Goal: Task Accomplishment & Management: Manage account settings

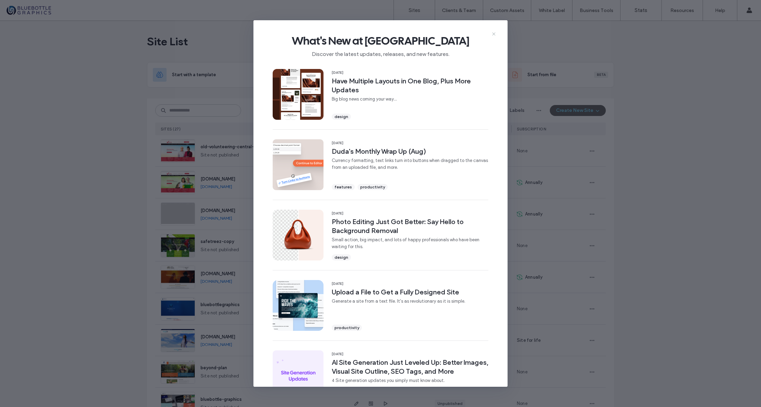
click at [494, 33] on icon at bounding box center [493, 33] width 5 height 5
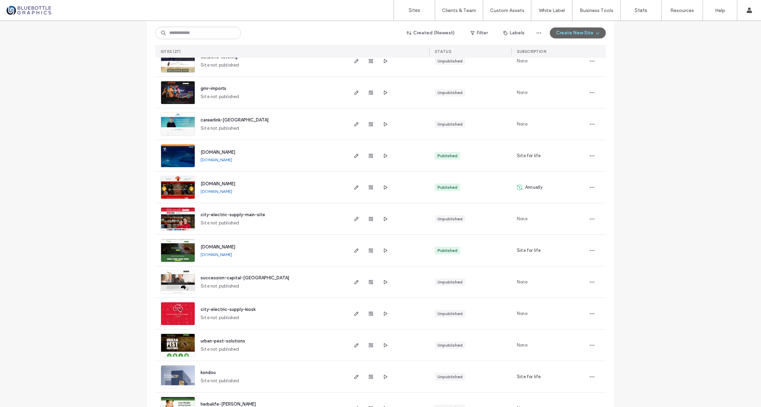
scroll to position [379, 0]
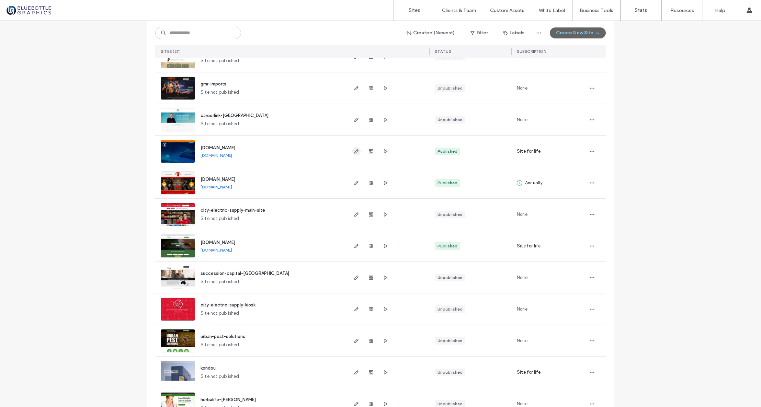
click at [356, 151] on icon "button" at bounding box center [356, 151] width 5 height 5
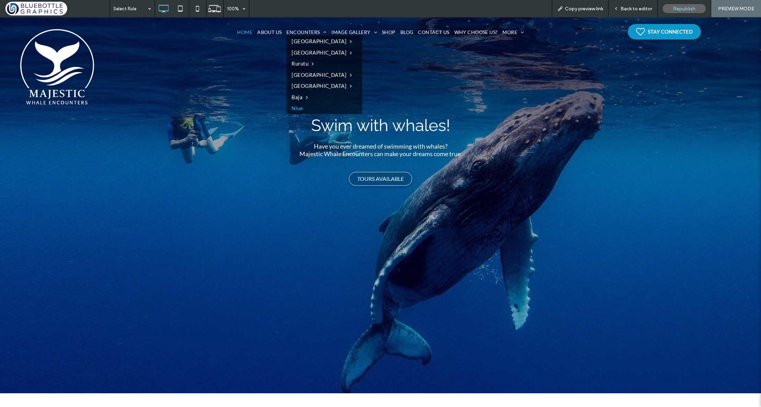
click at [294, 108] on span "Niue" at bounding box center [297, 108] width 11 height 8
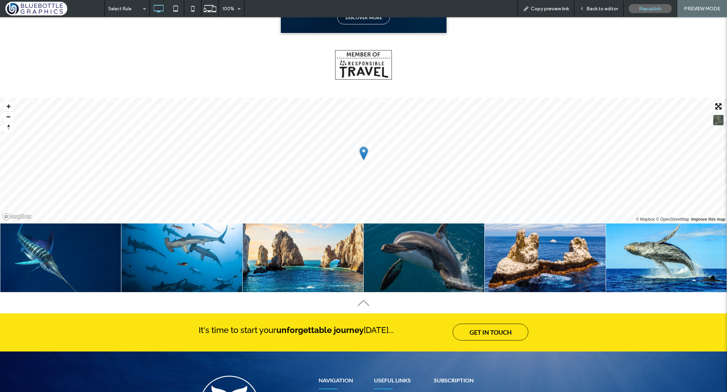
scroll to position [954, 0]
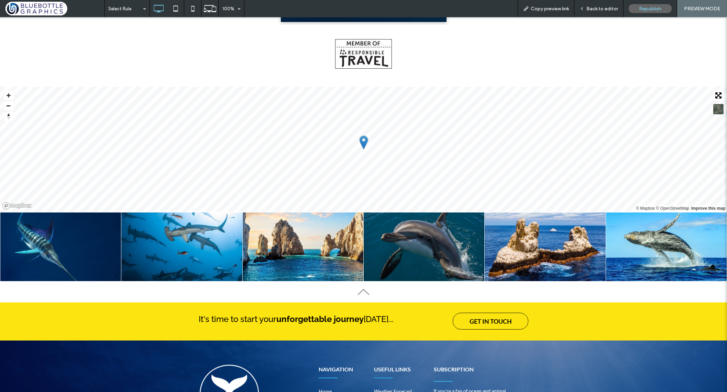
click at [594, 6] on span "Back to editor" at bounding box center [602, 9] width 32 height 6
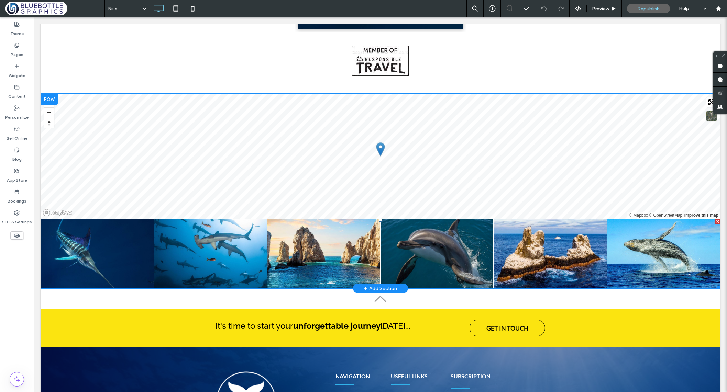
click at [323, 256] on link at bounding box center [324, 253] width 120 height 73
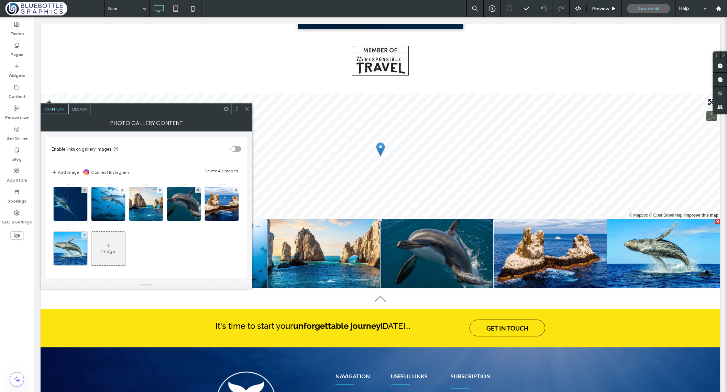
click at [218, 171] on div "Delete All Images" at bounding box center [220, 170] width 33 height 5
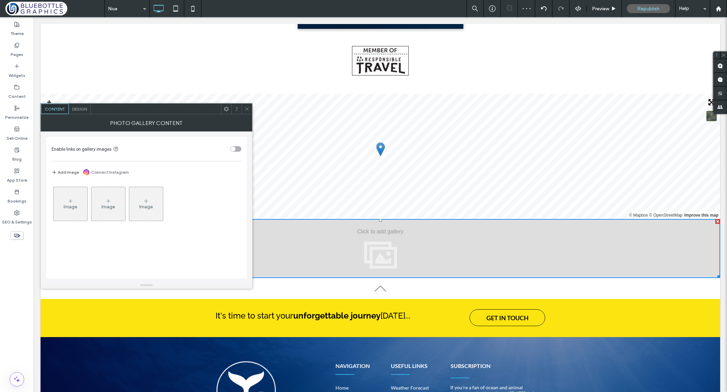
click at [72, 204] on div "Image" at bounding box center [71, 207] width 14 height 6
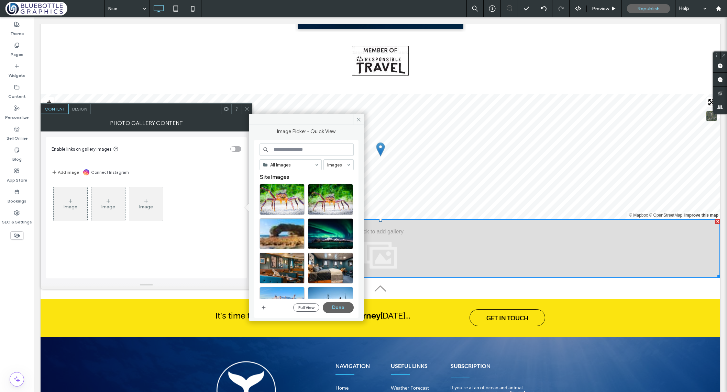
drag, startPoint x: 395, startPoint y: 336, endPoint x: 397, endPoint y: 324, distance: 12.3
drag, startPoint x: 396, startPoint y: 336, endPoint x: 395, endPoint y: 323, distance: 12.8
click at [305, 306] on button "Full View" at bounding box center [306, 308] width 26 height 8
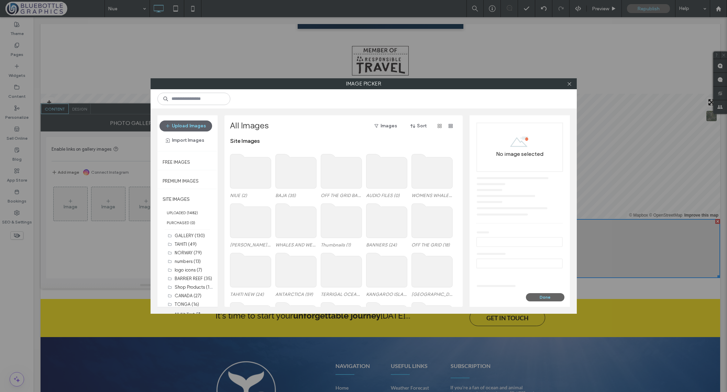
click at [247, 170] on use at bounding box center [250, 171] width 41 height 34
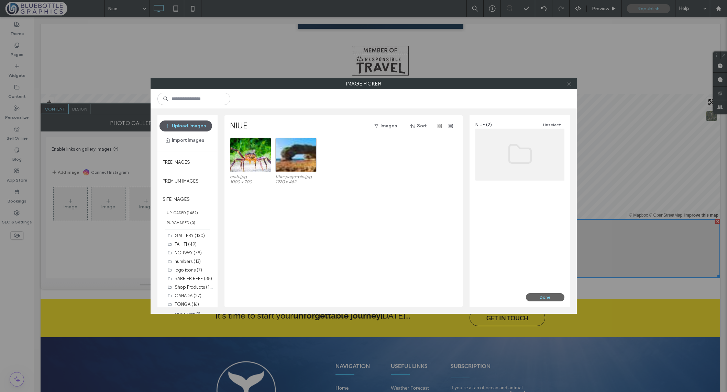
click at [191, 125] on button "Upload Images" at bounding box center [185, 126] width 53 height 11
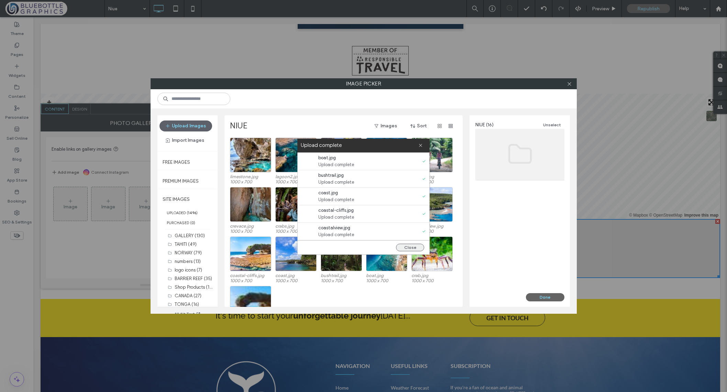
click at [421, 247] on button "Close" at bounding box center [410, 248] width 28 height 8
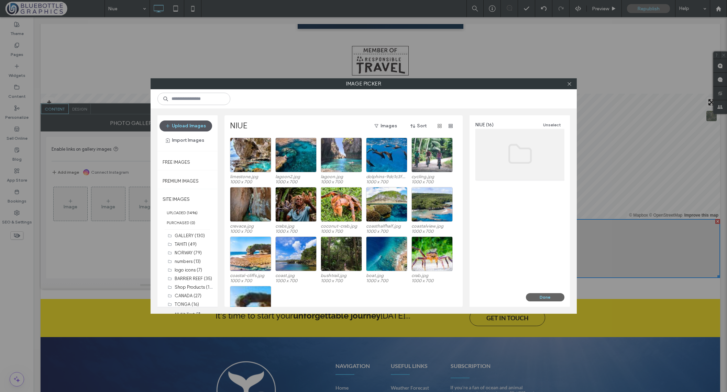
click at [181, 128] on button "Upload Images" at bounding box center [185, 126] width 53 height 11
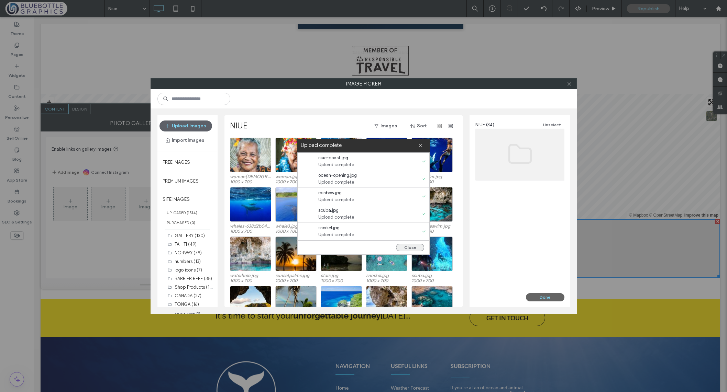
click at [408, 246] on button "Close" at bounding box center [410, 248] width 28 height 8
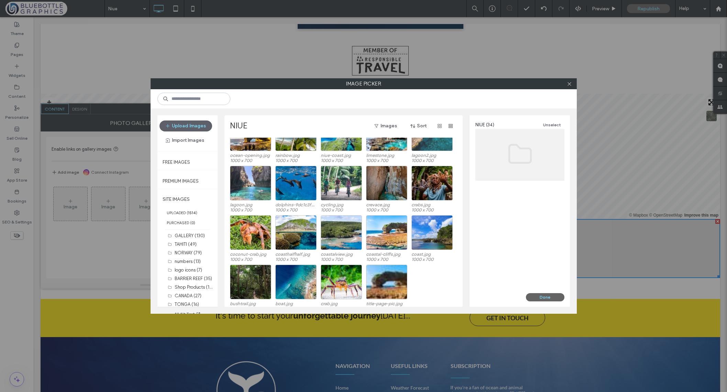
scroll to position [168, 0]
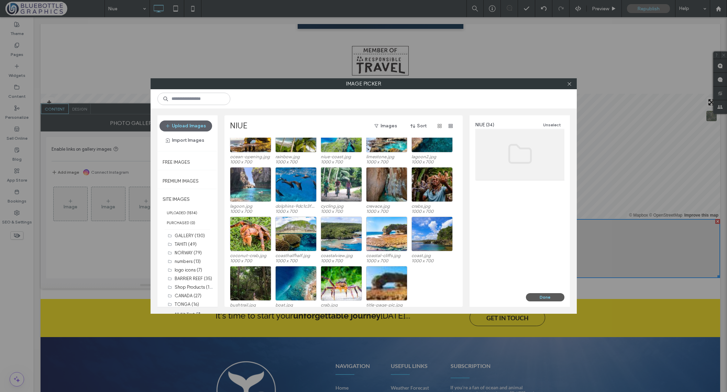
click at [544, 297] on button "Done" at bounding box center [545, 297] width 38 height 8
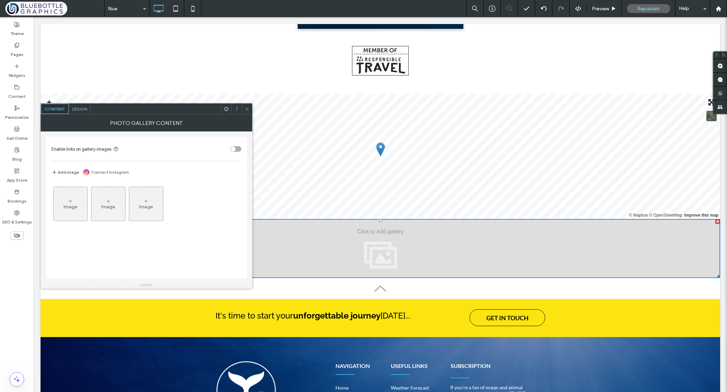
click at [73, 200] on div "Image" at bounding box center [71, 204] width 34 height 32
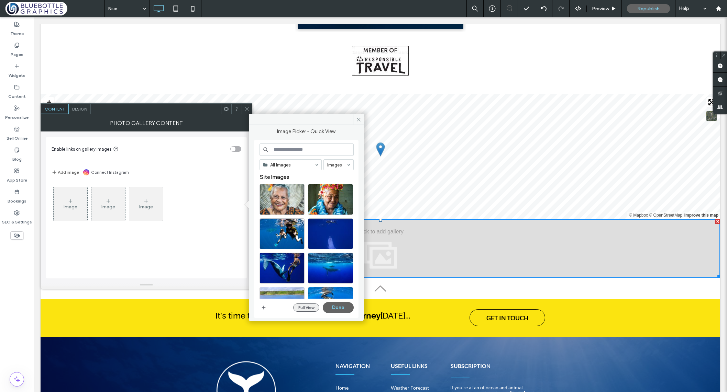
click at [312, 308] on button "Full View" at bounding box center [306, 308] width 26 height 8
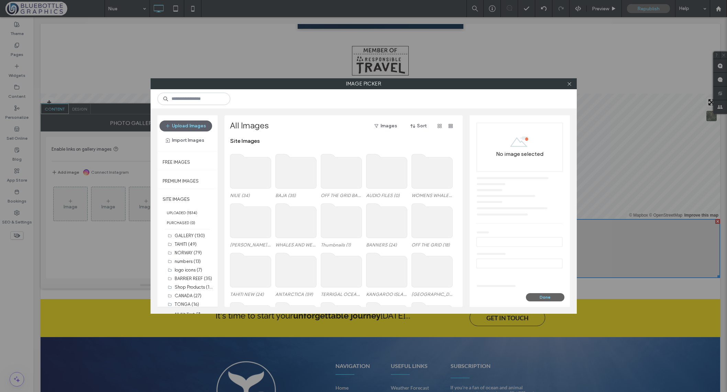
click at [249, 169] on use at bounding box center [250, 171] width 41 height 34
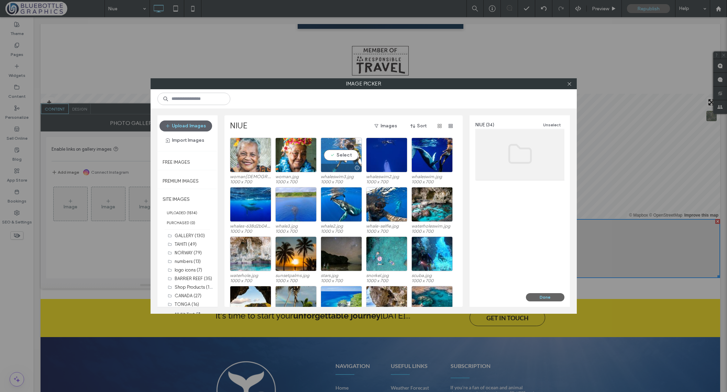
click at [339, 155] on div "Select" at bounding box center [341, 155] width 41 height 35
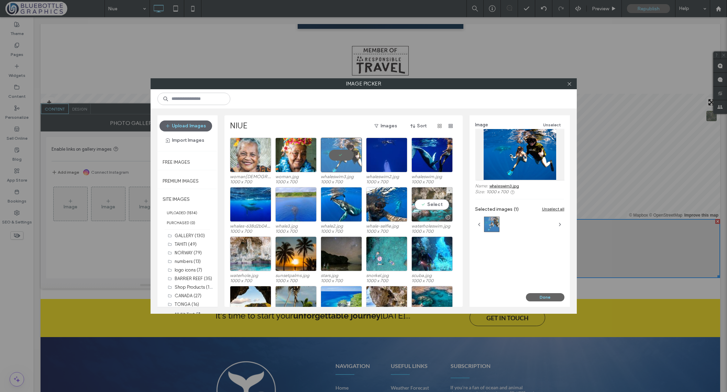
click at [426, 204] on div "Select" at bounding box center [431, 204] width 41 height 35
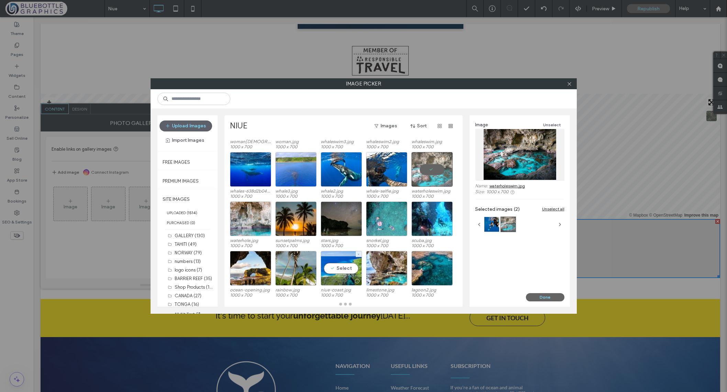
scroll to position [35, 0]
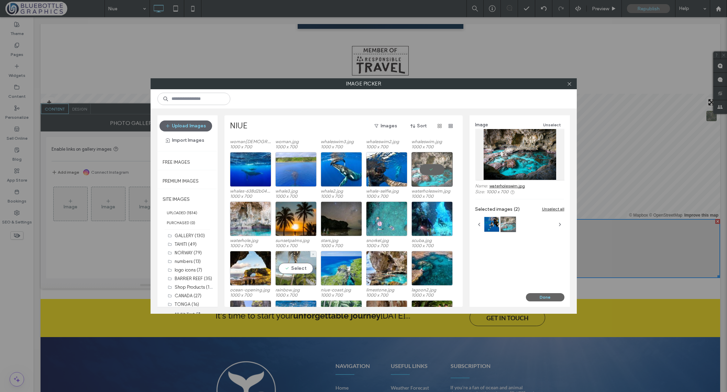
click at [296, 269] on div "Select" at bounding box center [295, 268] width 41 height 35
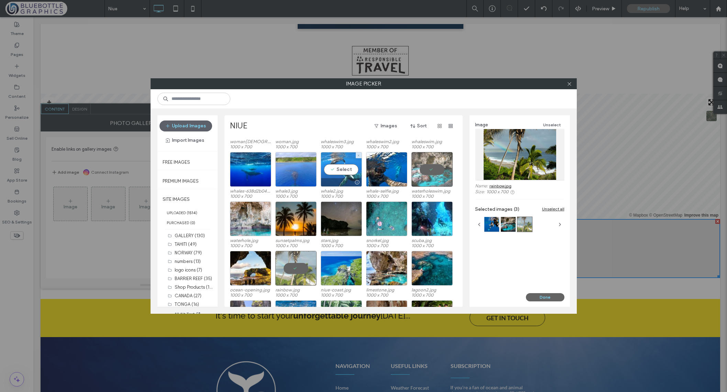
click at [334, 170] on div "Select" at bounding box center [341, 169] width 41 height 35
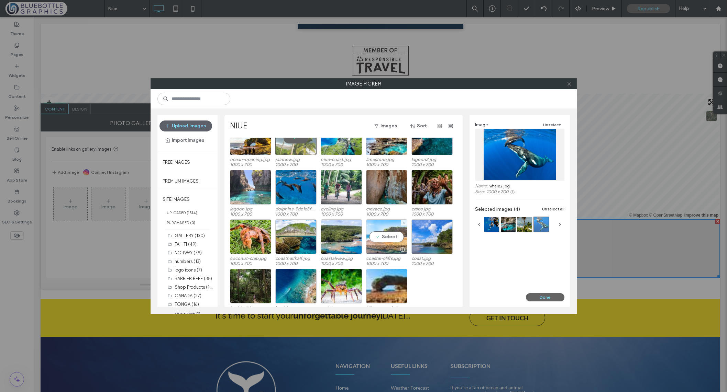
scroll to position [177, 0]
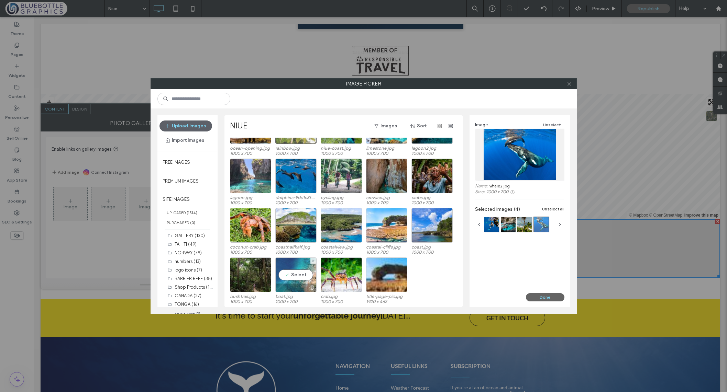
click at [299, 274] on div "Select" at bounding box center [295, 275] width 41 height 35
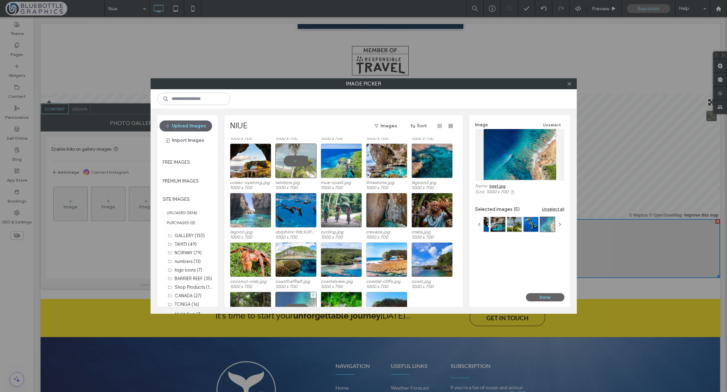
scroll to position [110, 0]
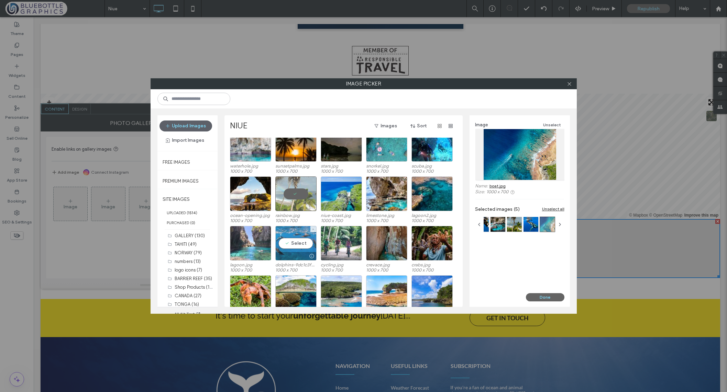
click at [289, 243] on div "Select" at bounding box center [295, 243] width 41 height 35
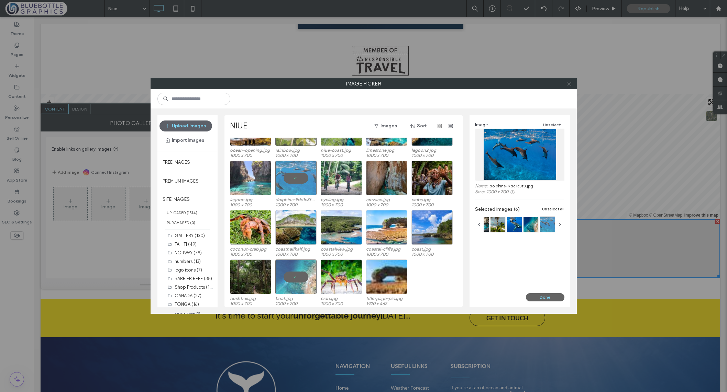
scroll to position [177, 0]
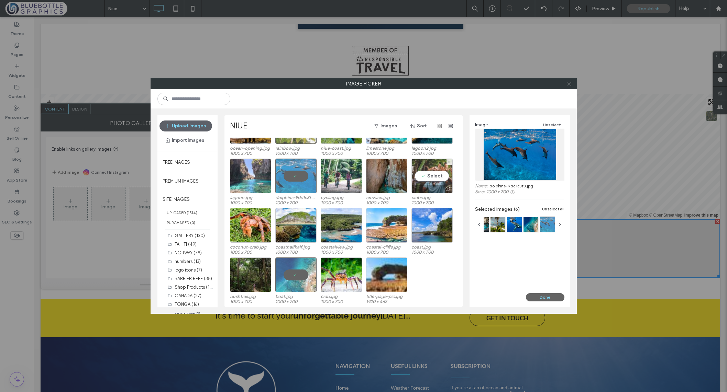
click at [423, 177] on div "Select" at bounding box center [431, 176] width 41 height 35
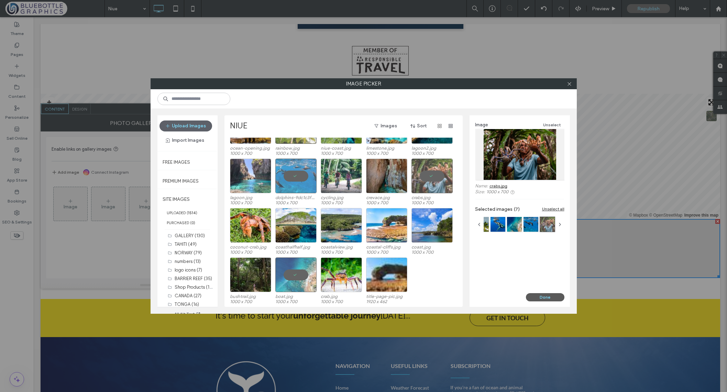
click at [541, 295] on button "Done" at bounding box center [545, 297] width 38 height 8
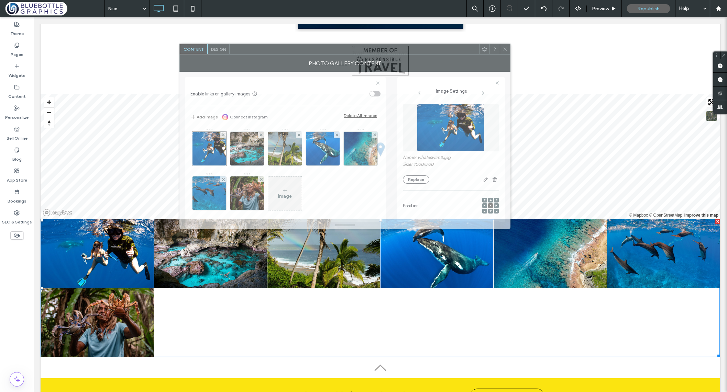
drag, startPoint x: 209, startPoint y: 111, endPoint x: 349, endPoint y: 50, distance: 152.5
click at [349, 50] on div at bounding box center [353, 49] width 249 height 10
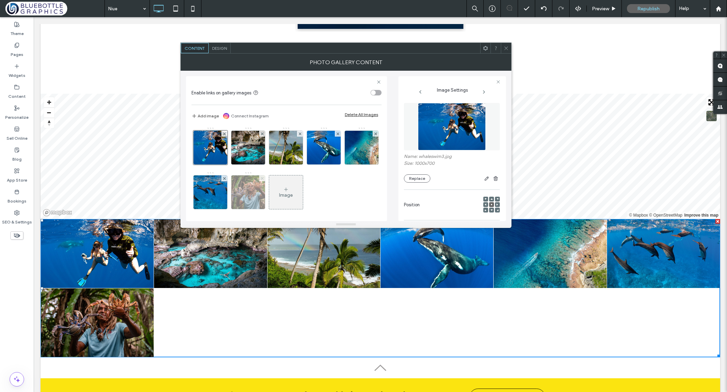
click at [263, 179] on icon at bounding box center [262, 178] width 3 height 3
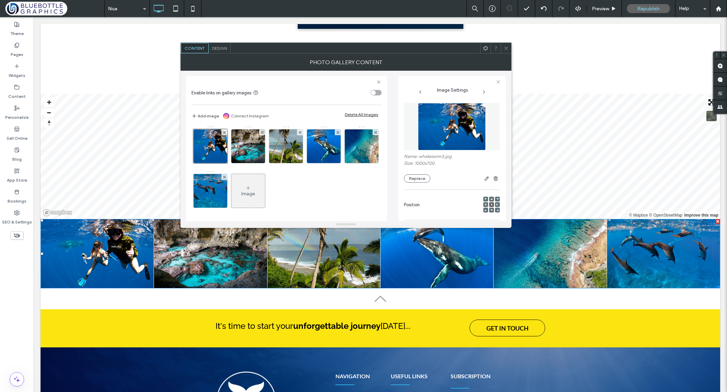
scroll to position [3, 0]
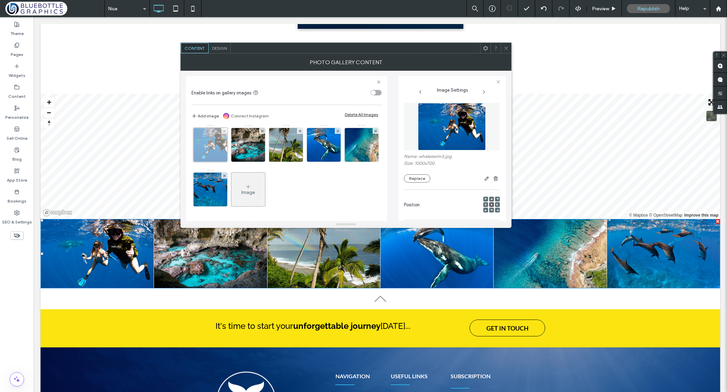
click at [220, 144] on div at bounding box center [210, 145] width 34 height 34
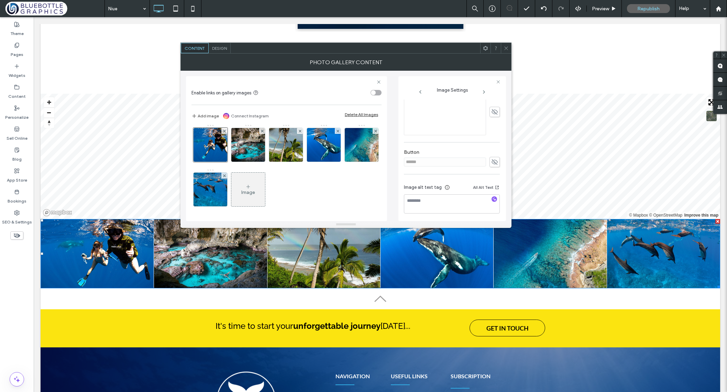
scroll to position [173, 0]
click at [492, 198] on icon "button" at bounding box center [494, 197] width 5 height 5
type textarea "**********"
click at [256, 150] on img at bounding box center [248, 145] width 48 height 34
click at [492, 198] on icon "button" at bounding box center [494, 197] width 5 height 5
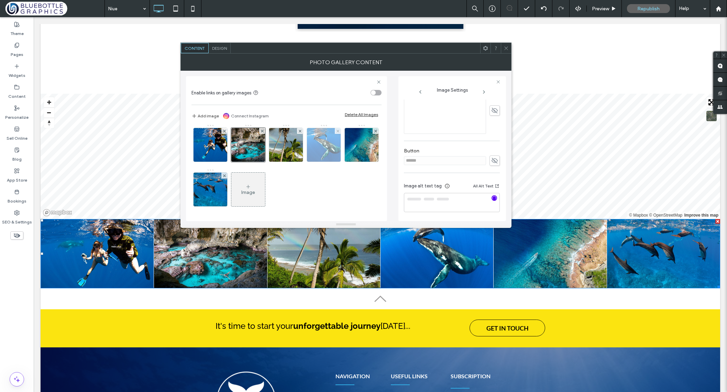
type textarea "**********"
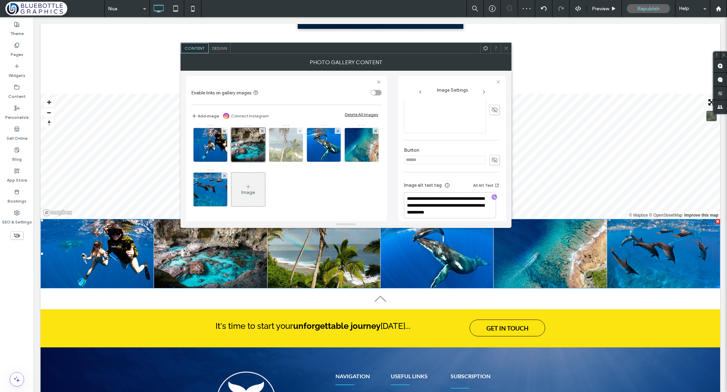
click at [291, 147] on img at bounding box center [286, 145] width 48 height 34
click at [492, 197] on icon "button" at bounding box center [494, 197] width 5 height 5
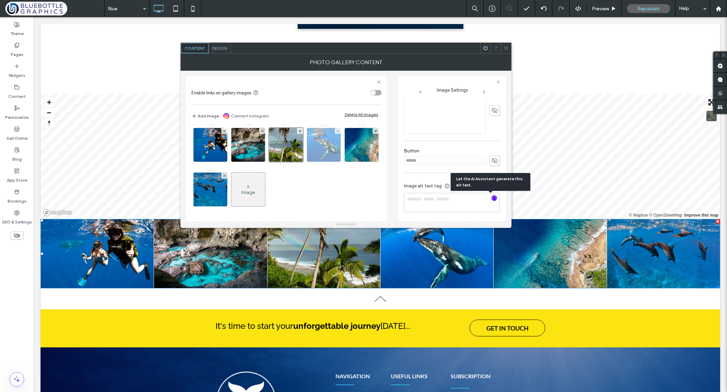
type textarea "**********"
click at [327, 145] on img at bounding box center [324, 145] width 48 height 34
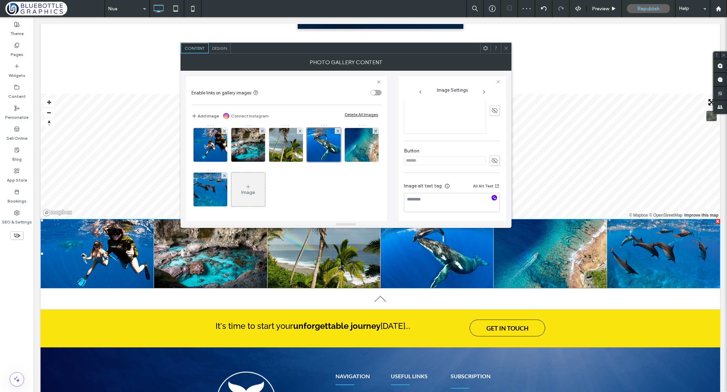
click at [492, 195] on icon "button" at bounding box center [494, 197] width 5 height 5
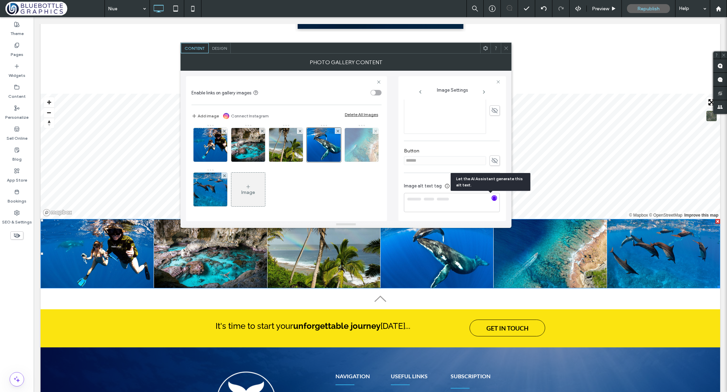
type textarea "**********"
click at [337, 162] on img at bounding box center [361, 145] width 48 height 34
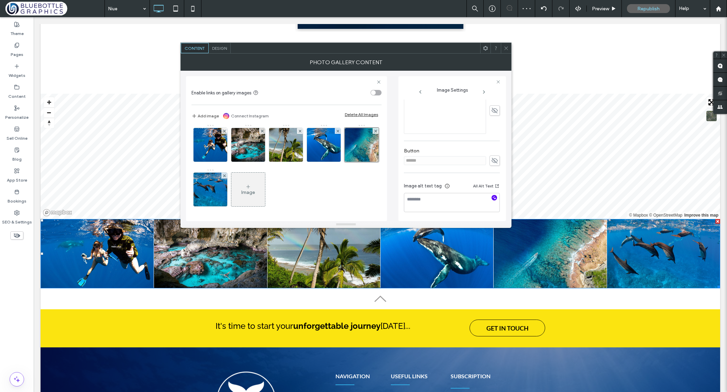
click at [492, 198] on icon "button" at bounding box center [494, 197] width 5 height 5
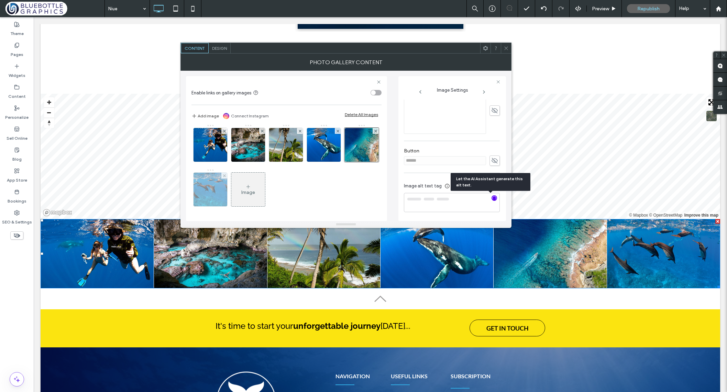
type textarea "**********"
click at [234, 189] on img at bounding box center [210, 190] width 48 height 34
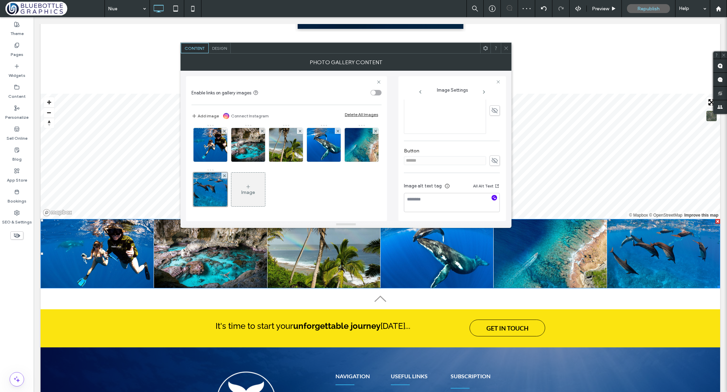
click at [492, 198] on icon "button" at bounding box center [494, 197] width 5 height 5
type textarea "**********"
click at [374, 175] on div "Image" at bounding box center [285, 168] width 189 height 89
click at [504, 47] on icon at bounding box center [505, 48] width 5 height 5
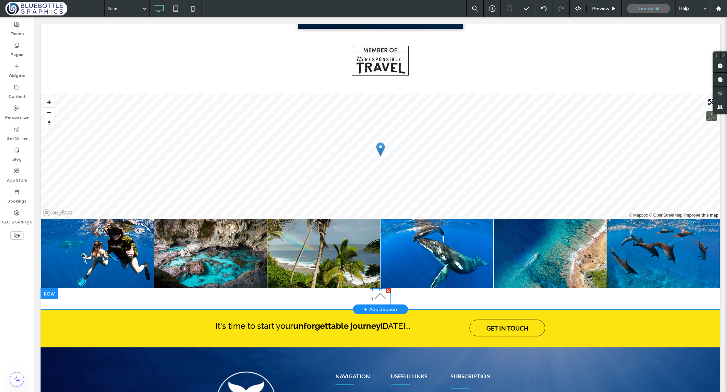
click at [379, 297] on icon at bounding box center [380, 296] width 21 height 21
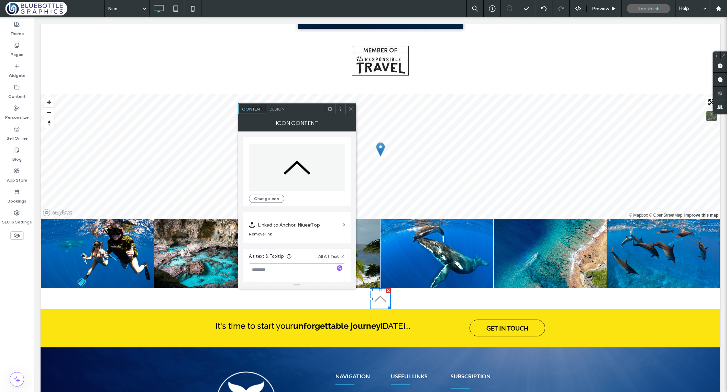
click at [351, 106] on icon at bounding box center [350, 108] width 5 height 5
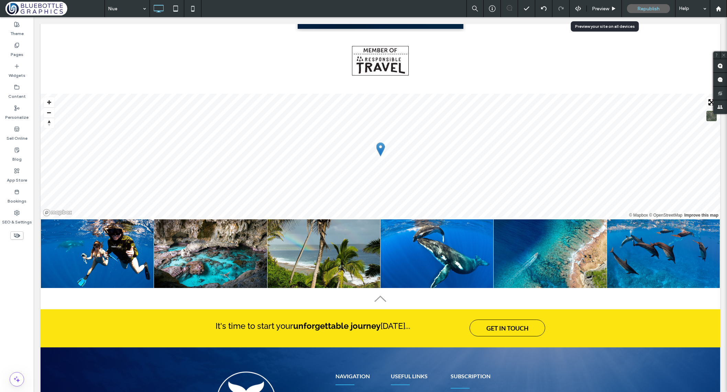
click at [595, 10] on span "Preview" at bounding box center [600, 9] width 17 height 6
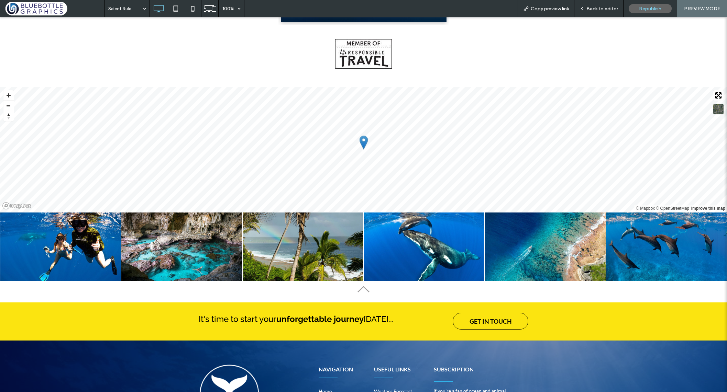
click at [364, 294] on icon at bounding box center [363, 289] width 21 height 21
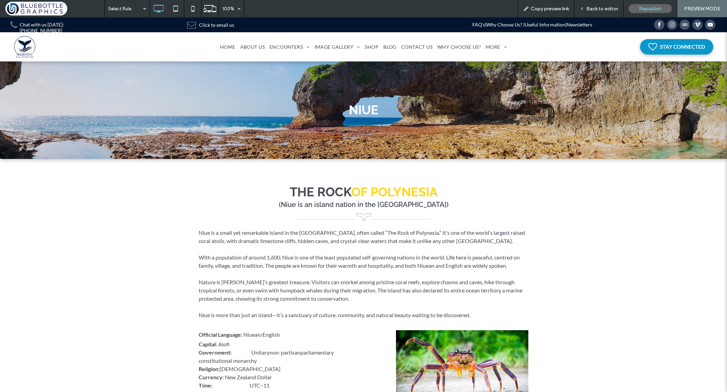
click at [597, 9] on span "Back to editor" at bounding box center [602, 9] width 32 height 6
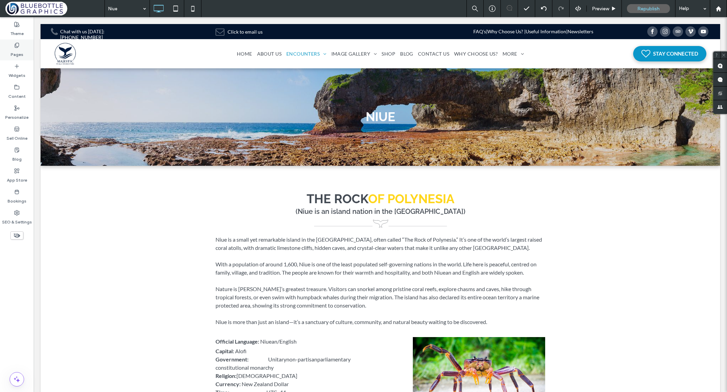
click at [12, 44] on div "Pages" at bounding box center [17, 50] width 34 height 21
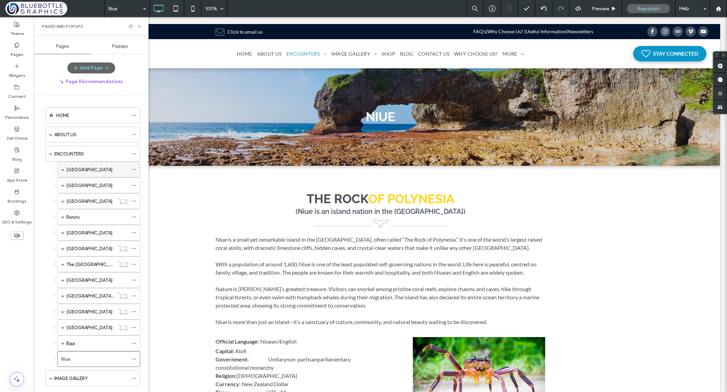
click at [63, 169] on span at bounding box center [62, 169] width 3 height 3
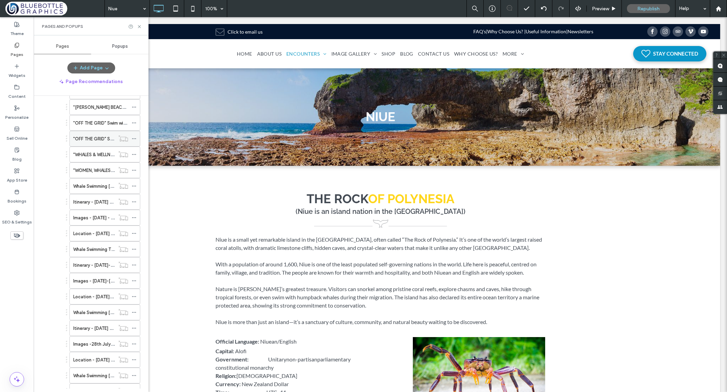
scroll to position [97, 0]
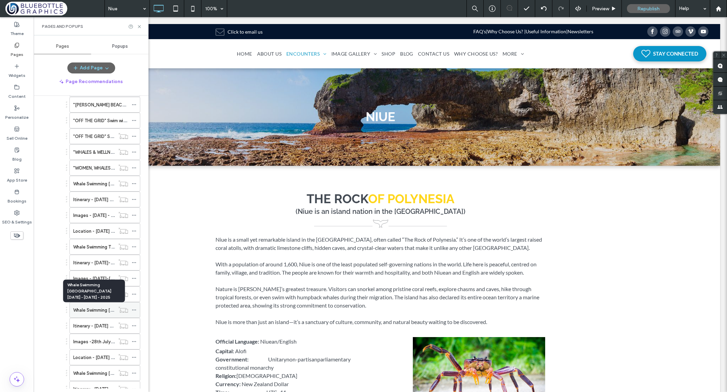
click at [104, 308] on label "Whale Swimming Tonga 28th July - 5th August - 2025" at bounding box center [138, 310] width 130 height 12
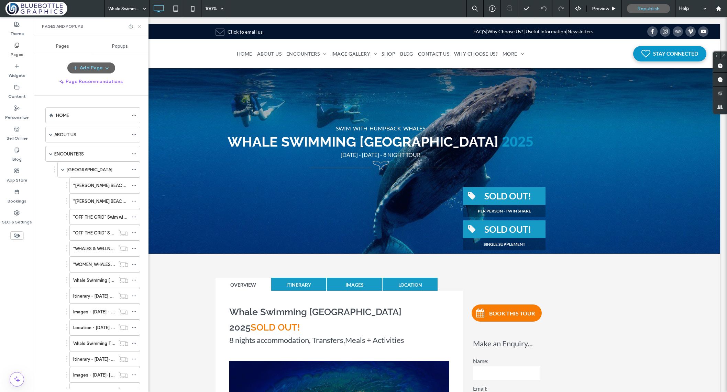
drag, startPoint x: 138, startPoint y: 26, endPoint x: 107, endPoint y: 9, distance: 35.8
click at [138, 26] on icon at bounding box center [139, 26] width 5 height 5
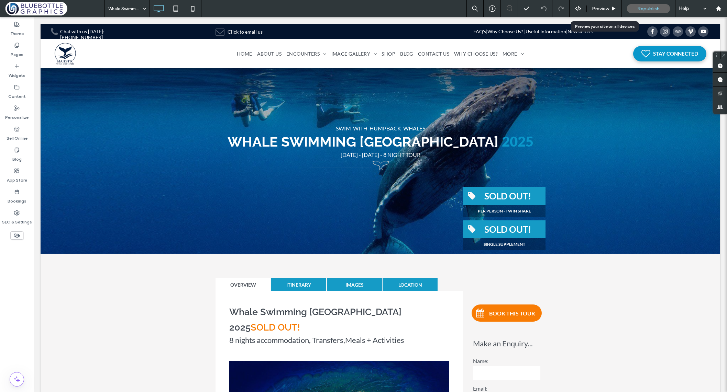
drag, startPoint x: 604, startPoint y: 8, endPoint x: 465, endPoint y: 4, distance: 138.5
click at [604, 8] on span "Preview" at bounding box center [600, 9] width 17 height 6
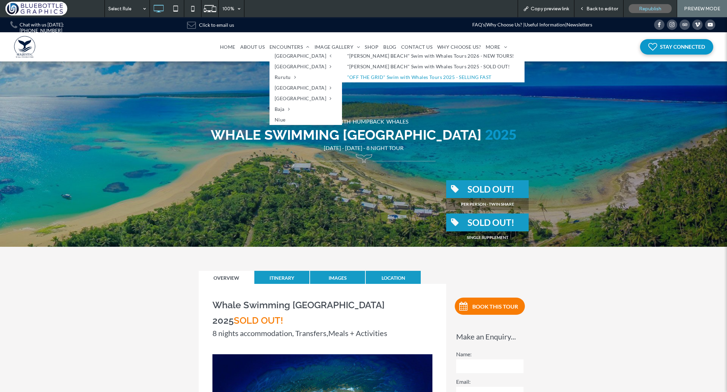
drag, startPoint x: 334, startPoint y: 77, endPoint x: 334, endPoint y: 94, distance: 17.2
click at [342, 77] on link ""OFF THE GRID" Swim with Whales Tours 2025 - SELLING FAST" at bounding box center [433, 77] width 182 height 11
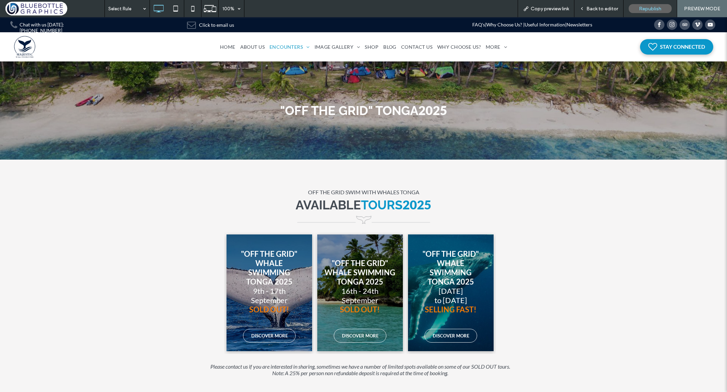
drag, startPoint x: 451, startPoint y: 319, endPoint x: 452, endPoint y: 333, distance: 13.1
click at [451, 319] on link at bounding box center [450, 293] width 91 height 124
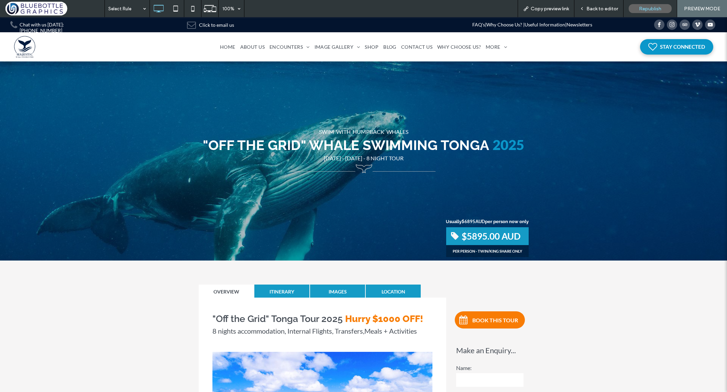
click at [596, 8] on span "Back to editor" at bounding box center [602, 9] width 32 height 6
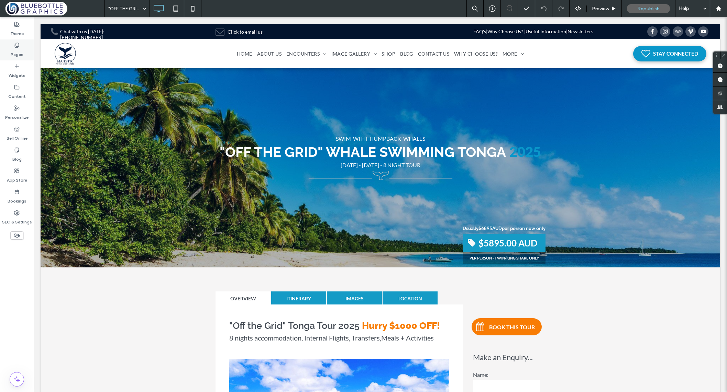
click at [17, 48] on label "Pages" at bounding box center [17, 53] width 13 height 10
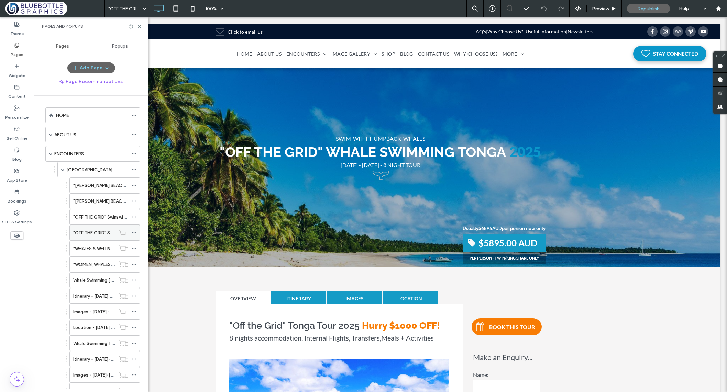
click at [91, 233] on label ""OFF THE GRID" Swim with Whales Tours 2024" at bounding box center [120, 233] width 95 height 12
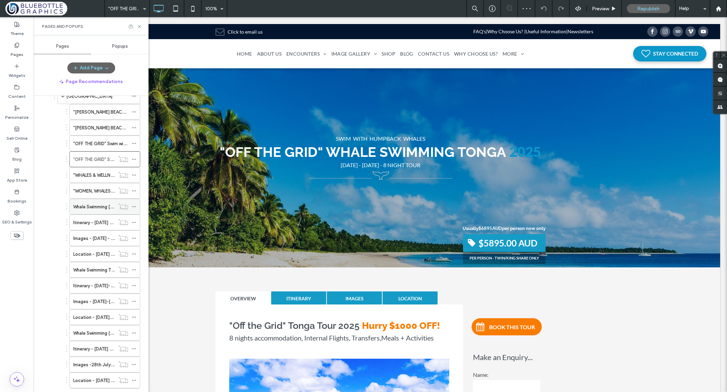
click at [96, 211] on div "Whale Swimming Tonga 22nd - 30th September 2025" at bounding box center [94, 206] width 42 height 15
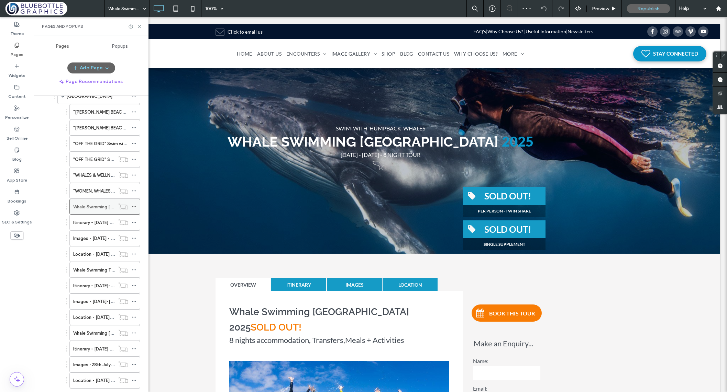
click at [135, 205] on icon at bounding box center [134, 206] width 5 height 5
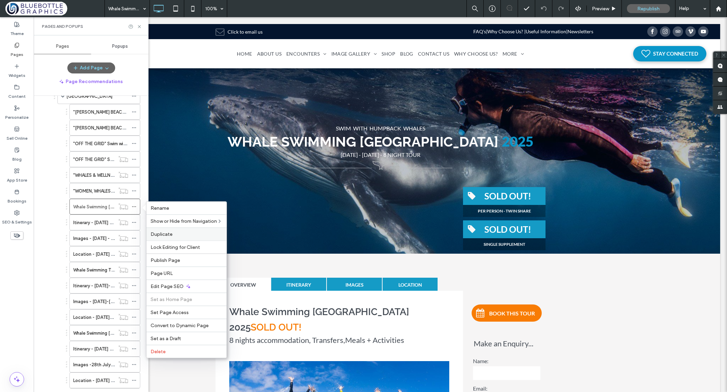
click at [178, 236] on label "Duplicate" at bounding box center [186, 235] width 72 height 6
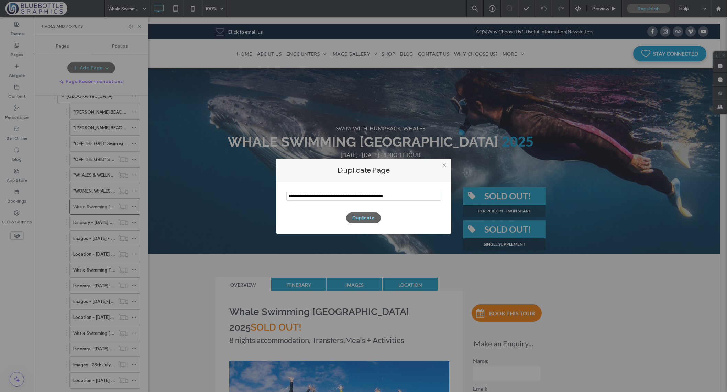
click at [340, 197] on input "notEmpty" at bounding box center [363, 196] width 155 height 9
drag, startPoint x: 355, startPoint y: 197, endPoint x: 286, endPoint y: 199, distance: 68.4
click at [286, 199] on input "notEmpty" at bounding box center [363, 196] width 155 height 9
click at [444, 166] on icon at bounding box center [443, 165] width 5 height 5
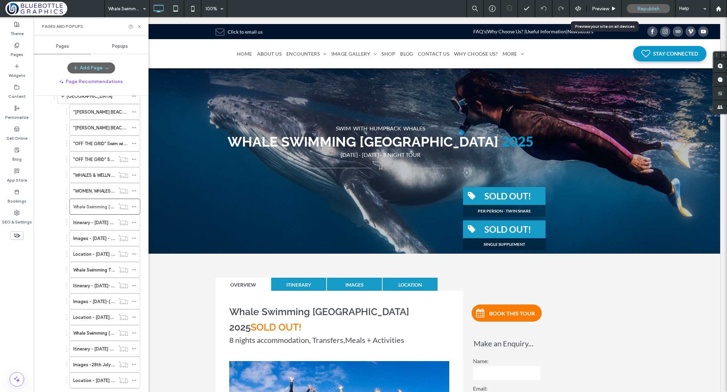
click at [605, 8] on span "Preview" at bounding box center [600, 9] width 17 height 6
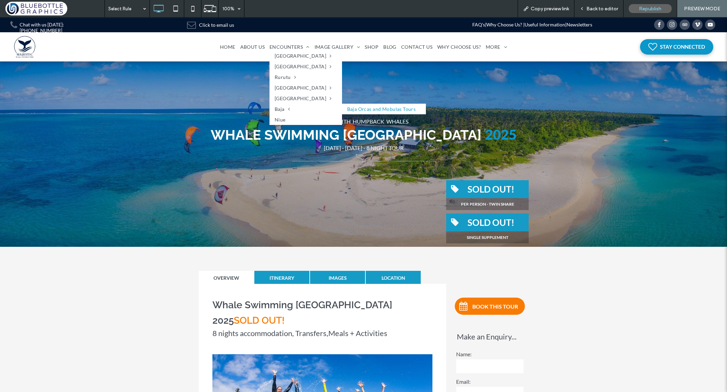
click at [342, 108] on link "Baja Orcas and Mobulas Tours" at bounding box center [384, 109] width 84 height 11
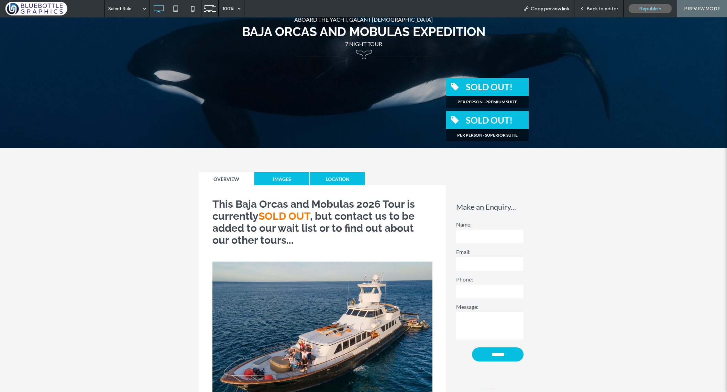
scroll to position [127, 0]
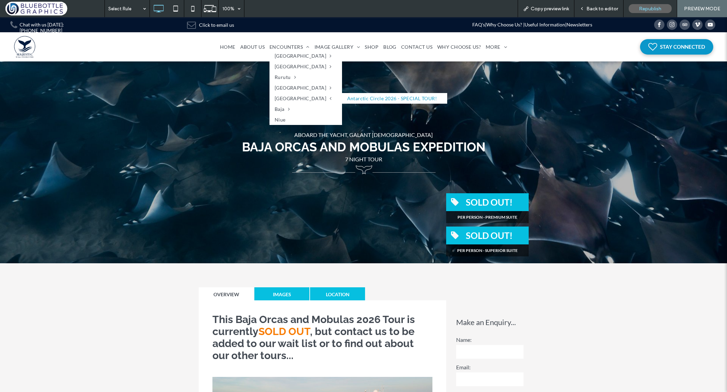
click at [342, 97] on link "Antarctic Circle 2026 - SPECIAL TOUR!" at bounding box center [394, 98] width 105 height 11
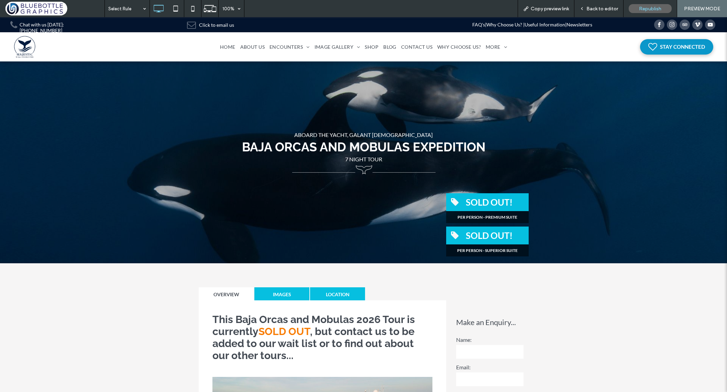
click at [602, 10] on span "Back to editor" at bounding box center [602, 9] width 32 height 6
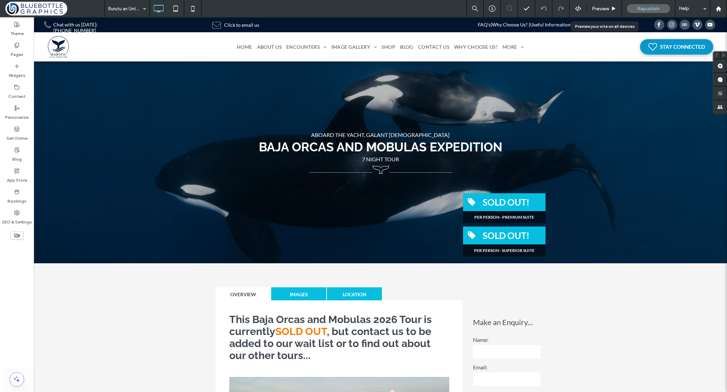
click at [600, 10] on span "Preview" at bounding box center [600, 9] width 17 height 6
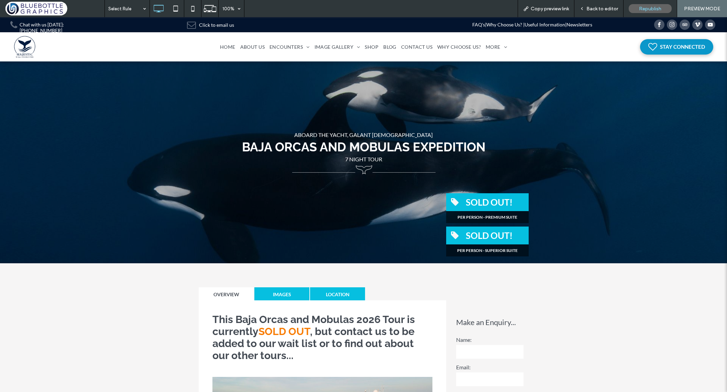
click at [591, 7] on span "Back to editor" at bounding box center [602, 9] width 32 height 6
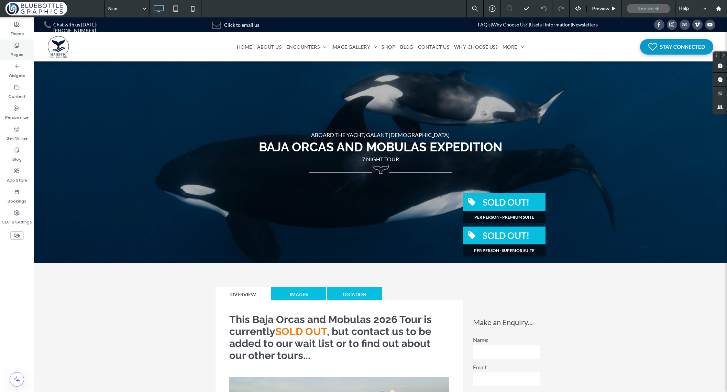
click at [16, 46] on use at bounding box center [17, 45] width 4 height 4
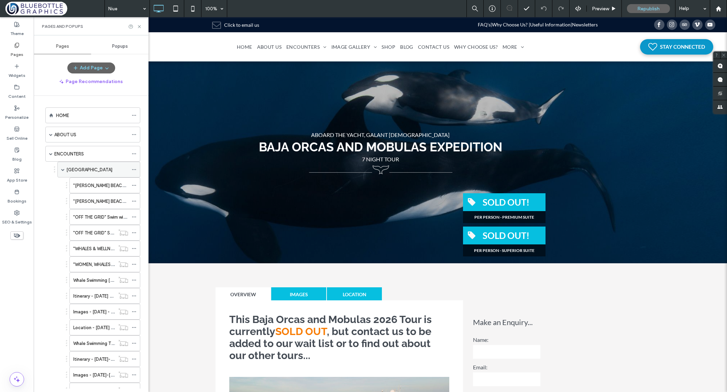
click at [63, 171] on span at bounding box center [62, 169] width 3 height 3
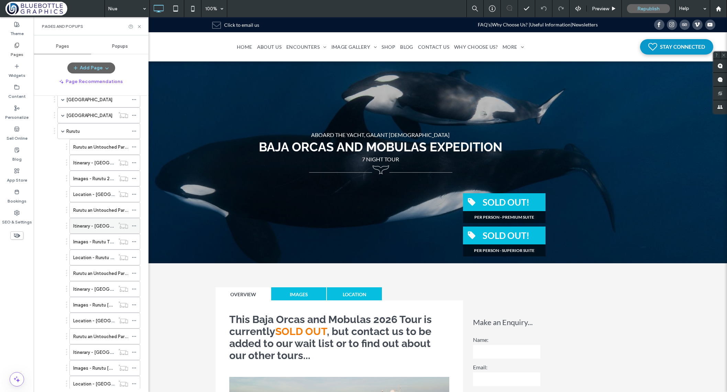
scroll to position [87, 0]
click at [109, 209] on label "Rurutu an Untouched Paradise [DATE] - [DATE] - NEW TOUR!" at bounding box center [135, 209] width 124 height 12
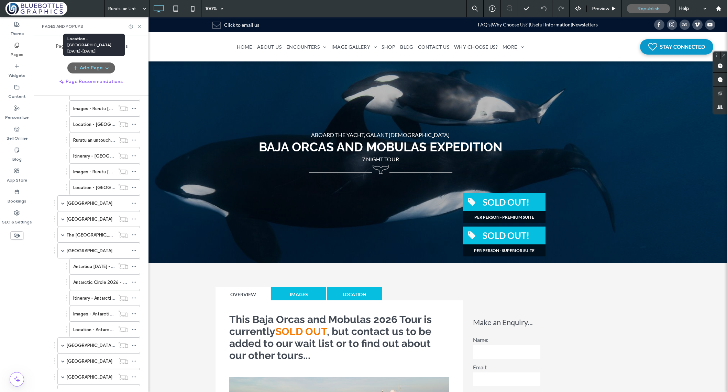
scroll to position [347, 0]
click at [83, 265] on label "Antartica 2025 - 2026 - NEW TOURS" at bounding box center [114, 265] width 82 height 12
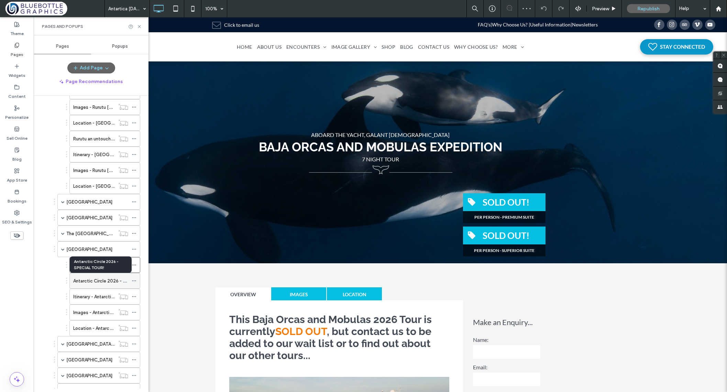
click at [89, 280] on label "Antarctic Circle 2026 - SPECIAL TOUR!" at bounding box center [113, 281] width 81 height 12
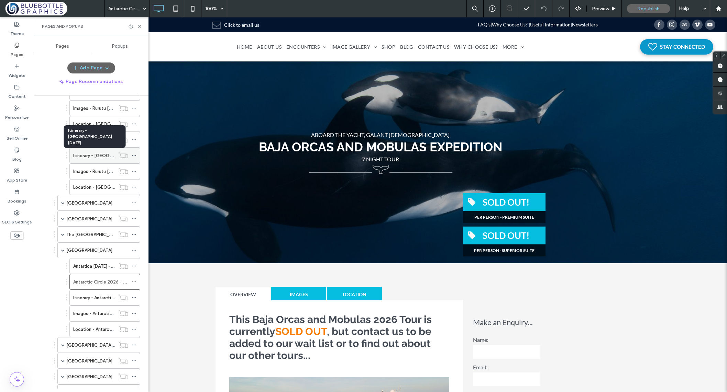
scroll to position [346, 0]
click at [95, 141] on label "Rurutu an untouched Paradise 27th Sept - 4th Oct 2024 - SOLD OUT!" at bounding box center [134, 140] width 123 height 12
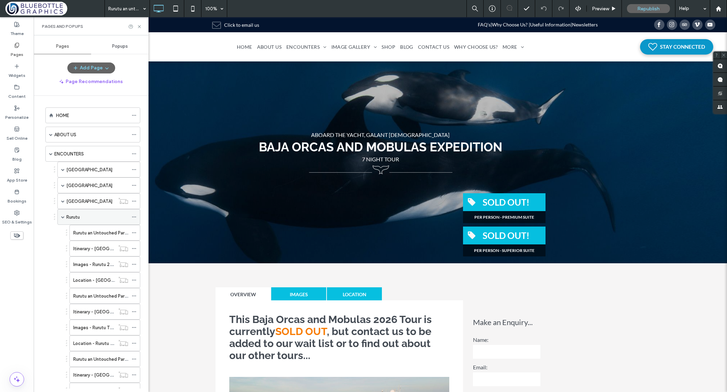
click at [63, 216] on span at bounding box center [62, 216] width 3 height 3
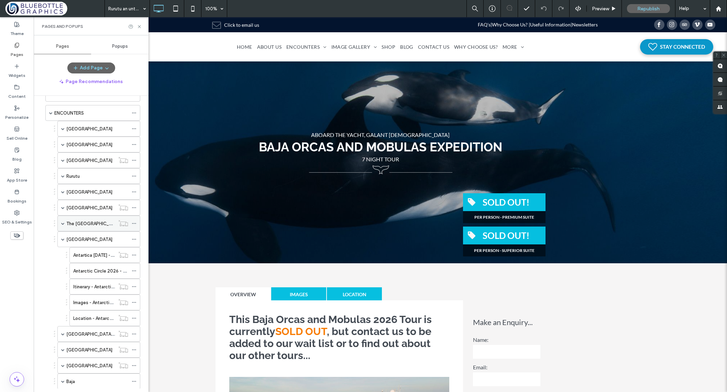
scroll to position [42, 0]
click at [64, 240] on span at bounding box center [62, 238] width 3 height 3
click at [87, 316] on label "Baja Orcas and Mobulas Tours" at bounding box center [104, 318] width 62 height 12
click at [65, 175] on div "Rurutu" at bounding box center [98, 176] width 83 height 16
click at [63, 175] on span at bounding box center [62, 175] width 3 height 3
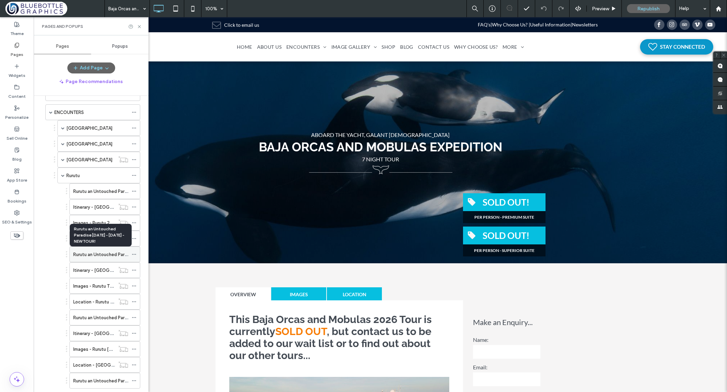
click at [93, 256] on label "Rurutu an Untouched Paradise [DATE] - [DATE] - NEW TOUR!" at bounding box center [135, 255] width 124 height 12
click at [133, 254] on icon at bounding box center [134, 254] width 5 height 5
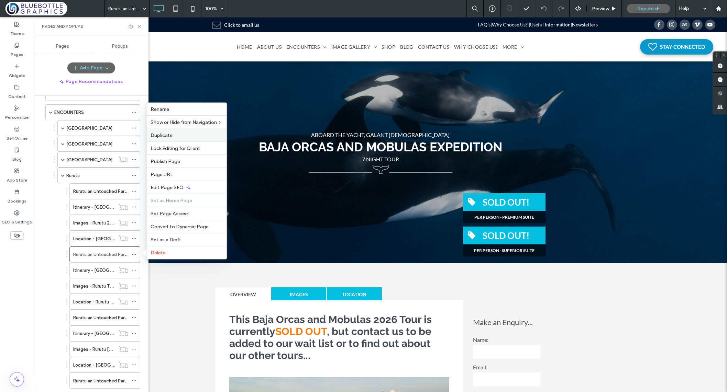
click at [173, 135] on label "Duplicate" at bounding box center [186, 136] width 72 height 6
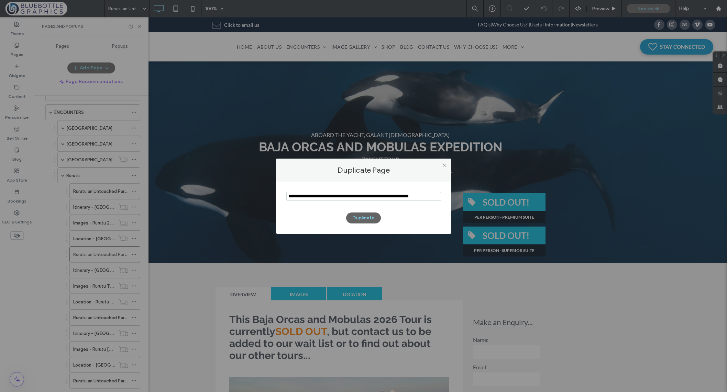
scroll to position [0, 3]
click at [305, 195] on input "notEmpty" at bounding box center [363, 197] width 155 height 10
drag, startPoint x: 316, startPoint y: 197, endPoint x: 284, endPoint y: 197, distance: 31.6
click at [284, 197] on div "Duplicate" at bounding box center [363, 208] width 175 height 52
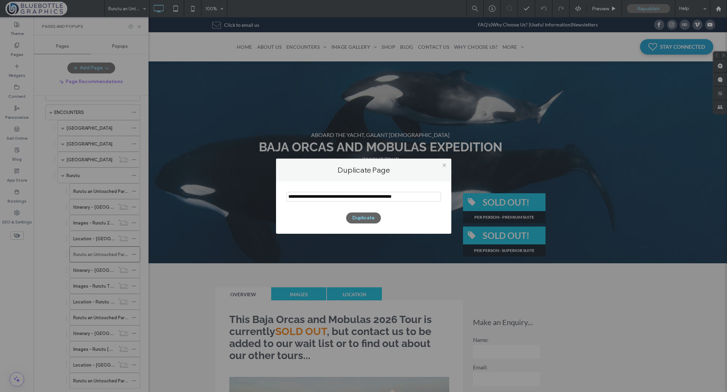
drag, startPoint x: 348, startPoint y: 197, endPoint x: 369, endPoint y: 197, distance: 21.0
click at [369, 197] on input "notEmpty" at bounding box center [363, 197] width 155 height 10
type input "**********"
click at [365, 219] on button "Duplicate" at bounding box center [363, 218] width 35 height 11
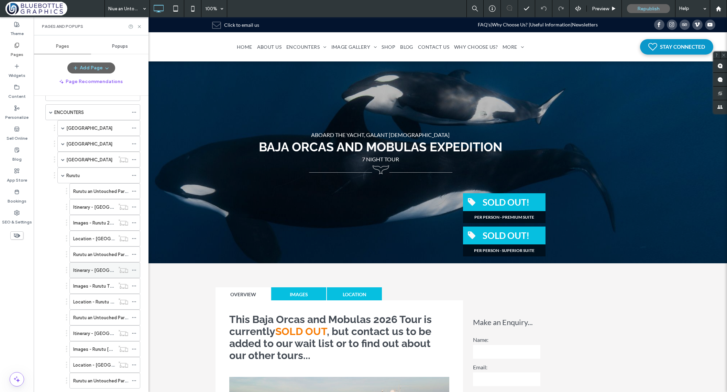
click at [134, 270] on use at bounding box center [134, 270] width 4 height 1
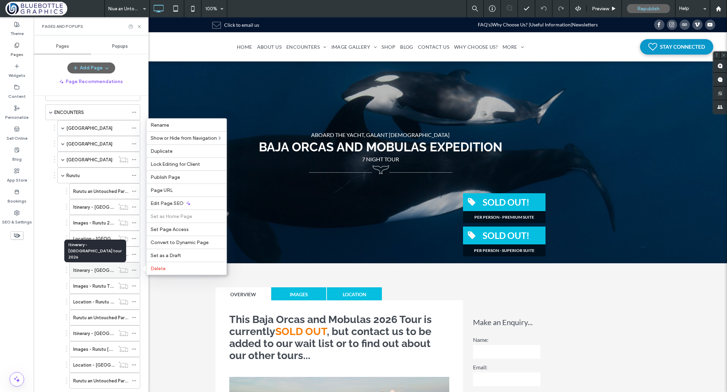
click at [101, 271] on label "Itinerary - Rurutu tour 2026" at bounding box center [117, 271] width 89 height 12
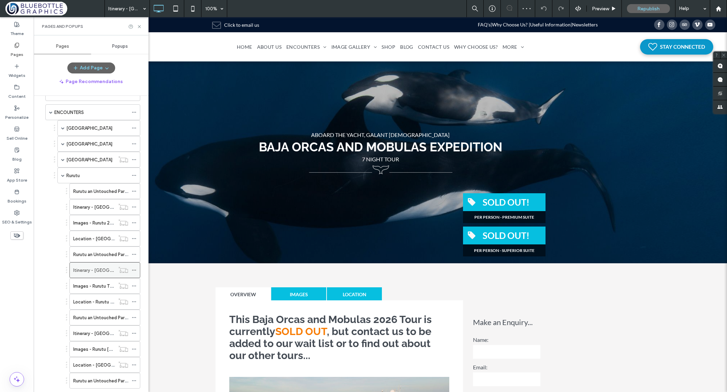
click at [135, 270] on icon at bounding box center [134, 270] width 5 height 5
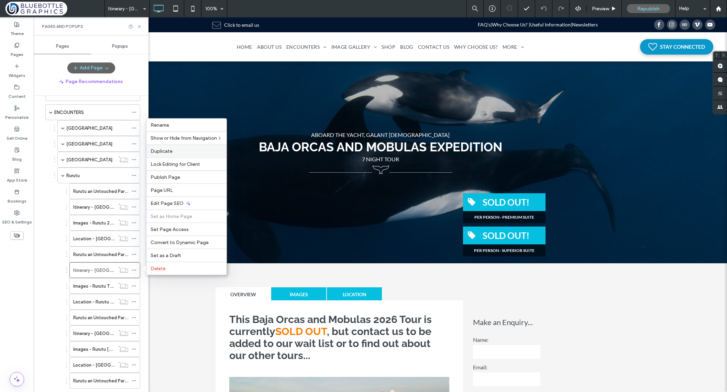
click at [173, 151] on label "Duplicate" at bounding box center [186, 151] width 72 height 6
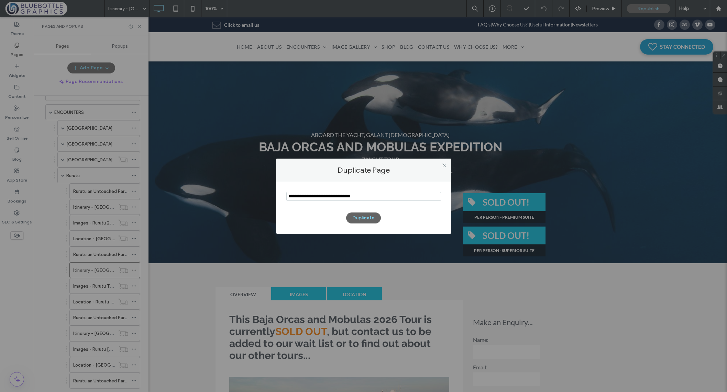
drag, startPoint x: 305, startPoint y: 197, endPoint x: 277, endPoint y: 195, distance: 27.9
click at [277, 195] on div "Duplicate" at bounding box center [363, 208] width 175 height 52
click at [317, 196] on input "notEmpty" at bounding box center [363, 196] width 155 height 9
type input "**********"
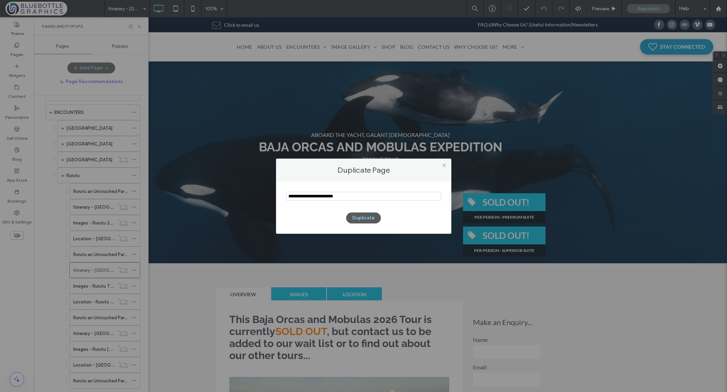
click at [364, 218] on button "Duplicate" at bounding box center [363, 218] width 35 height 11
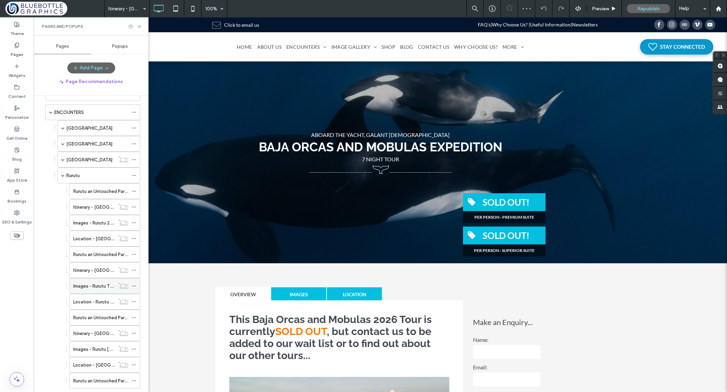
click at [134, 286] on icon at bounding box center [134, 286] width 5 height 5
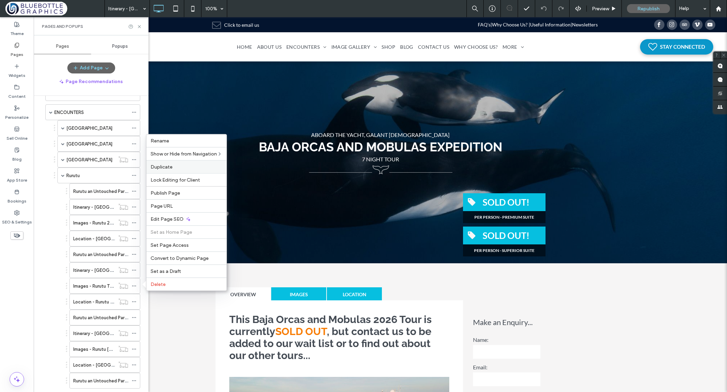
click at [169, 167] on span "Duplicate" at bounding box center [161, 167] width 22 height 6
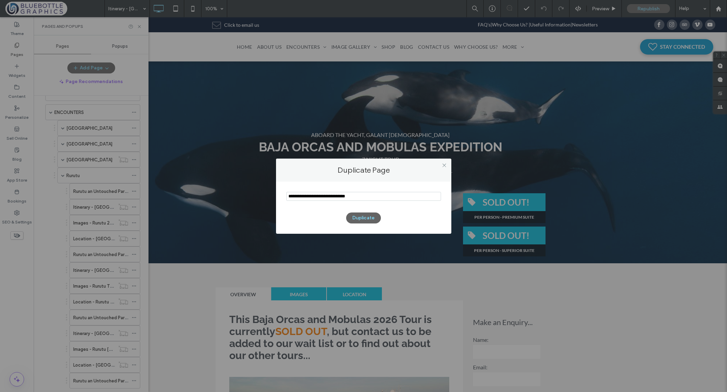
drag, startPoint x: 305, startPoint y: 196, endPoint x: 284, endPoint y: 198, distance: 21.0
click at [284, 198] on div "Duplicate" at bounding box center [363, 208] width 175 height 52
click at [315, 198] on input "notEmpty" at bounding box center [363, 196] width 155 height 9
type input "**********"
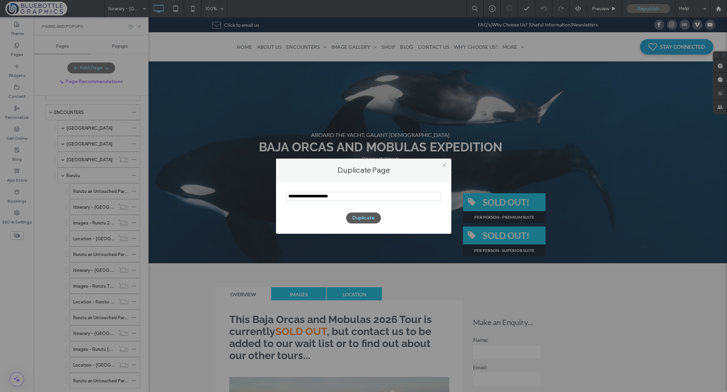
click at [363, 220] on button "Duplicate" at bounding box center [363, 218] width 35 height 11
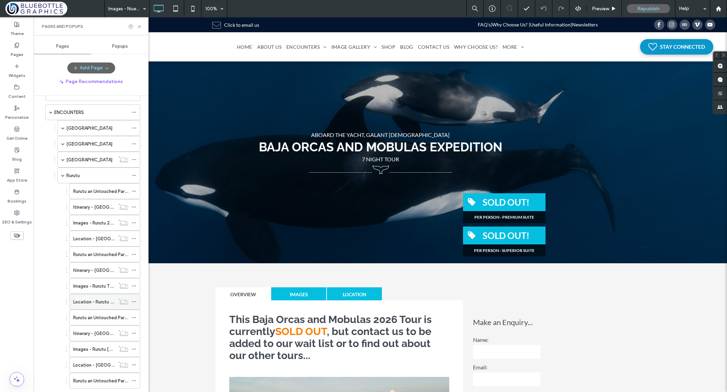
click at [134, 301] on icon at bounding box center [134, 302] width 5 height 5
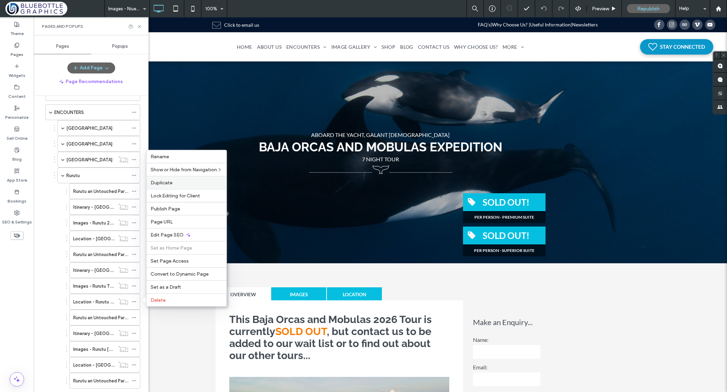
click at [166, 184] on span "Duplicate" at bounding box center [161, 183] width 22 height 6
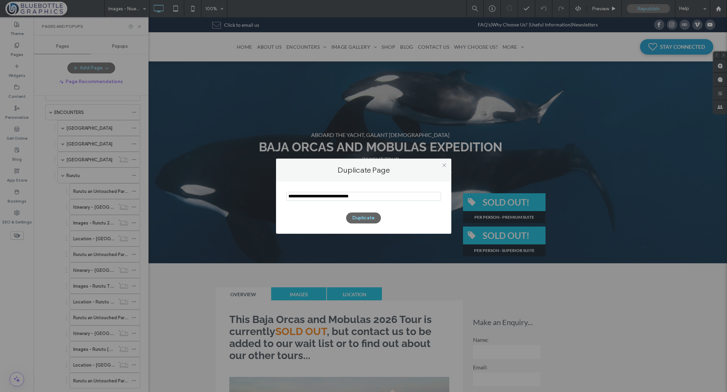
drag, startPoint x: 306, startPoint y: 197, endPoint x: 285, endPoint y: 196, distance: 21.0
click at [285, 196] on div "Duplicate" at bounding box center [363, 208] width 175 height 52
click at [315, 196] on input "notEmpty" at bounding box center [363, 196] width 155 height 9
type input "**********"
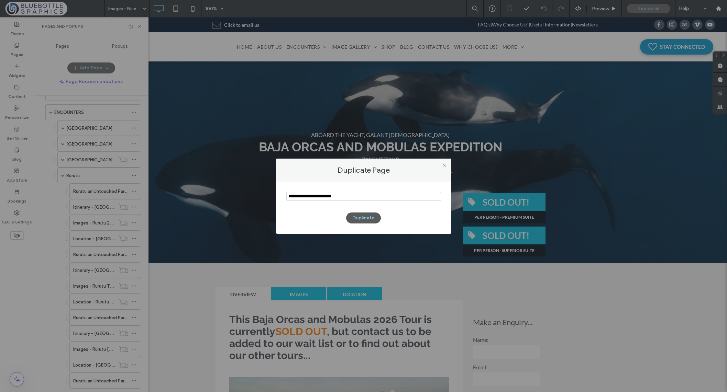
click at [364, 217] on button "Duplicate" at bounding box center [363, 218] width 35 height 11
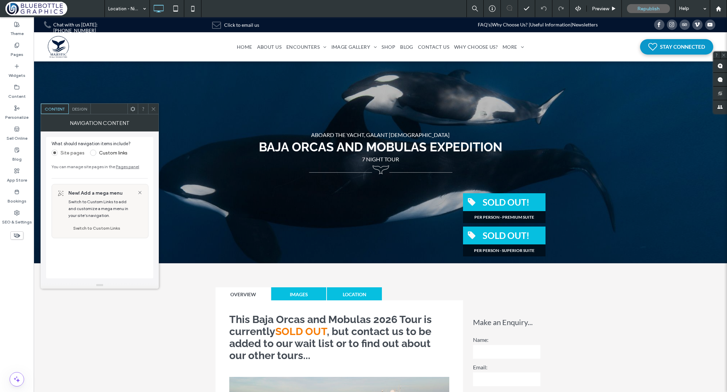
click at [154, 108] on use at bounding box center [152, 108] width 3 height 3
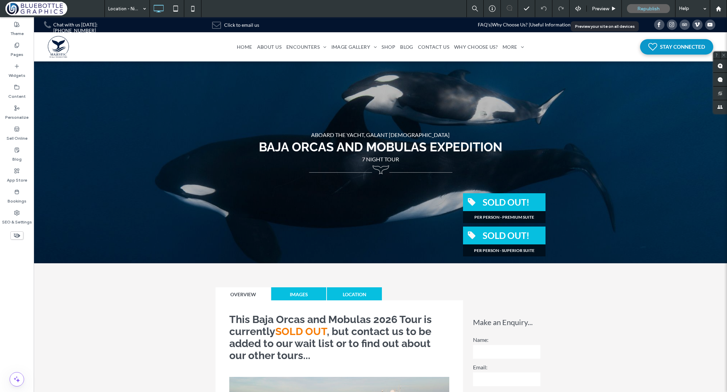
click at [604, 8] on span "Preview" at bounding box center [600, 9] width 17 height 6
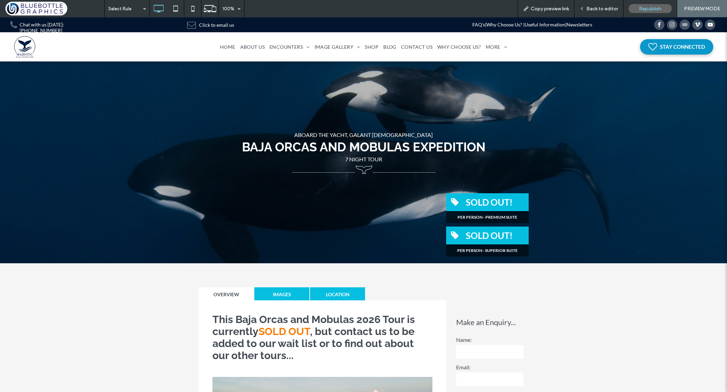
click at [593, 8] on span "Back to editor" at bounding box center [602, 9] width 32 height 6
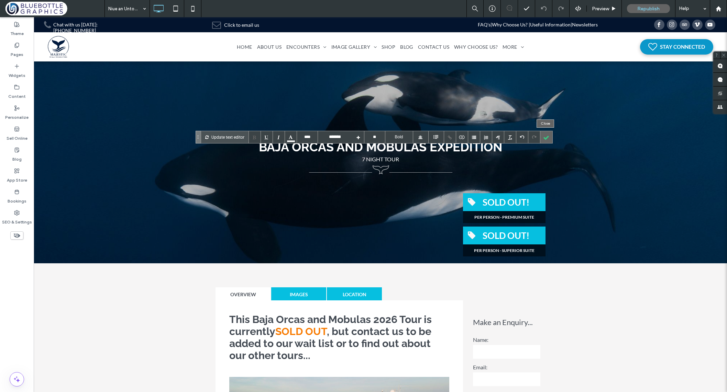
click at [546, 138] on div at bounding box center [546, 137] width 12 height 12
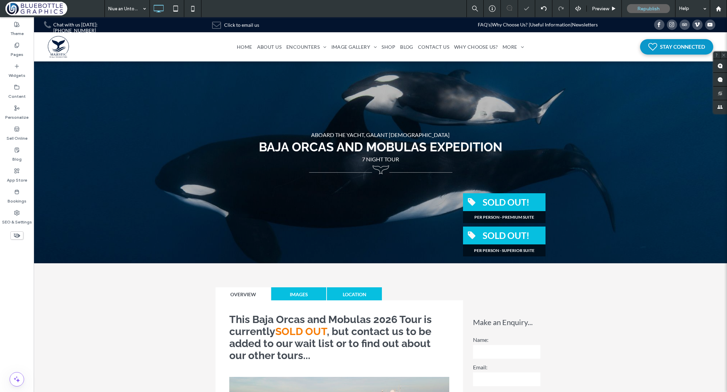
type input "****"
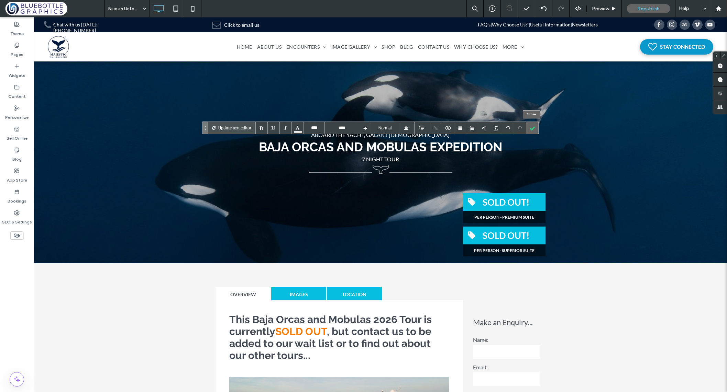
click at [533, 129] on div at bounding box center [532, 128] width 12 height 12
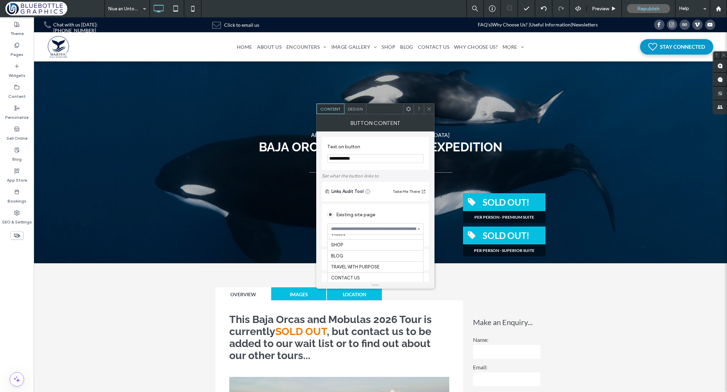
scroll to position [2924, 0]
click at [361, 232] on input at bounding box center [373, 229] width 85 height 5
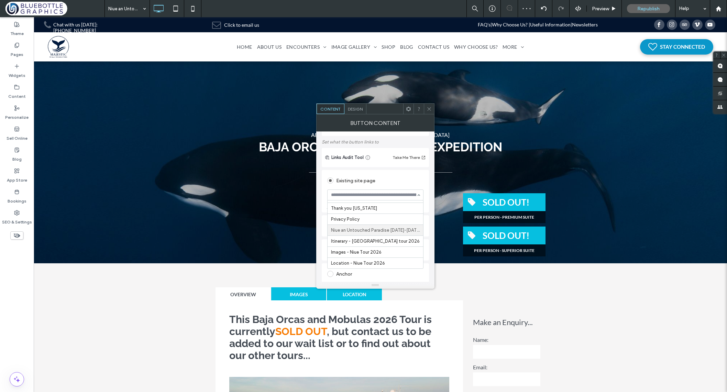
scroll to position [35, 0]
click at [351, 112] on div "Design" at bounding box center [355, 109] width 22 height 10
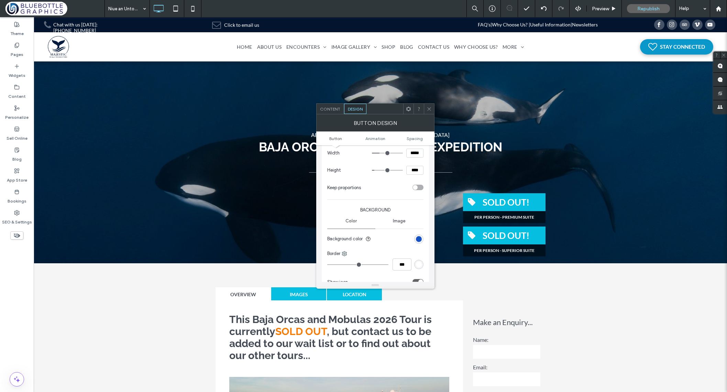
scroll to position [110, 0]
click at [417, 238] on div "rgb(21, 82, 198)" at bounding box center [419, 239] width 6 height 6
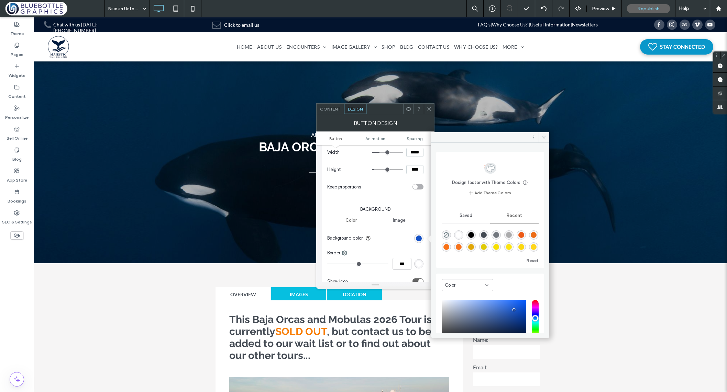
click at [511, 247] on div "rgba(251, 228, 16, 1)" at bounding box center [509, 247] width 6 height 6
type input "*******"
click at [542, 138] on icon at bounding box center [543, 137] width 5 height 5
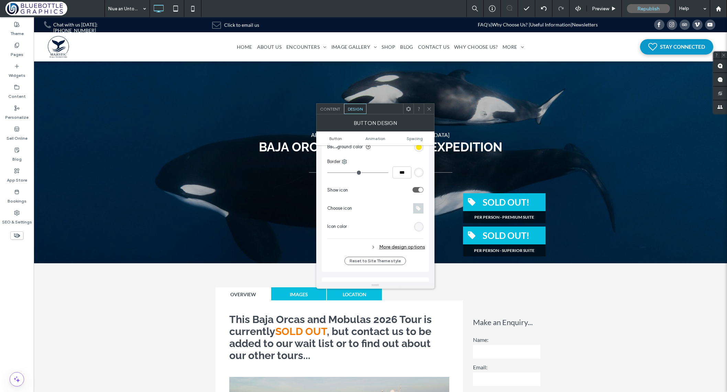
scroll to position [237, 0]
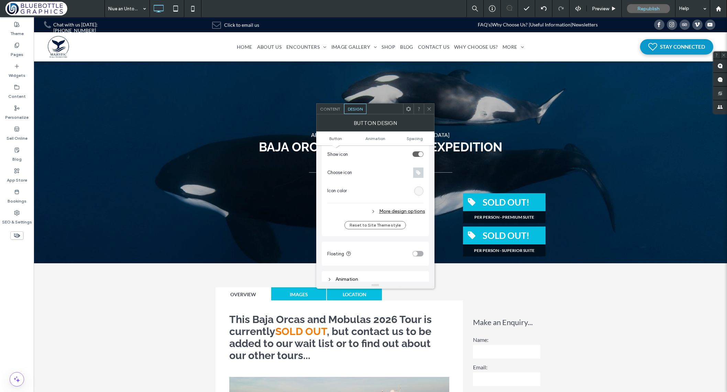
click at [428, 107] on icon at bounding box center [428, 108] width 5 height 5
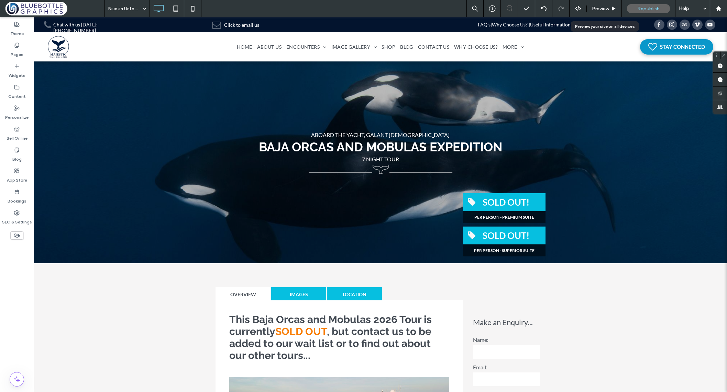
click at [598, 7] on span "Preview" at bounding box center [600, 9] width 17 height 6
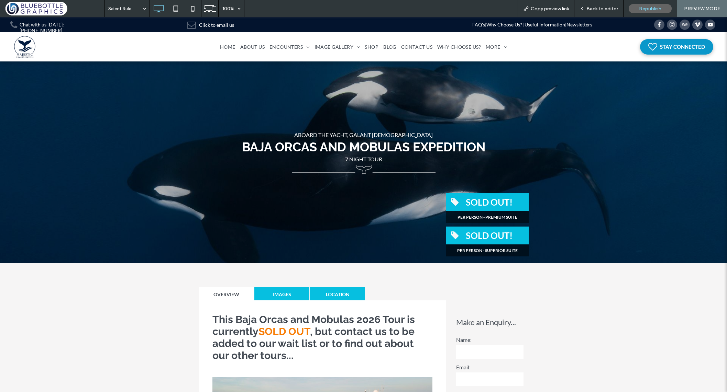
click at [597, 9] on span "Back to editor" at bounding box center [602, 9] width 32 height 6
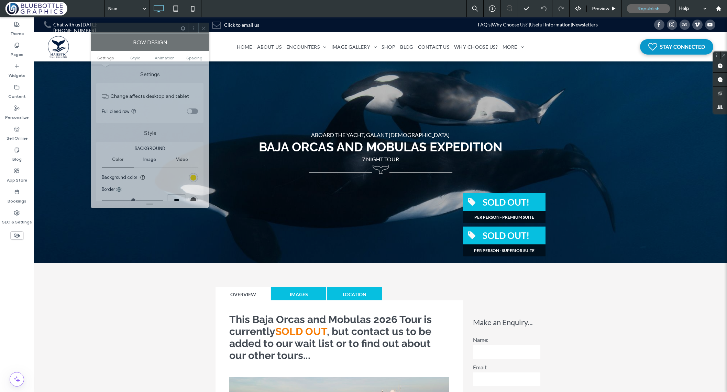
drag, startPoint x: 115, startPoint y: 111, endPoint x: 171, endPoint y: 26, distance: 102.1
click at [171, 26] on div at bounding box center [134, 28] width 87 height 10
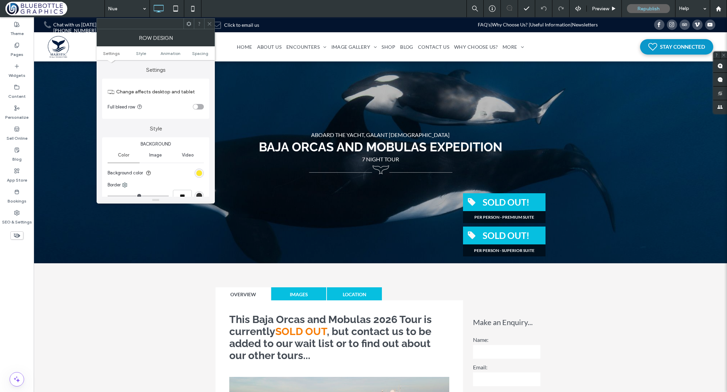
click at [202, 173] on div "rgb(251, 228, 16)" at bounding box center [198, 173] width 9 height 9
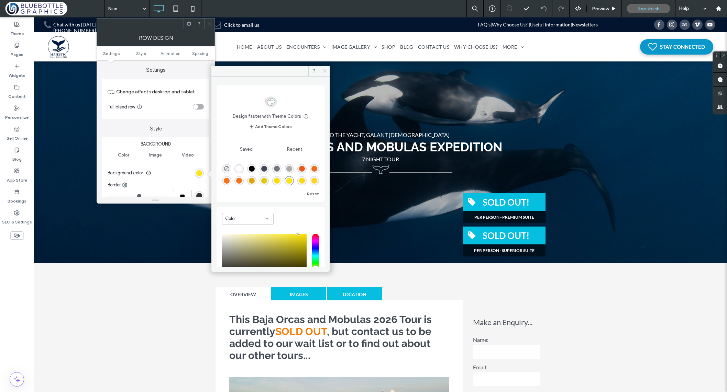
click at [322, 71] on icon at bounding box center [324, 70] width 5 height 5
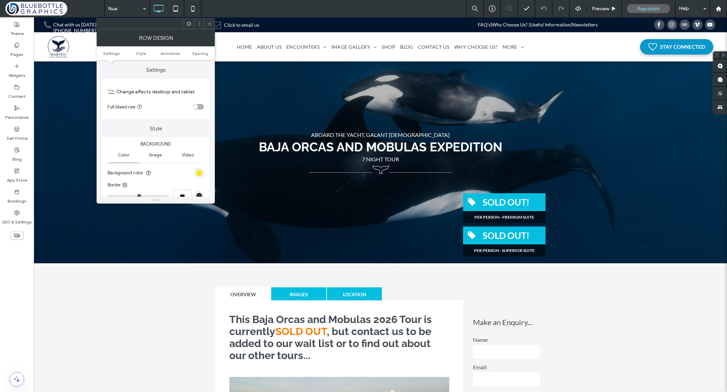
drag, startPoint x: 209, startPoint y: 22, endPoint x: 212, endPoint y: 35, distance: 13.8
click at [209, 22] on icon at bounding box center [209, 23] width 5 height 5
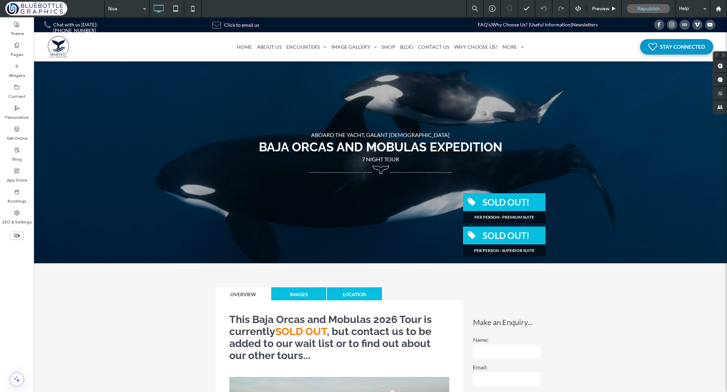
type input "**"
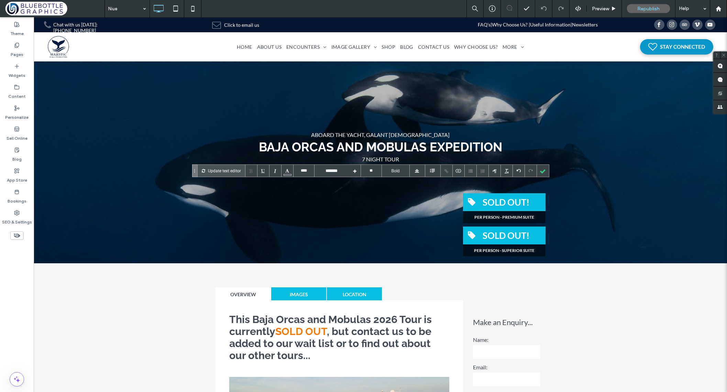
type input "****"
click at [289, 174] on div at bounding box center [287, 175] width 8 height 2
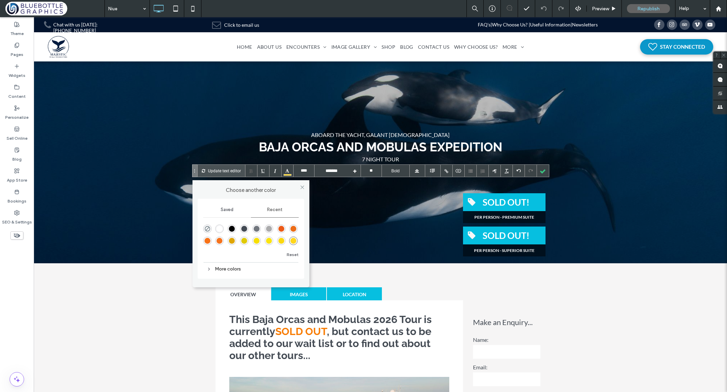
click at [293, 240] on div "rgba(255, 214, 27, 1)" at bounding box center [293, 241] width 6 height 6
click at [205, 269] on div "More colors" at bounding box center [250, 269] width 95 height 9
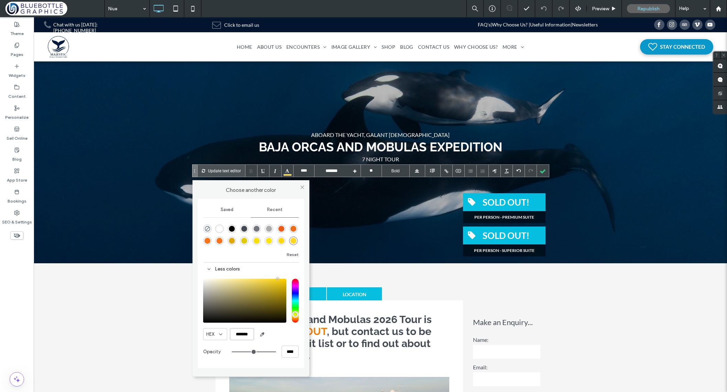
click at [244, 335] on input "*******" at bounding box center [242, 334] width 24 height 12
click at [542, 173] on div at bounding box center [543, 171] width 12 height 12
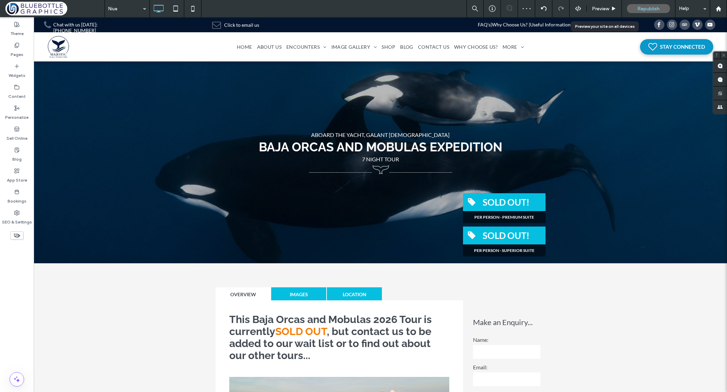
click at [592, 7] on span "Preview" at bounding box center [600, 9] width 17 height 6
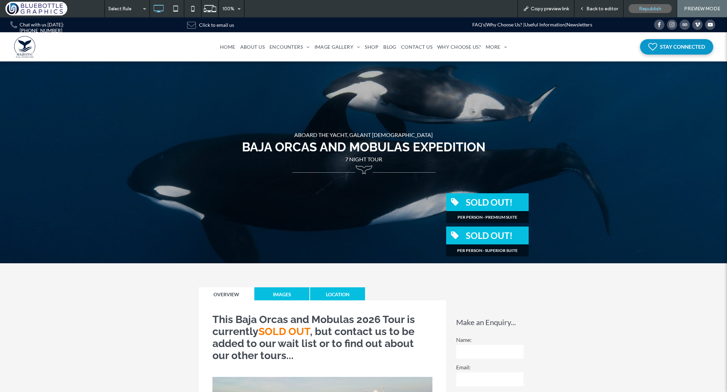
click at [605, 6] on span "Back to editor" at bounding box center [602, 9] width 32 height 6
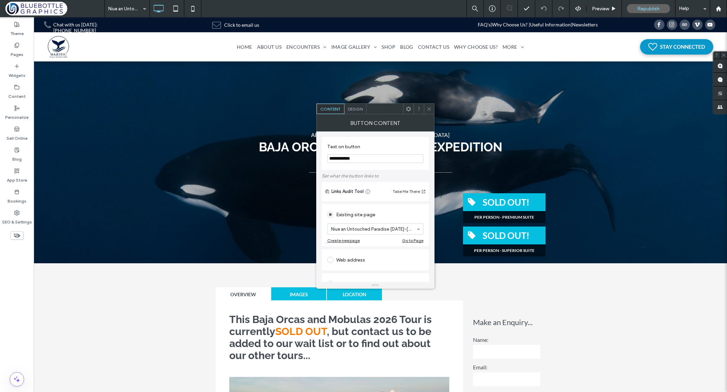
click at [354, 108] on span "Design" at bounding box center [355, 108] width 15 height 5
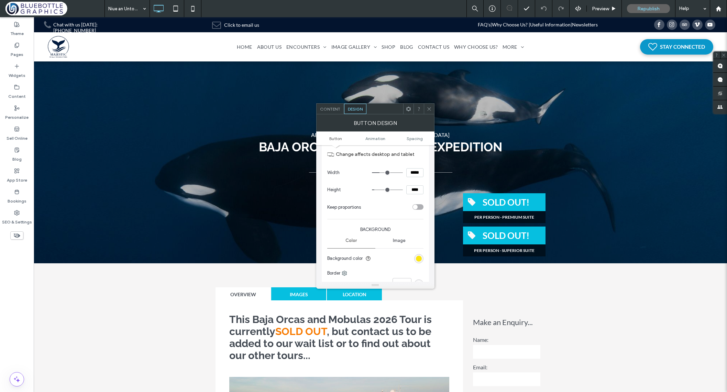
scroll to position [91, 0]
click at [416, 257] on div "rgb(251, 228, 16)" at bounding box center [419, 258] width 6 height 6
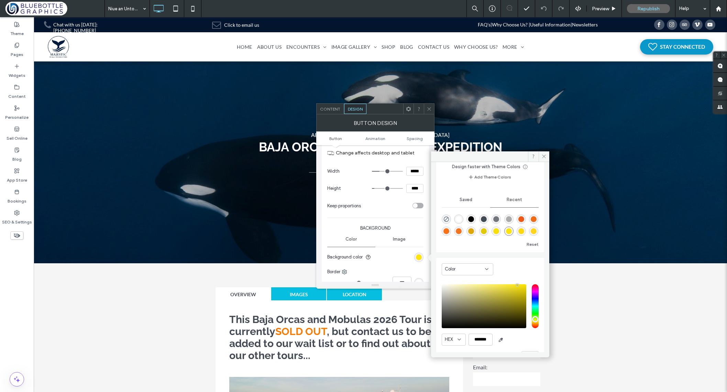
scroll to position [35, 0]
click at [483, 342] on input "*******" at bounding box center [480, 340] width 24 height 12
paste input "color picker textbox"
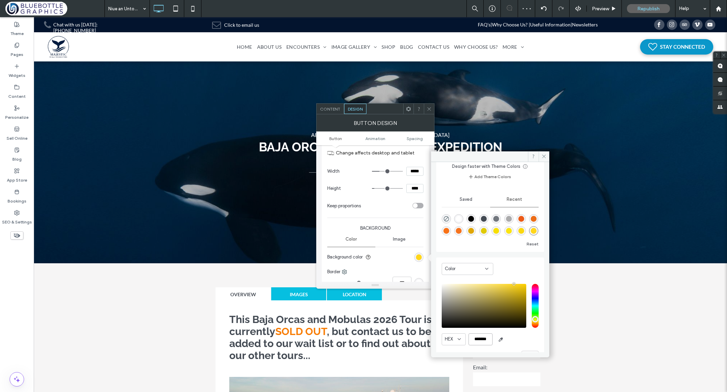
type input "*******"
click at [546, 155] on icon at bounding box center [543, 156] width 5 height 5
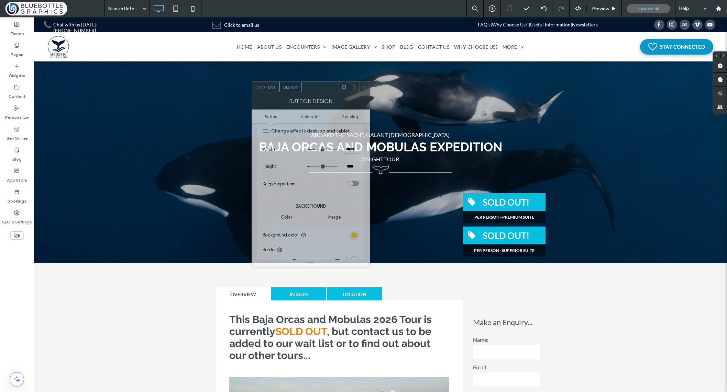
drag, startPoint x: 395, startPoint y: 111, endPoint x: 329, endPoint y: 89, distance: 69.0
click at [330, 89] on div at bounding box center [320, 87] width 37 height 10
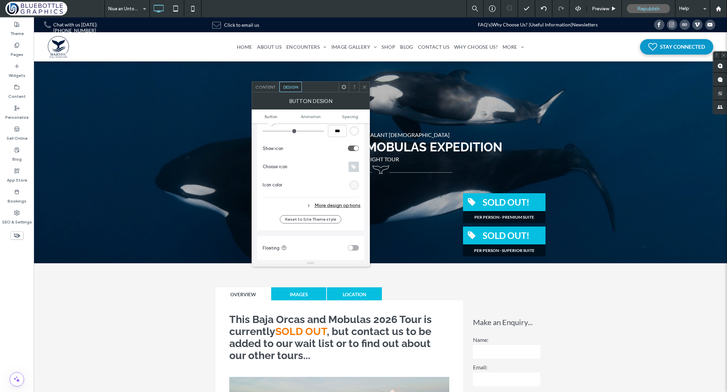
scroll to position [231, 0]
click at [309, 196] on icon at bounding box center [308, 196] width 5 height 5
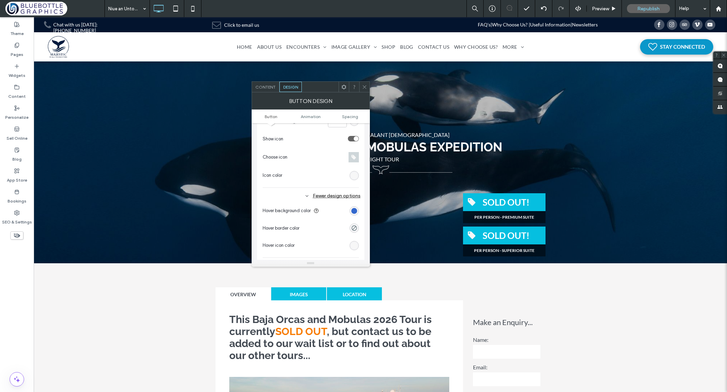
click at [355, 210] on div "rgb(21, 82, 198)" at bounding box center [354, 211] width 6 height 6
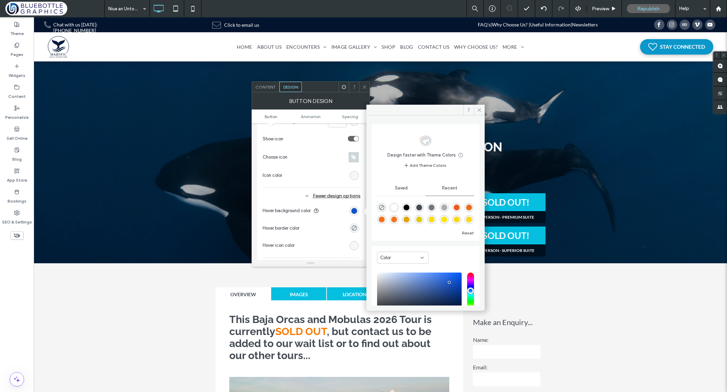
click at [447, 219] on div "rgba(251, 228, 16, 1)" at bounding box center [444, 220] width 6 height 6
click at [434, 220] on div "rgba(247, 223, 3, 1)" at bounding box center [431, 220] width 6 height 6
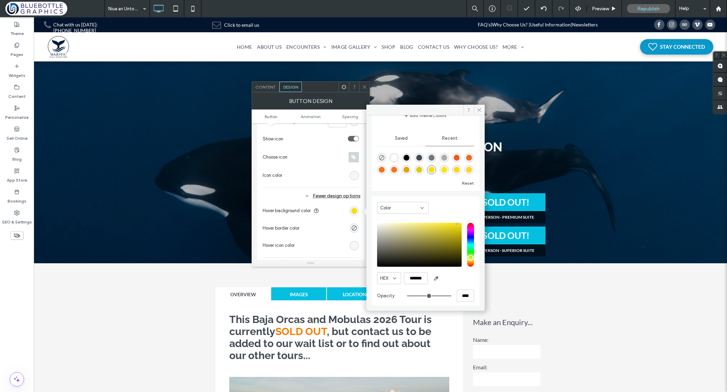
scroll to position [55, 0]
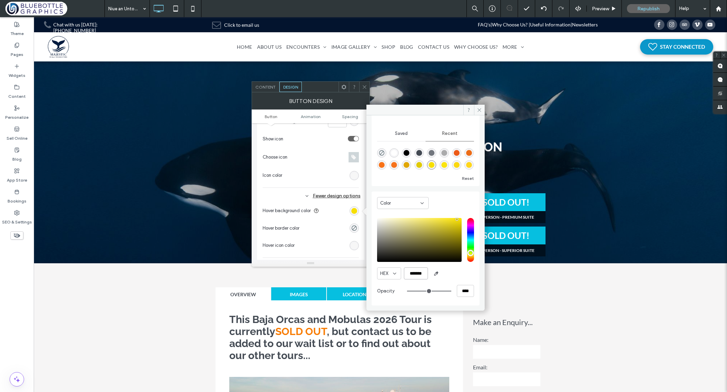
click at [421, 274] on input "*******" at bounding box center [416, 274] width 24 height 12
paste input "*"
click at [420, 273] on input "********" at bounding box center [416, 274] width 24 height 12
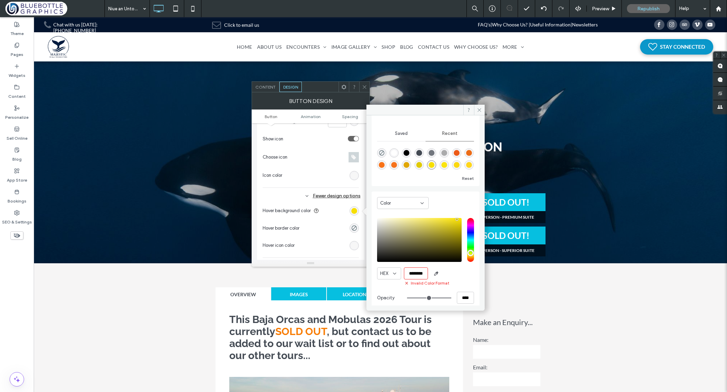
click at [420, 273] on input "********" at bounding box center [416, 274] width 24 height 12
paste input "color picker textbox"
type input "*******"
click at [451, 273] on div "HEX *******" at bounding box center [425, 274] width 97 height 12
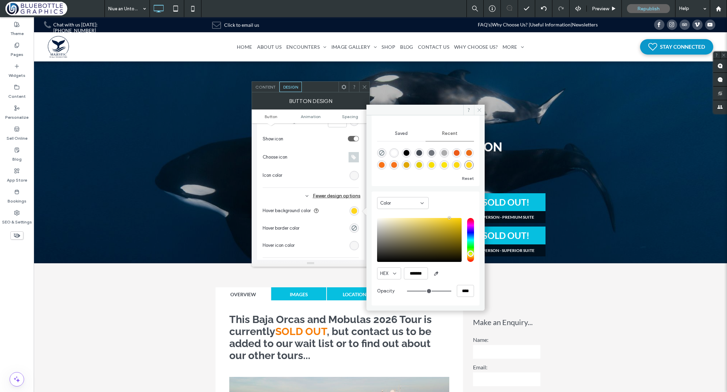
click at [479, 108] on icon at bounding box center [478, 110] width 5 height 5
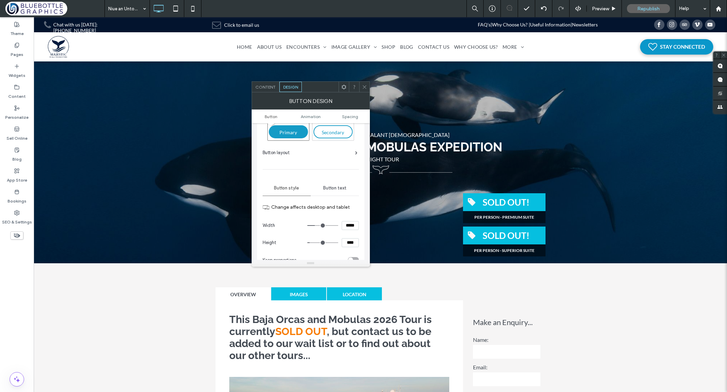
scroll to position [0, 0]
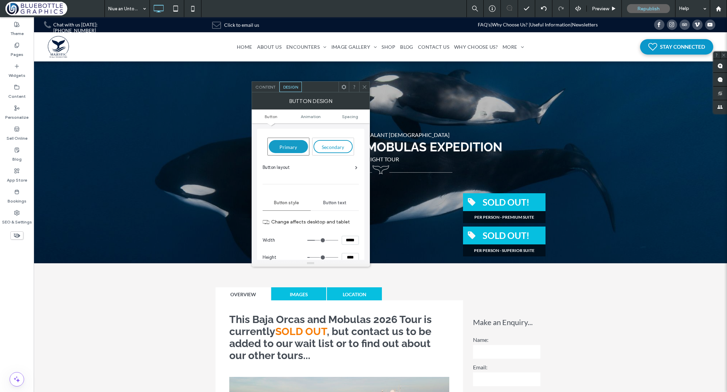
click at [365, 86] on icon at bounding box center [364, 87] width 5 height 5
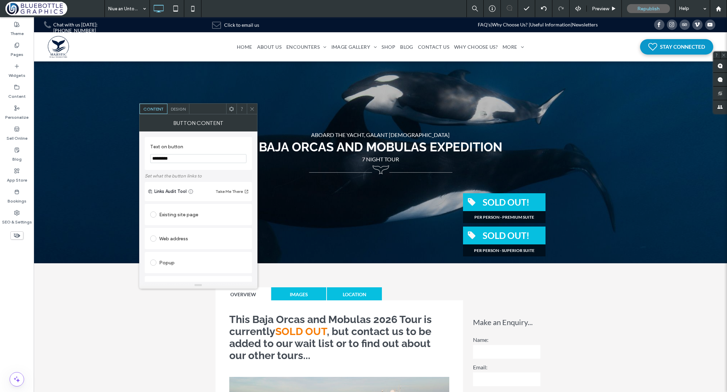
click at [180, 110] on span "Design" at bounding box center [178, 108] width 15 height 5
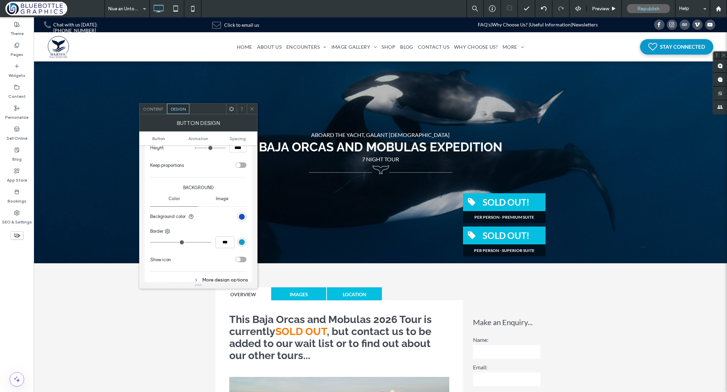
scroll to position [132, 0]
click at [243, 215] on div "rgb(21, 82, 198)" at bounding box center [242, 217] width 6 height 6
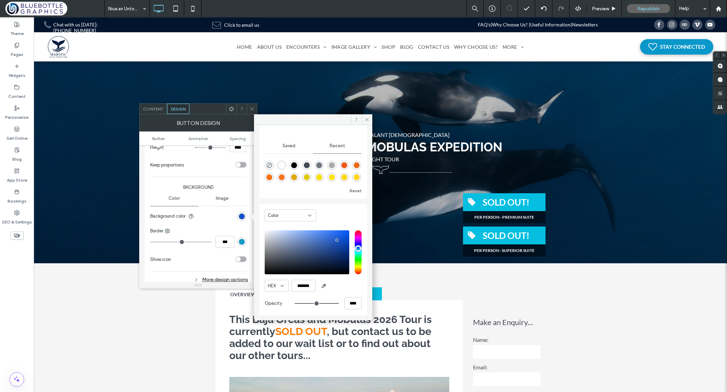
scroll to position [55, 0]
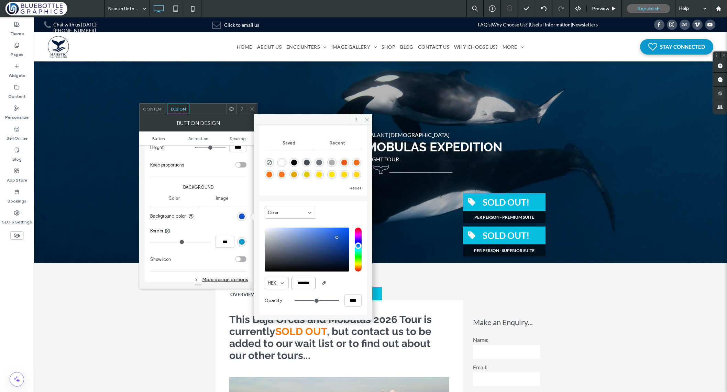
click at [307, 284] on input "*******" at bounding box center [303, 283] width 24 height 12
paste input "color picker textbox"
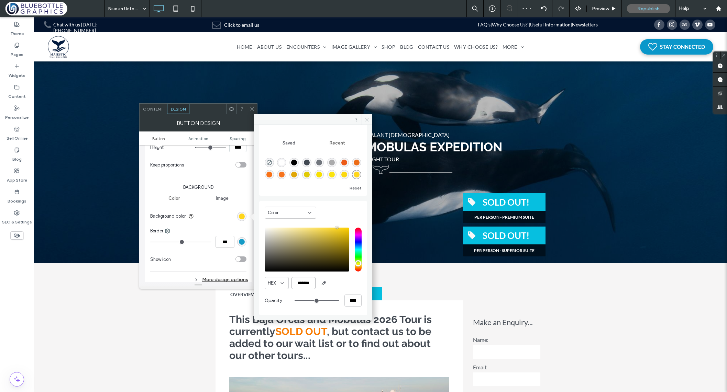
type input "*******"
click at [363, 120] on span at bounding box center [366, 119] width 11 height 10
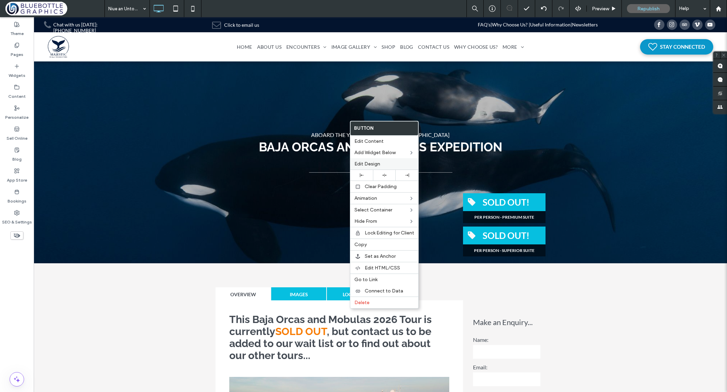
click at [351, 165] on div "Edit Design" at bounding box center [384, 163] width 68 height 11
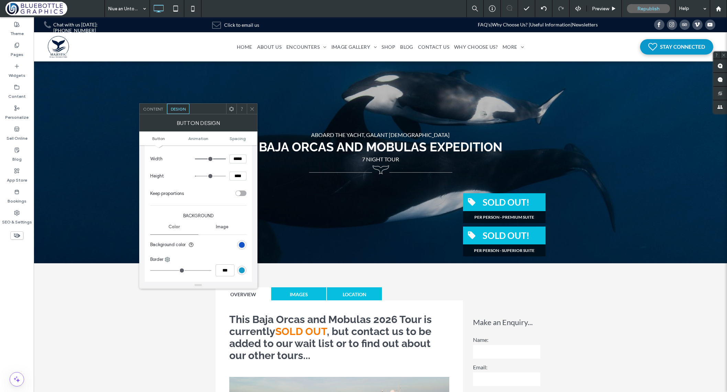
scroll to position [109, 0]
click at [241, 240] on div "rgb(21, 82, 198)" at bounding box center [242, 240] width 6 height 6
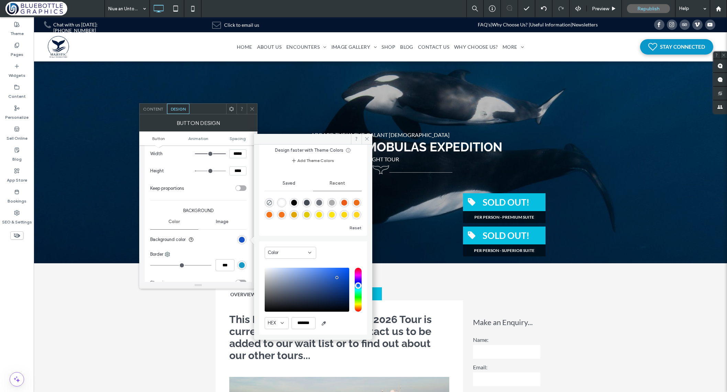
scroll to position [37, 0]
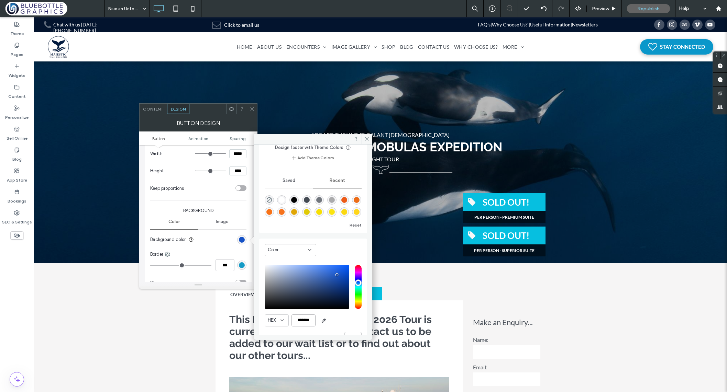
click at [306, 321] on input "*******" at bounding box center [303, 321] width 24 height 12
paste input "color picker textbox"
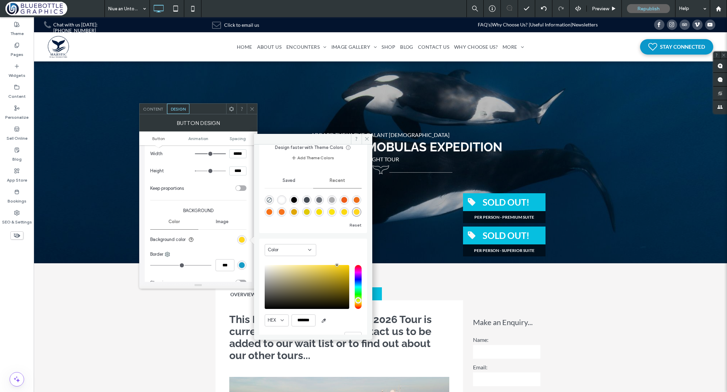
click at [336, 266] on div "pointer" at bounding box center [337, 265] width 2 height 2
click at [337, 266] on div "pointer" at bounding box center [336, 266] width 2 height 2
click at [303, 319] on input "*******" at bounding box center [303, 321] width 24 height 12
click at [306, 320] on input "*******" at bounding box center [303, 321] width 24 height 12
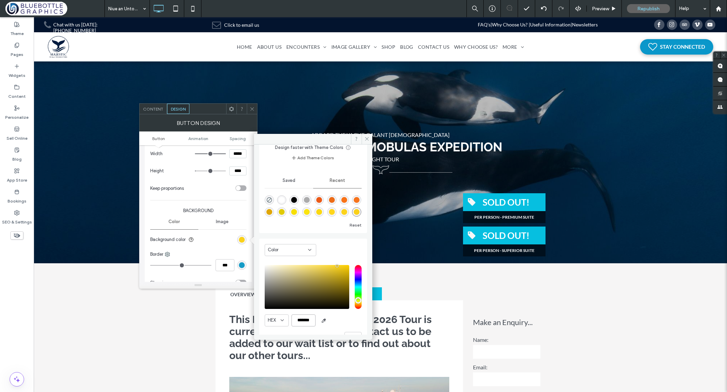
click at [306, 320] on input "*******" at bounding box center [303, 321] width 24 height 12
paste input "color picker textbox"
click at [307, 322] on input "*******" at bounding box center [303, 321] width 24 height 12
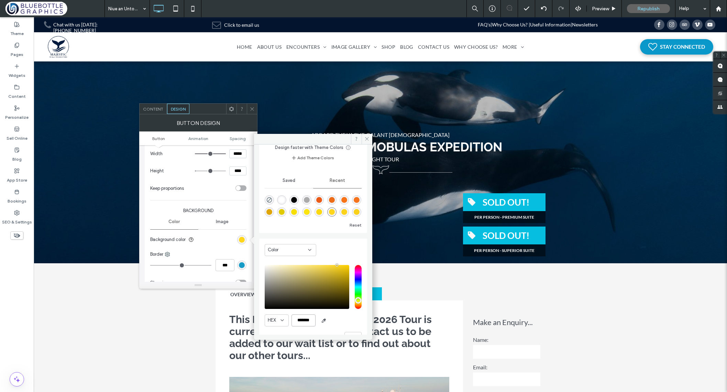
click at [307, 322] on input "*******" at bounding box center [303, 321] width 24 height 12
paste input "color picker textbox"
type input "*******"
click at [341, 250] on div "Color" at bounding box center [313, 252] width 97 height 20
click at [335, 214] on div "rgba(255, 214, 27, 1)" at bounding box center [332, 212] width 6 height 6
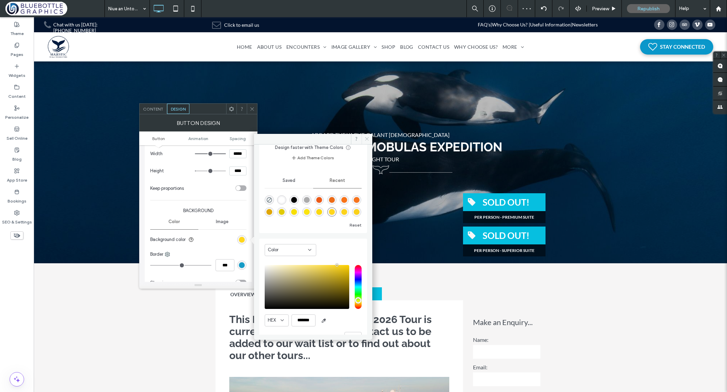
click at [367, 137] on icon at bounding box center [366, 138] width 5 height 5
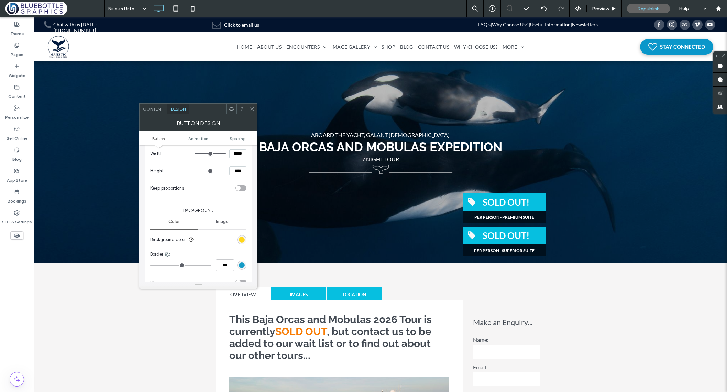
click at [252, 108] on use at bounding box center [251, 108] width 3 height 3
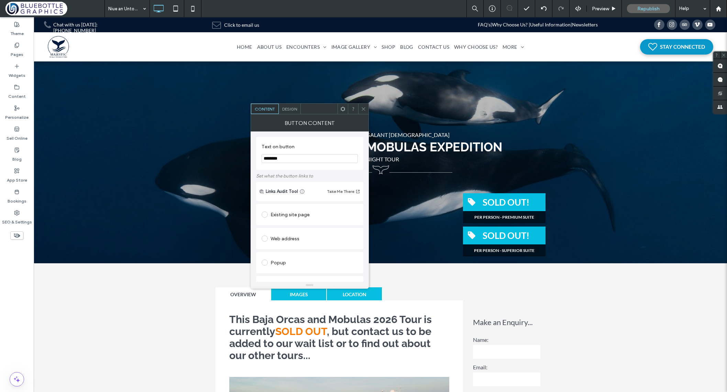
click at [285, 109] on span "Design" at bounding box center [289, 108] width 15 height 5
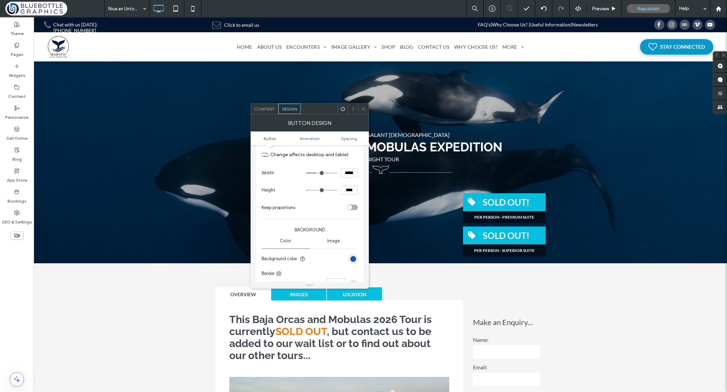
scroll to position [141, 0]
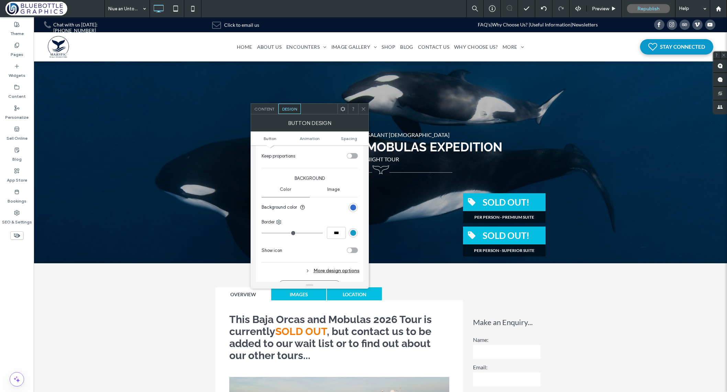
click at [352, 205] on div "rgb(21, 82, 198)" at bounding box center [353, 208] width 6 height 6
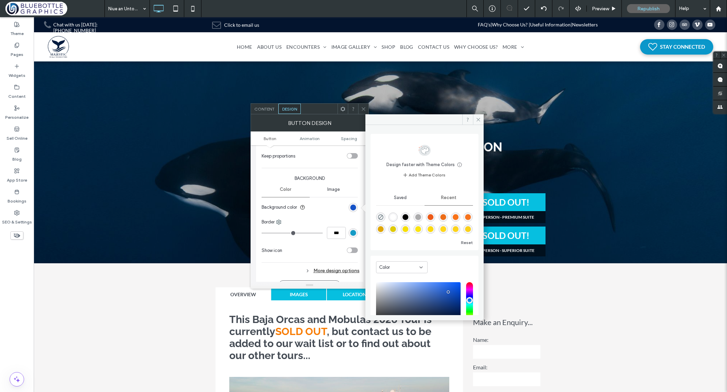
click at [446, 230] on div "rgba(255, 214, 27, 1)" at bounding box center [443, 229] width 6 height 6
type input "*******"
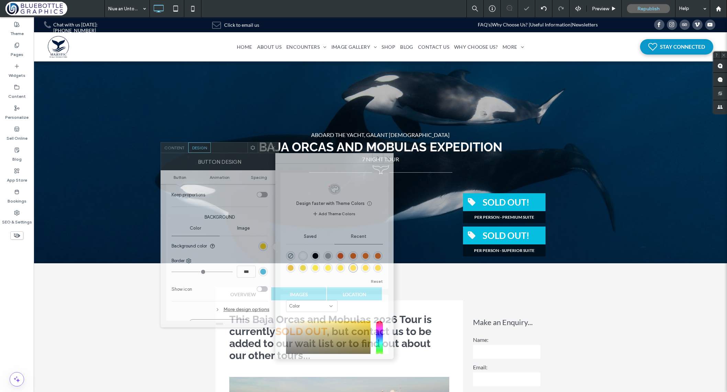
drag, startPoint x: 313, startPoint y: 113, endPoint x: 235, endPoint y: 158, distance: 89.4
click at [234, 151] on div at bounding box center [229, 148] width 37 height 10
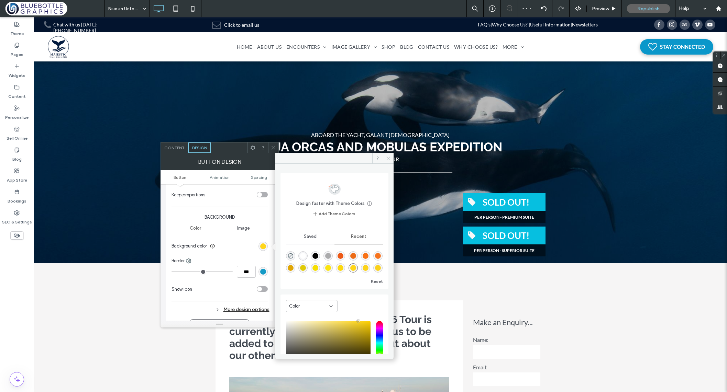
click at [386, 159] on icon at bounding box center [387, 158] width 5 height 5
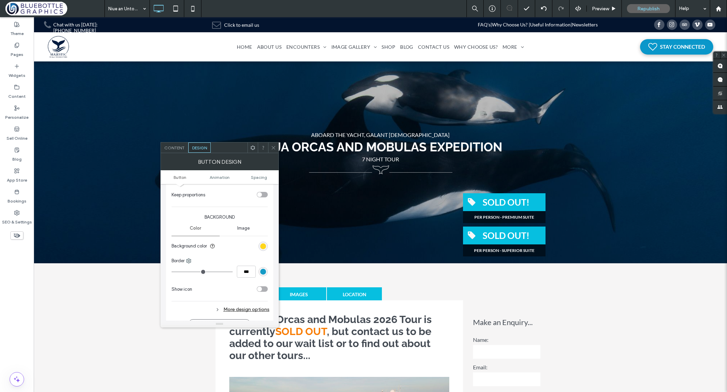
click at [273, 145] on icon at bounding box center [273, 147] width 5 height 5
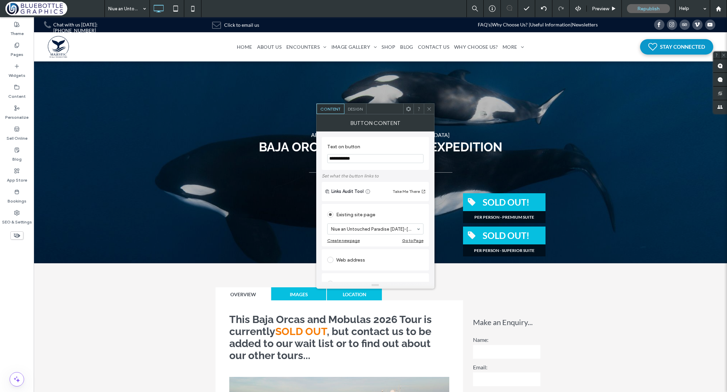
click at [330, 160] on input "**********" at bounding box center [375, 158] width 96 height 9
drag, startPoint x: 347, startPoint y: 159, endPoint x: 343, endPoint y: 161, distance: 4.2
click at [343, 161] on input "**********" at bounding box center [375, 158] width 96 height 9
click at [350, 159] on input "**********" at bounding box center [375, 158] width 96 height 9
drag, startPoint x: 369, startPoint y: 159, endPoint x: 362, endPoint y: 160, distance: 7.0
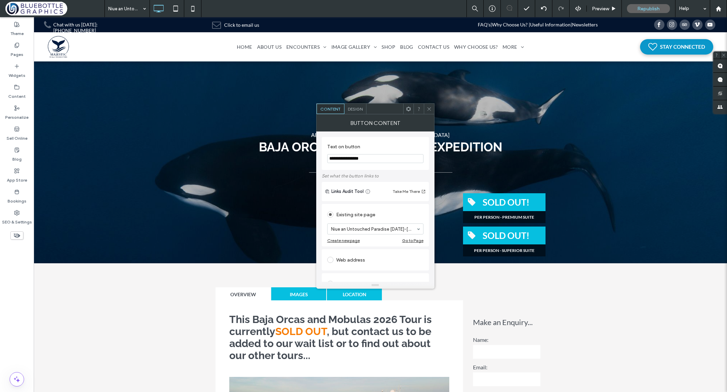
click at [362, 160] on input "**********" at bounding box center [375, 158] width 96 height 9
click at [361, 159] on input "**********" at bounding box center [375, 158] width 96 height 9
type input "**********"
click at [357, 111] on span "Design" at bounding box center [355, 108] width 15 height 5
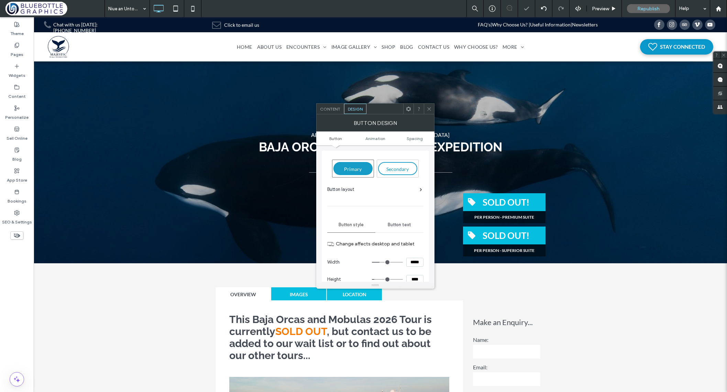
click at [397, 226] on span "Button text" at bounding box center [398, 224] width 23 height 5
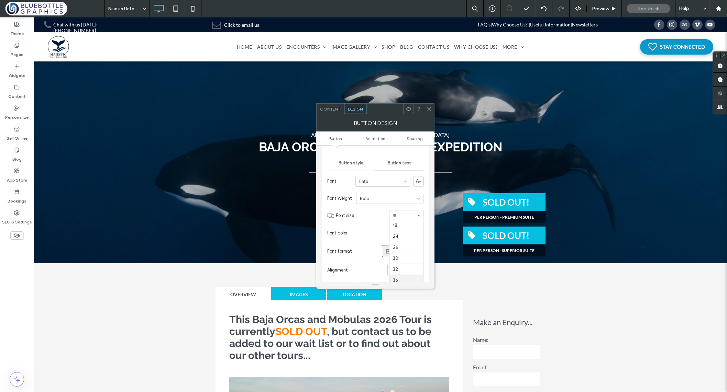
scroll to position [68, 0]
click at [337, 112] on div "Content" at bounding box center [329, 109] width 27 height 10
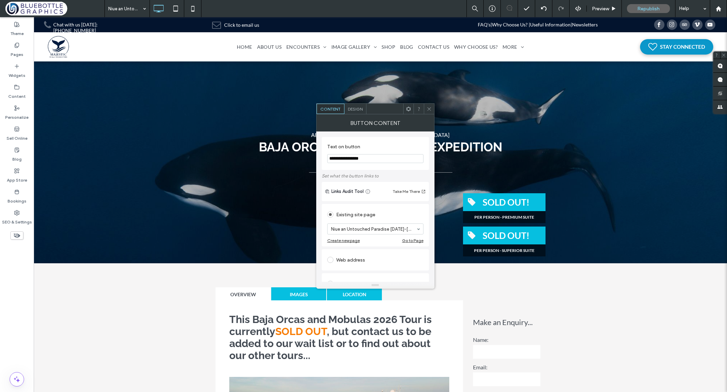
click at [361, 159] on input "**********" at bounding box center [375, 158] width 96 height 9
type input "**********"
click at [381, 167] on section "**********" at bounding box center [375, 153] width 96 height 26
click at [352, 110] on span "Design" at bounding box center [355, 108] width 15 height 5
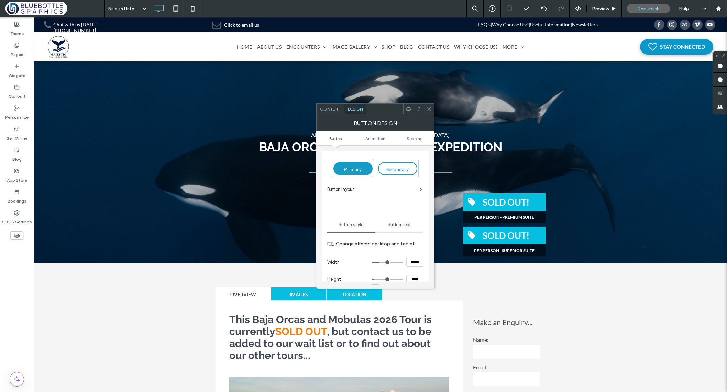
click at [403, 225] on span "Button text" at bounding box center [398, 224] width 23 height 5
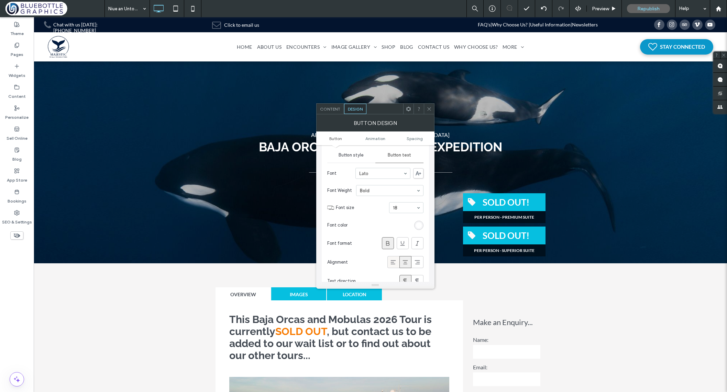
scroll to position [71, 0]
click at [420, 222] on div "rgb(255, 255, 255)" at bounding box center [419, 225] width 6 height 6
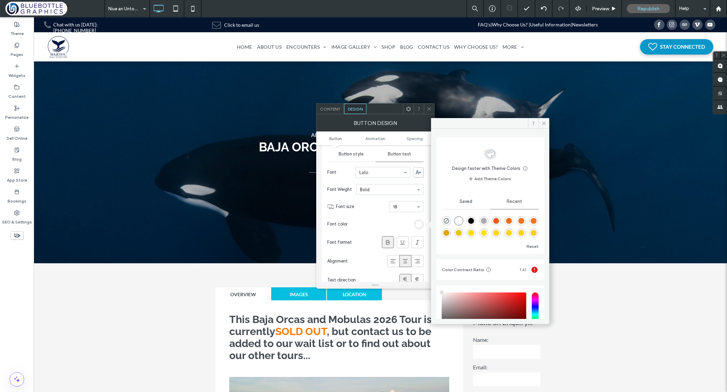
click at [474, 221] on div "rgba(0, 0, 0, 1)" at bounding box center [471, 221] width 6 height 6
type input "*******"
click at [543, 124] on icon at bounding box center [543, 123] width 5 height 5
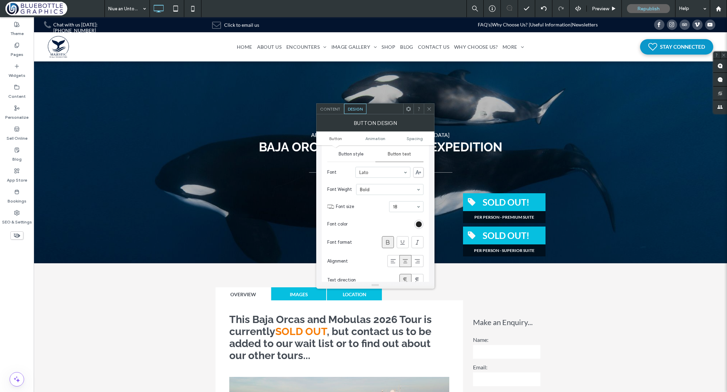
click at [417, 225] on div "rgba(0, 0, 0, 1)" at bounding box center [419, 225] width 6 height 6
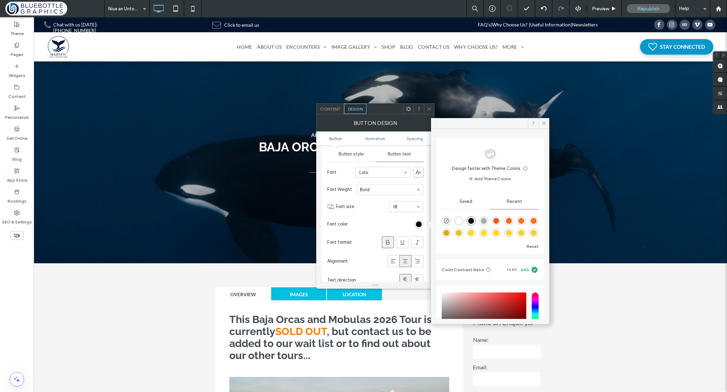
click at [461, 223] on div "rgba(255, 255, 255, 1)" at bounding box center [459, 221] width 6 height 6
click at [530, 269] on icon at bounding box center [534, 270] width 8 height 8
click at [486, 270] on use at bounding box center [488, 270] width 4 height 4
click at [473, 219] on div "rgba(0, 0, 0, 1)" at bounding box center [471, 221] width 6 height 6
type input "*******"
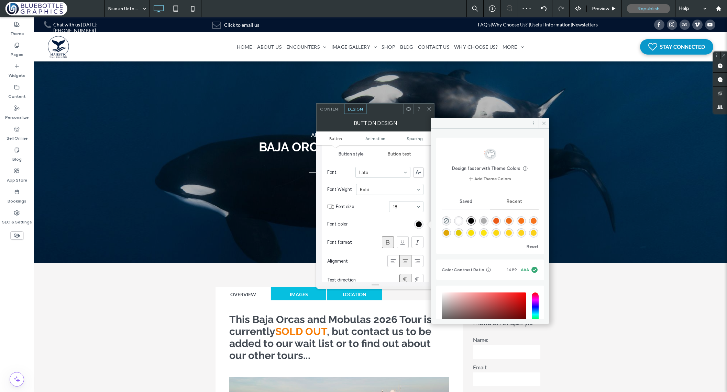
click at [486, 221] on div "rgba(0, 0, 0, 0.3)" at bounding box center [484, 221] width 6 height 6
type input "**"
type input "***"
click at [499, 220] on div "rgba(236, 90, 23, 1)" at bounding box center [496, 221] width 6 height 6
type input "*******"
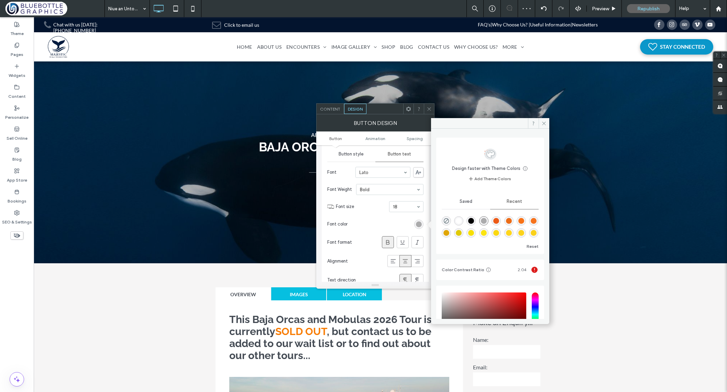
type input "***"
type input "****"
click at [511, 220] on div "rgba(236, 108, 23, 1)" at bounding box center [509, 221] width 6 height 6
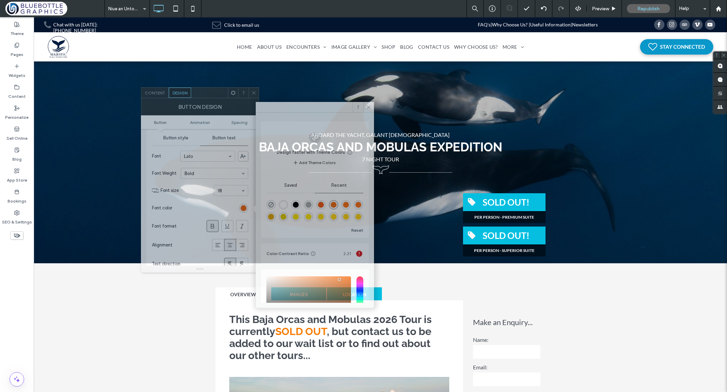
drag, startPoint x: 382, startPoint y: 109, endPoint x: 208, endPoint y: 94, distance: 175.1
click at [207, 92] on div at bounding box center [209, 93] width 37 height 10
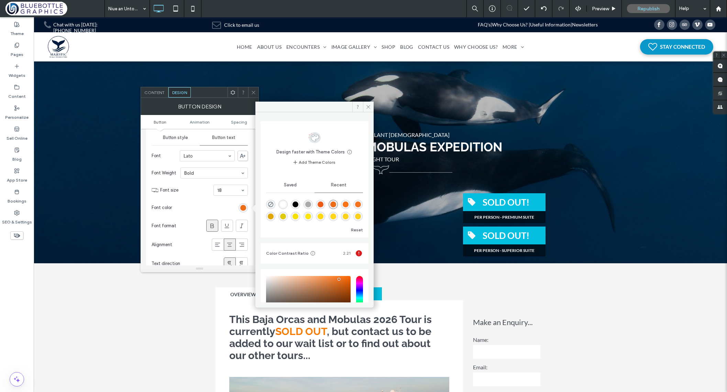
click at [298, 205] on div "rgba(0, 0, 0, 1)" at bounding box center [295, 205] width 6 height 6
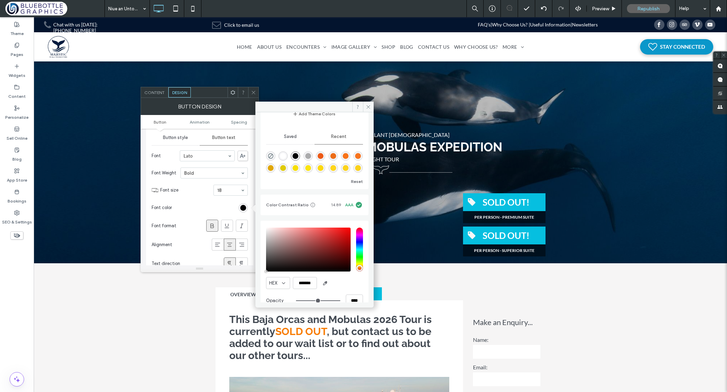
scroll to position [59, 0]
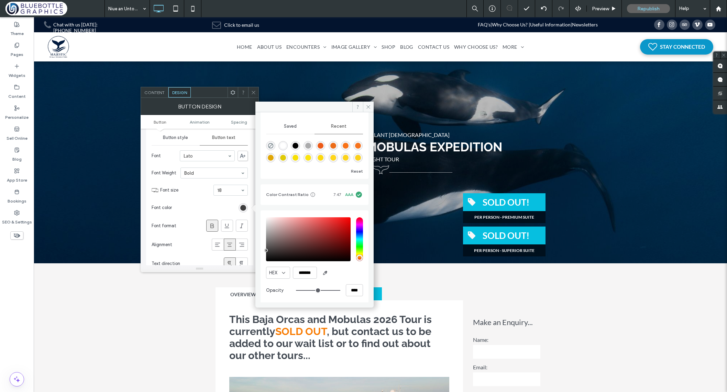
drag, startPoint x: 265, startPoint y: 262, endPoint x: 263, endPoint y: 250, distance: 12.1
click at [263, 251] on div "HEX ******* Opacity ****" at bounding box center [314, 258] width 108 height 94
drag, startPoint x: 265, startPoint y: 251, endPoint x: 264, endPoint y: 243, distance: 7.6
click at [264, 243] on div "HEX ******* Opacity ****" at bounding box center [314, 258] width 108 height 94
click at [265, 246] on div "pointer" at bounding box center [266, 246] width 2 height 2
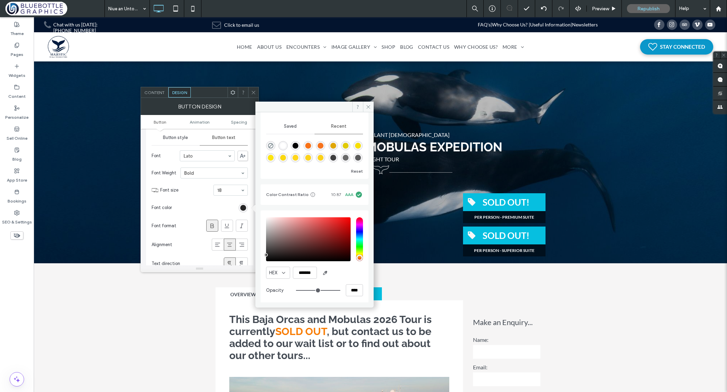
type input "*******"
drag, startPoint x: 265, startPoint y: 246, endPoint x: 262, endPoint y: 256, distance: 10.0
click at [262, 256] on div "HEX ******* Opacity ****" at bounding box center [314, 258] width 108 height 94
click at [353, 274] on div "HEX *******" at bounding box center [314, 273] width 97 height 12
click at [369, 107] on icon at bounding box center [368, 106] width 5 height 5
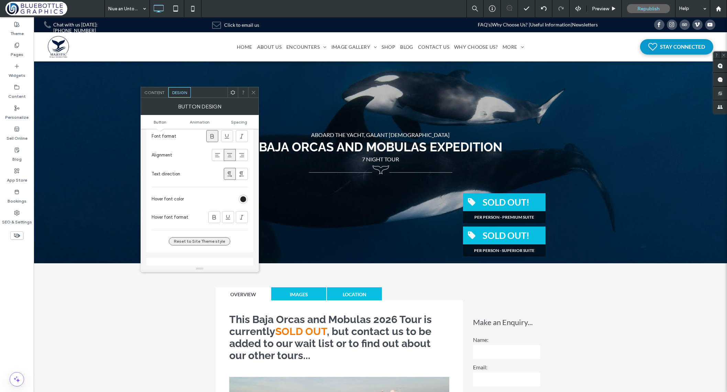
scroll to position [0, 0]
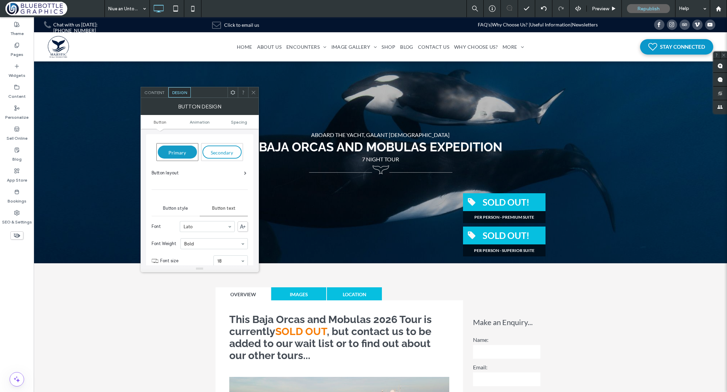
click at [182, 208] on span "Button style" at bounding box center [175, 208] width 25 height 5
click at [158, 123] on span "Button" at bounding box center [160, 122] width 13 height 5
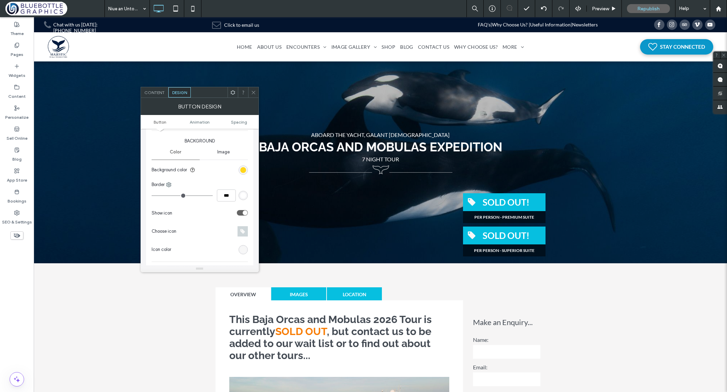
scroll to position [166, 0]
click at [240, 210] on div "toggle" at bounding box center [242, 208] width 11 height 5
click at [199, 229] on icon at bounding box center [197, 229] width 5 height 5
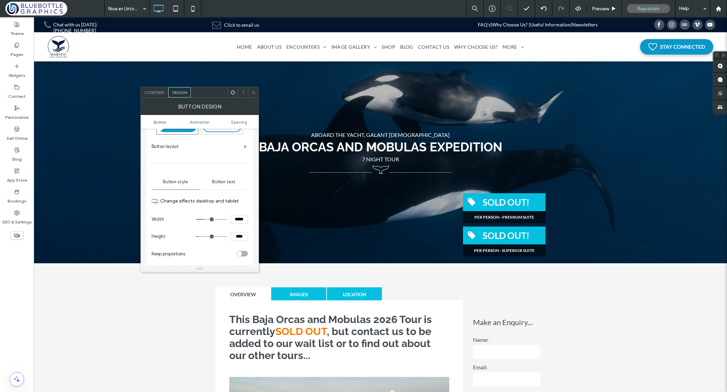
click at [217, 178] on div "Button text" at bounding box center [224, 182] width 48 height 15
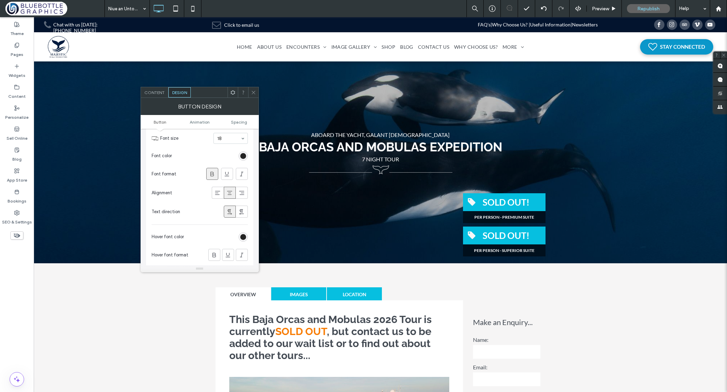
scroll to position [109, 0]
click at [242, 250] on div "rgb(35, 35, 35)" at bounding box center [243, 251] width 6 height 6
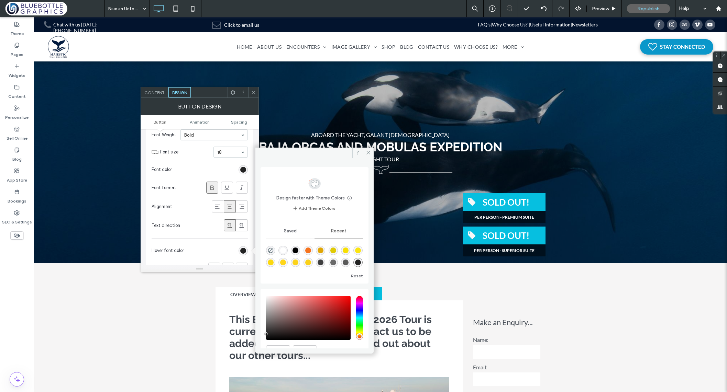
click at [336, 263] on div "rgba(106, 106, 106, 1)" at bounding box center [333, 263] width 6 height 6
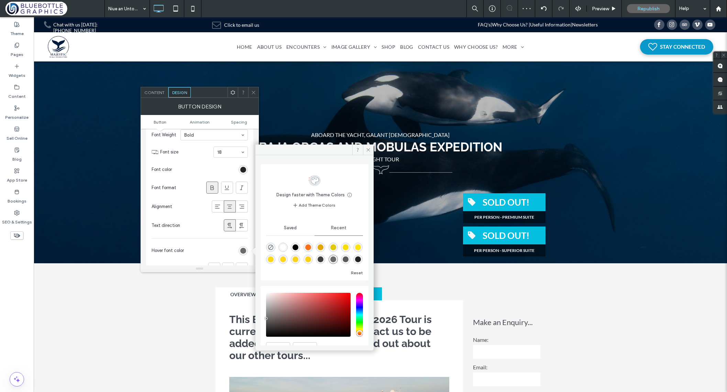
click at [323, 261] on div "rgba(63, 63, 63, 1)" at bounding box center [320, 260] width 6 height 6
type input "*******"
click at [244, 169] on div "rgba(35, 35, 35, 1)" at bounding box center [243, 170] width 6 height 6
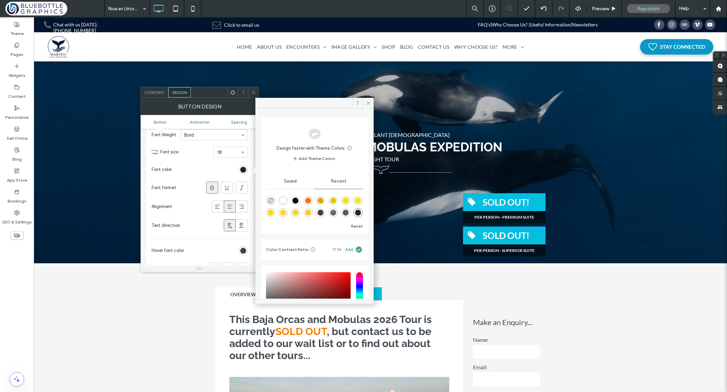
click at [323, 215] on div "rgba(63, 63, 63, 1)" at bounding box center [320, 213] width 6 height 6
type input "*******"
click at [370, 102] on icon at bounding box center [368, 103] width 5 height 5
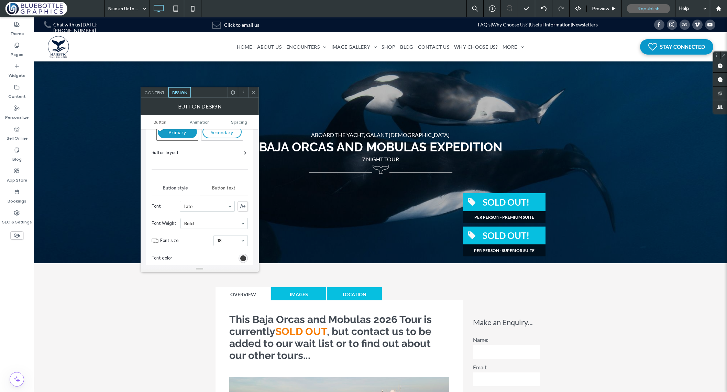
scroll to position [0, 0]
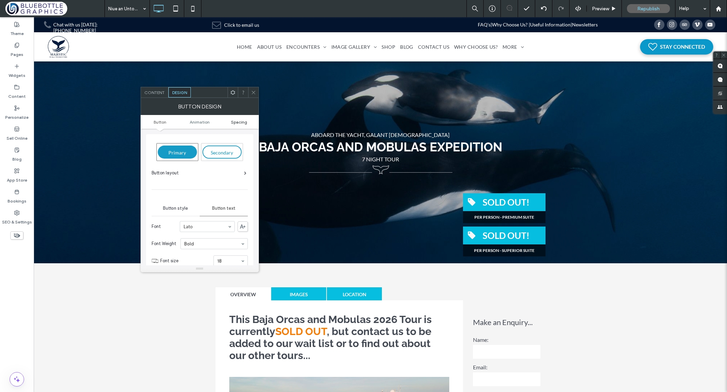
click at [236, 121] on span "Spacing" at bounding box center [239, 122] width 16 height 5
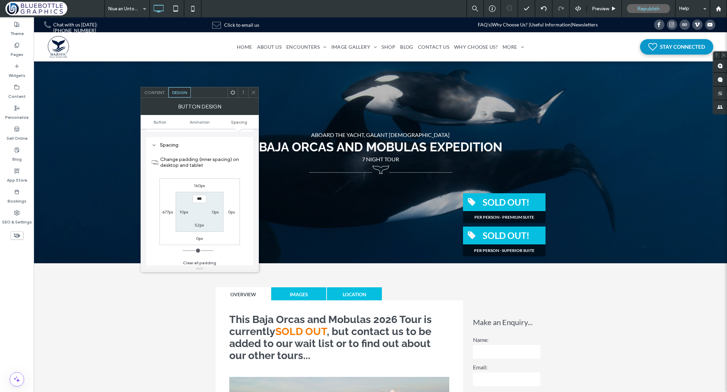
scroll to position [335, 0]
click at [161, 91] on span "Content" at bounding box center [154, 92] width 20 height 5
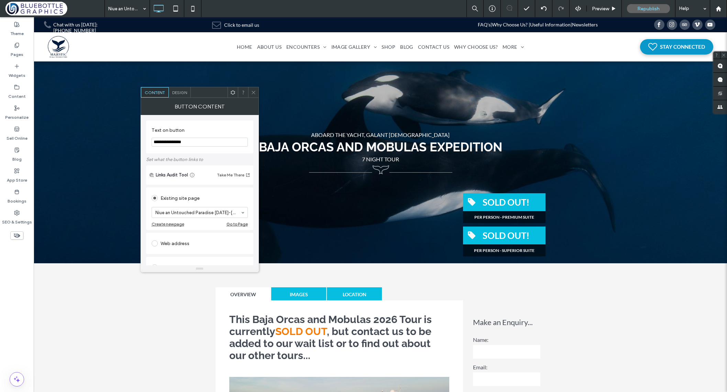
click at [182, 94] on span "Design" at bounding box center [179, 92] width 15 height 5
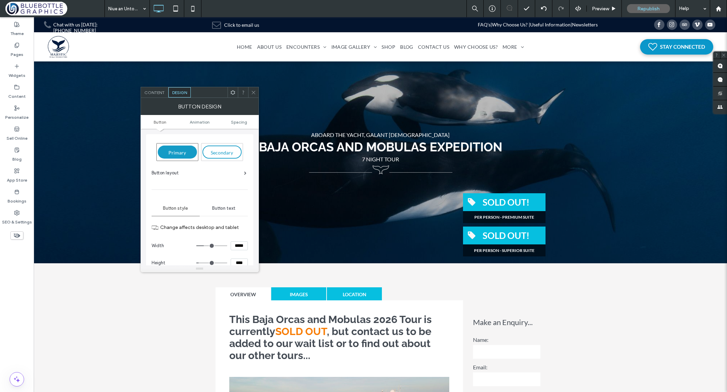
click at [227, 209] on span "Button text" at bounding box center [223, 208] width 23 height 5
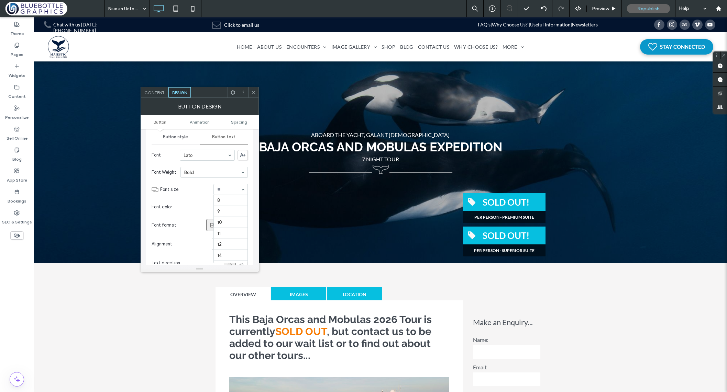
scroll to position [79, 0]
click at [222, 191] on input at bounding box center [228, 189] width 23 height 5
type input "**"
click at [174, 139] on span "Button style" at bounding box center [175, 136] width 25 height 5
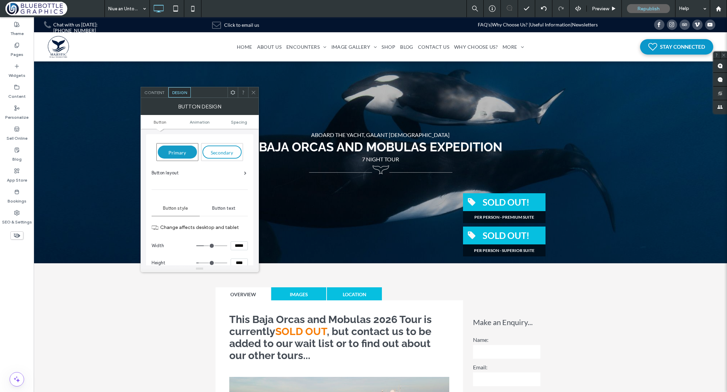
click at [196, 174] on div "Button layout" at bounding box center [198, 173] width 95 height 7
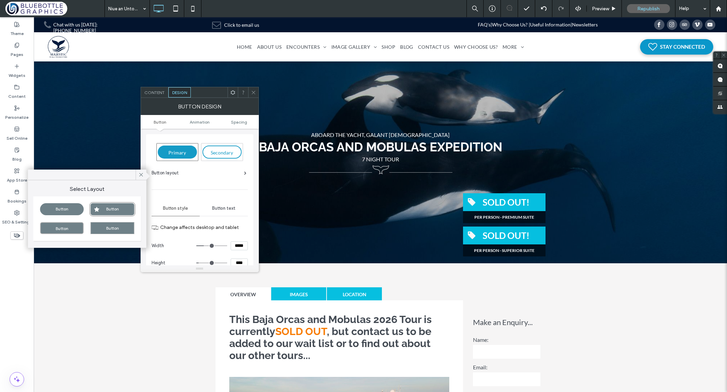
click at [99, 227] on div "Button" at bounding box center [113, 228] width 44 height 12
click at [65, 229] on div "Button" at bounding box center [62, 228] width 44 height 12
click at [68, 209] on div "Button" at bounding box center [62, 209] width 44 height 12
click at [104, 228] on div "Button" at bounding box center [113, 228] width 44 height 12
click at [141, 176] on icon at bounding box center [141, 175] width 6 height 6
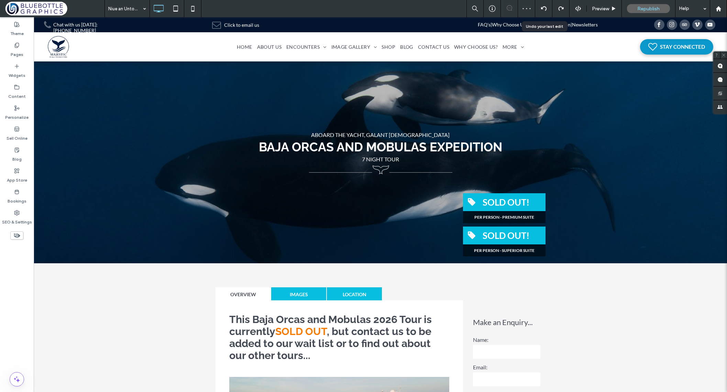
click at [543, 10] on icon at bounding box center [543, 8] width 5 height 5
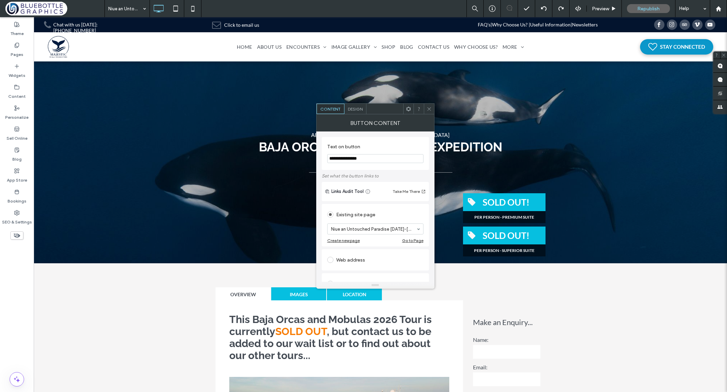
click at [357, 110] on span "Design" at bounding box center [355, 108] width 15 height 5
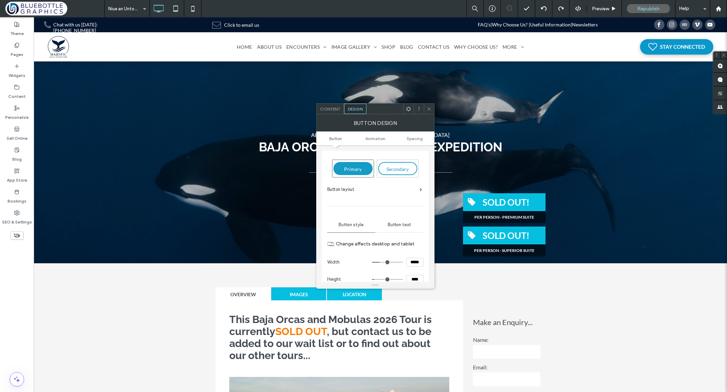
click at [385, 192] on div "Button layout" at bounding box center [374, 189] width 95 height 7
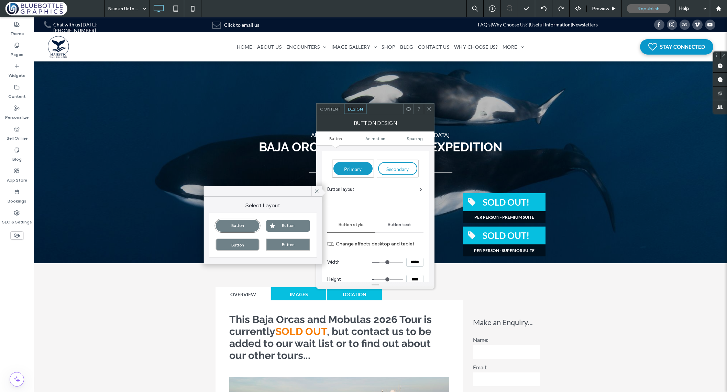
click at [286, 248] on div "Button" at bounding box center [288, 245] width 44 height 12
click at [253, 245] on div "Button" at bounding box center [238, 245] width 44 height 12
click at [277, 243] on div "Button" at bounding box center [288, 245] width 44 height 12
click at [317, 190] on icon at bounding box center [317, 191] width 6 height 6
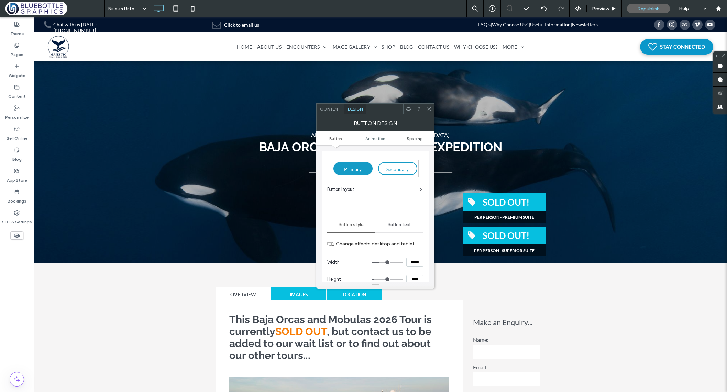
click at [411, 138] on span "Spacing" at bounding box center [414, 138] width 16 height 5
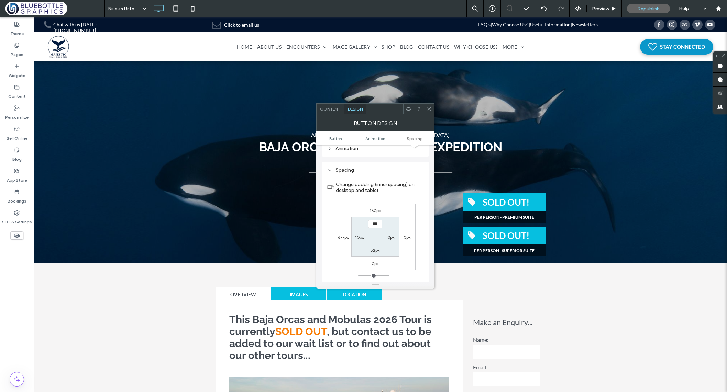
scroll to position [323, 0]
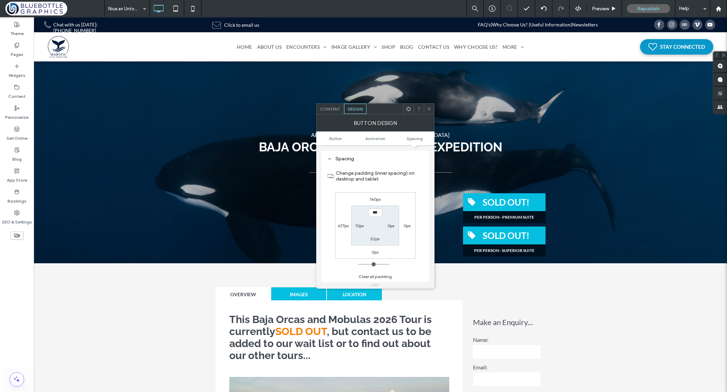
click at [411, 138] on span "Spacing" at bounding box center [414, 138] width 16 height 5
click at [374, 239] on label "52px" at bounding box center [374, 238] width 9 height 5
type input "**"
type input "*"
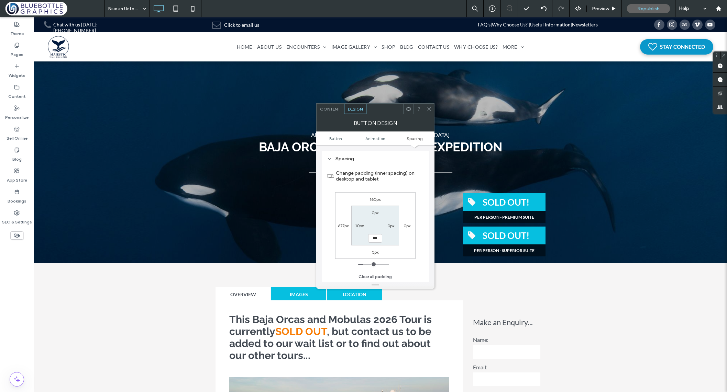
click at [389, 237] on section "0px 0px *** 10px" at bounding box center [375, 226] width 48 height 40
click at [373, 239] on input "***" at bounding box center [375, 238] width 14 height 9
type input "**"
click at [389, 238] on section "0px 0px **** 10px" at bounding box center [375, 226] width 48 height 40
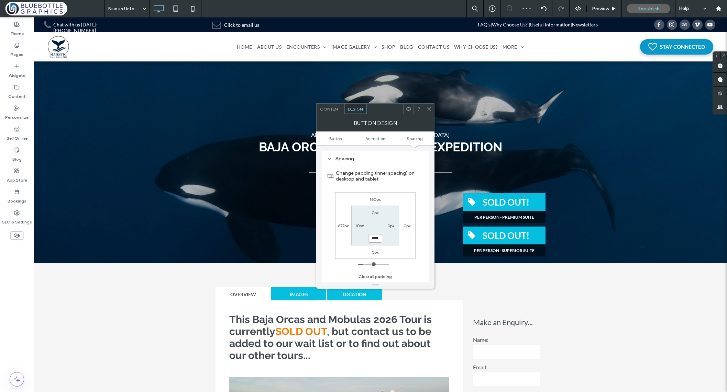
click at [372, 239] on input "****" at bounding box center [375, 238] width 14 height 9
type input "**"
click at [389, 237] on section "0px 0px **** 10px" at bounding box center [375, 226] width 48 height 40
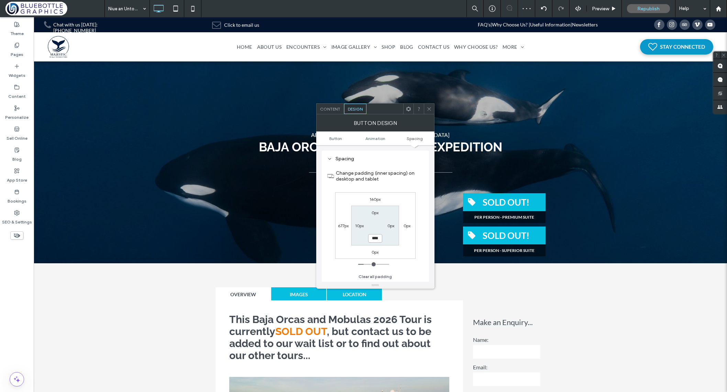
click at [375, 240] on input "****" at bounding box center [375, 238] width 14 height 9
type input "**"
click at [393, 240] on section "0px 0px **** 10px" at bounding box center [375, 226] width 48 height 40
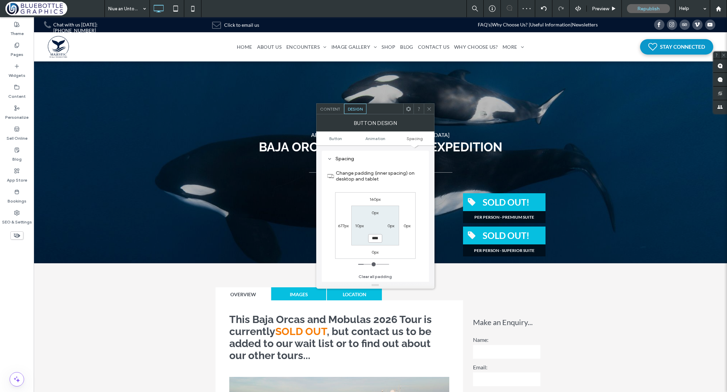
click at [373, 240] on input "****" at bounding box center [375, 238] width 14 height 9
click at [374, 239] on input "****" at bounding box center [375, 238] width 14 height 9
type input "**"
type input "****"
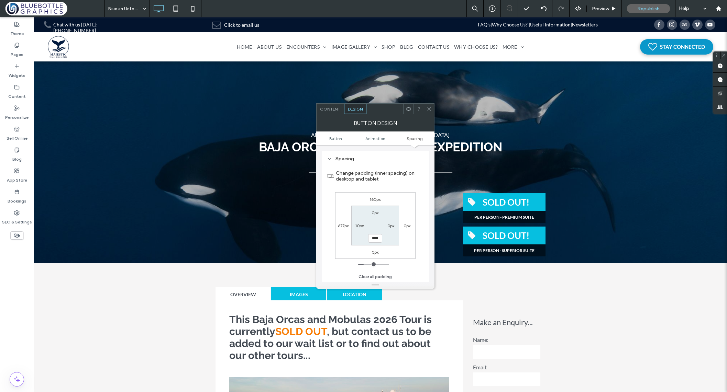
click at [397, 239] on section "0px 0px **** 10px" at bounding box center [375, 226] width 48 height 40
click at [336, 109] on span "Content" at bounding box center [330, 108] width 20 height 5
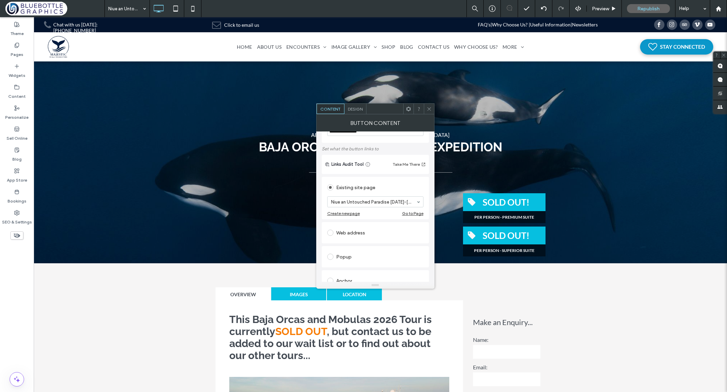
scroll to position [0, 0]
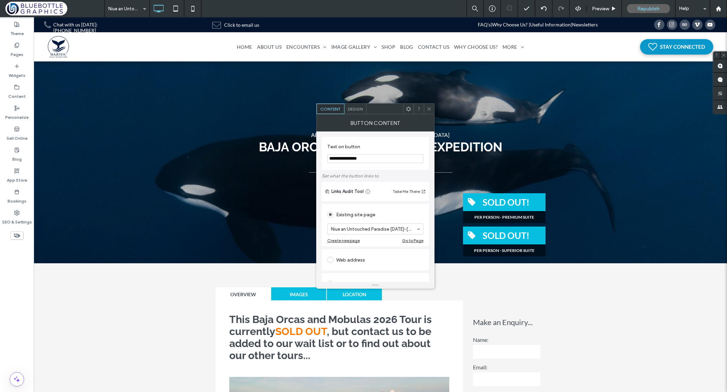
click at [358, 109] on span "Design" at bounding box center [355, 108] width 15 height 5
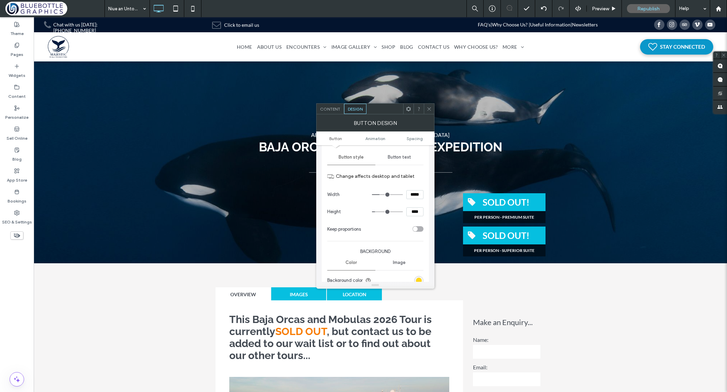
scroll to position [68, 0]
click at [398, 155] on span "Button text" at bounding box center [398, 156] width 23 height 5
click at [404, 262] on icon at bounding box center [405, 264] width 7 height 7
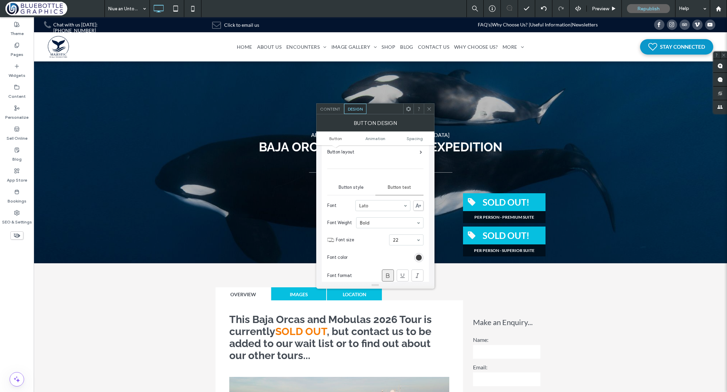
scroll to position [0, 0]
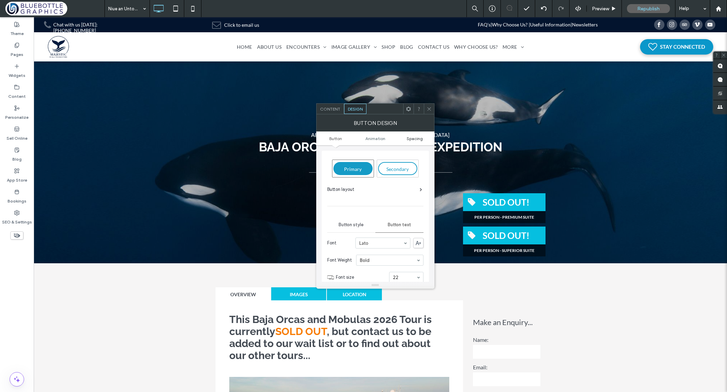
click at [412, 138] on span "Spacing" at bounding box center [414, 138] width 16 height 5
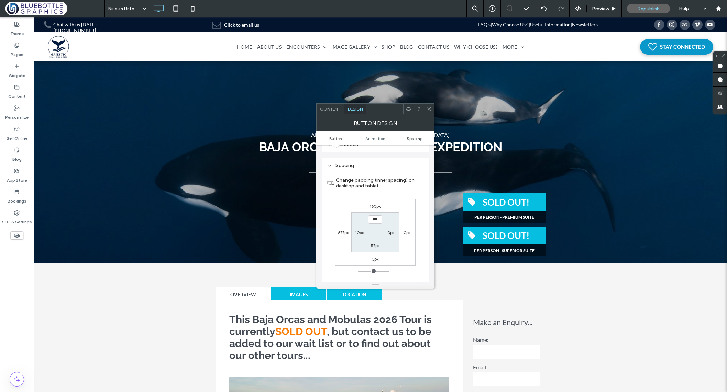
scroll to position [335, 0]
click at [358, 227] on label "10px" at bounding box center [359, 225] width 9 height 5
type input "**"
type input "*"
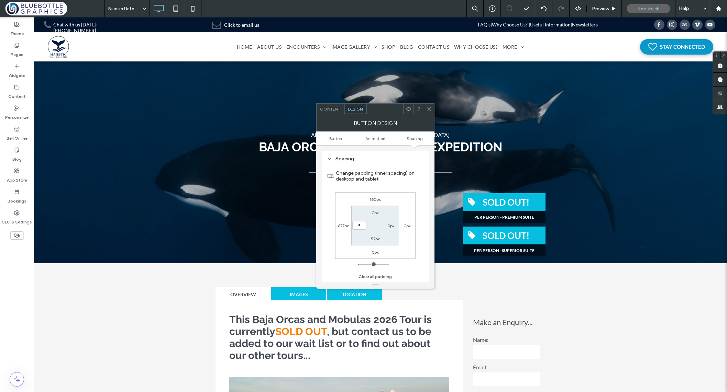
type input "***"
click at [374, 231] on section "0px 0px 57px ***" at bounding box center [375, 226] width 48 height 40
click at [428, 109] on icon at bounding box center [428, 108] width 5 height 5
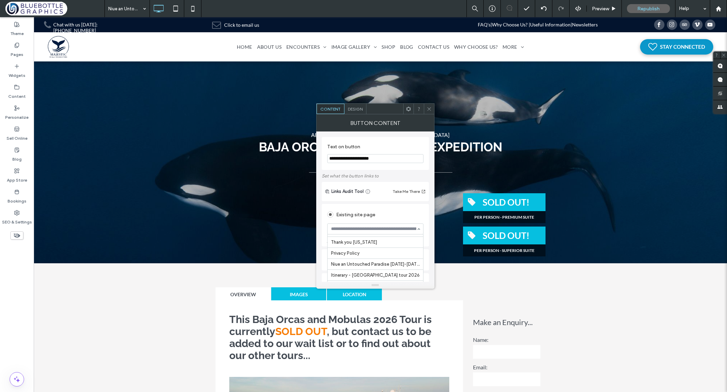
scroll to position [2924, 0]
click at [431, 108] on icon at bounding box center [428, 108] width 5 height 5
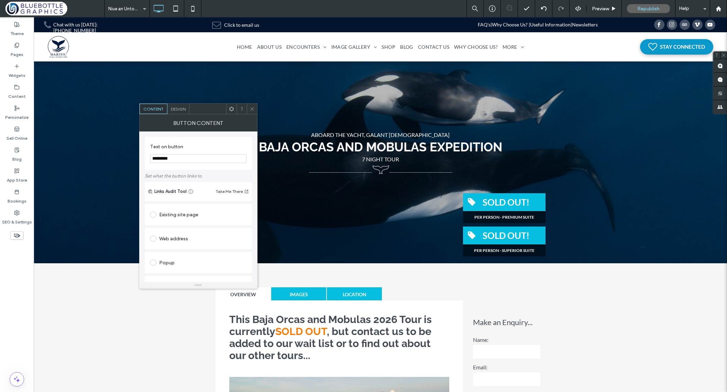
click at [178, 110] on span "Design" at bounding box center [178, 108] width 15 height 5
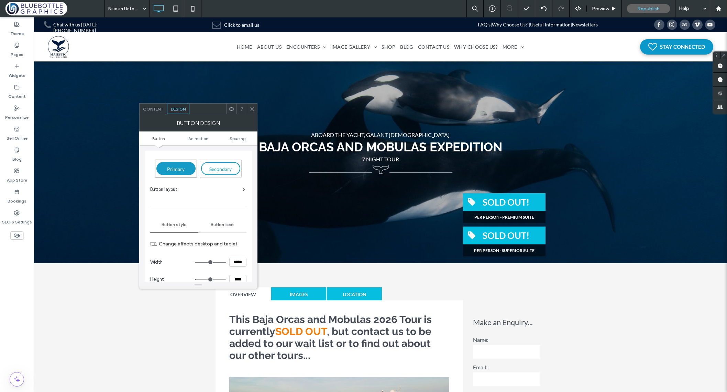
click at [223, 228] on div "Button text" at bounding box center [222, 224] width 48 height 15
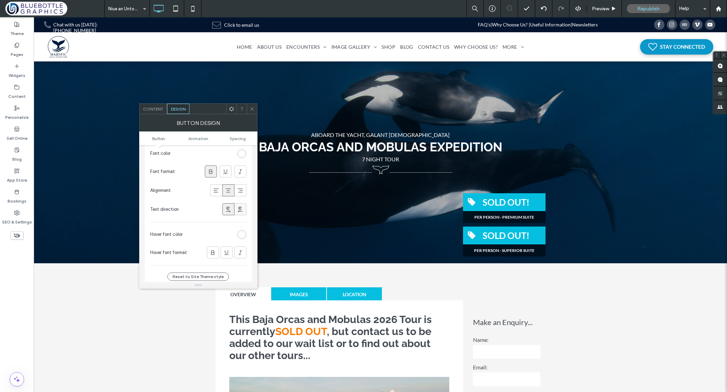
scroll to position [136, 0]
click at [240, 157] on div "rgb(255, 255, 255)" at bounding box center [242, 159] width 6 height 6
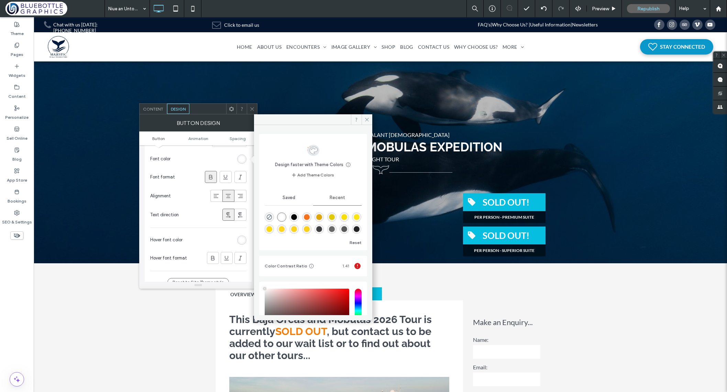
click at [322, 230] on div "rgba(63, 63, 63, 1)" at bounding box center [319, 229] width 6 height 6
type input "*******"
click at [364, 119] on icon at bounding box center [366, 119] width 5 height 5
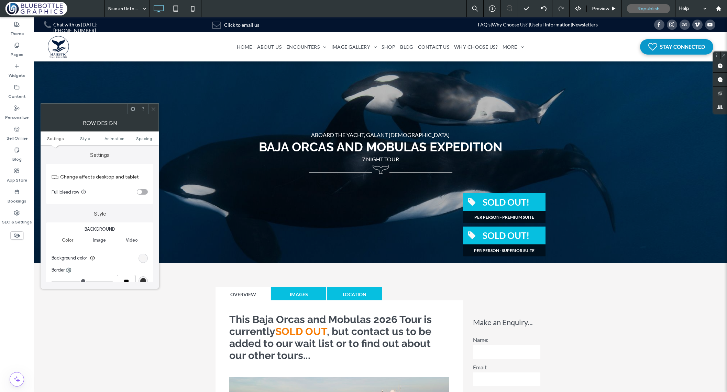
click at [154, 109] on icon at bounding box center [153, 108] width 5 height 5
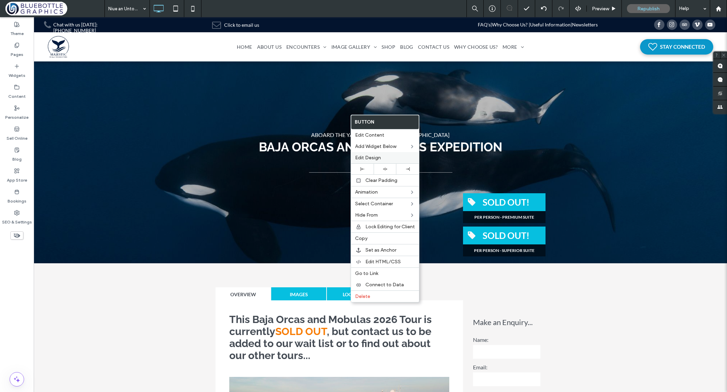
click at [383, 158] on label "Edit Design" at bounding box center [385, 158] width 60 height 6
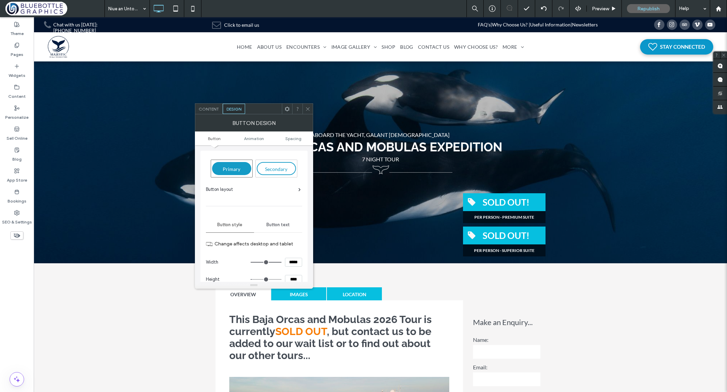
click at [280, 225] on span "Button text" at bounding box center [277, 224] width 23 height 5
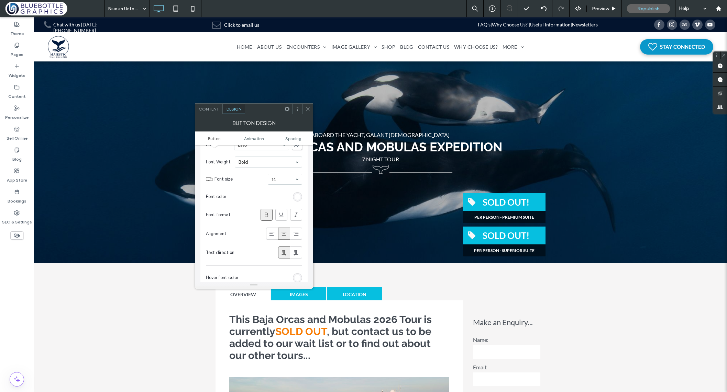
scroll to position [102, 0]
click at [297, 193] on div "rgb(255, 255, 255)" at bounding box center [297, 193] width 6 height 6
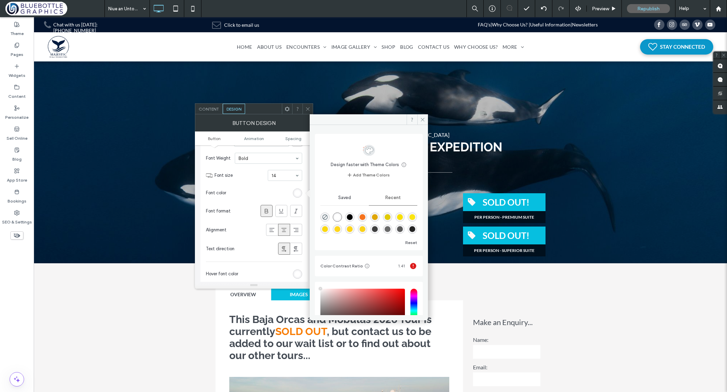
click at [378, 229] on div "rgba(63, 63, 63, 1)" at bounding box center [375, 229] width 6 height 6
type input "*******"
click at [420, 119] on icon at bounding box center [422, 119] width 5 height 5
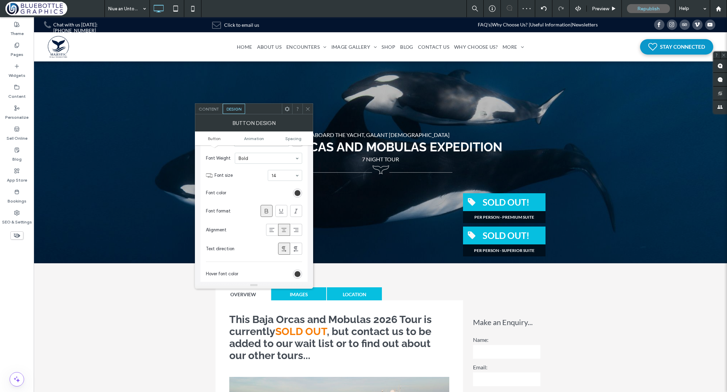
click at [307, 110] on icon at bounding box center [307, 108] width 5 height 5
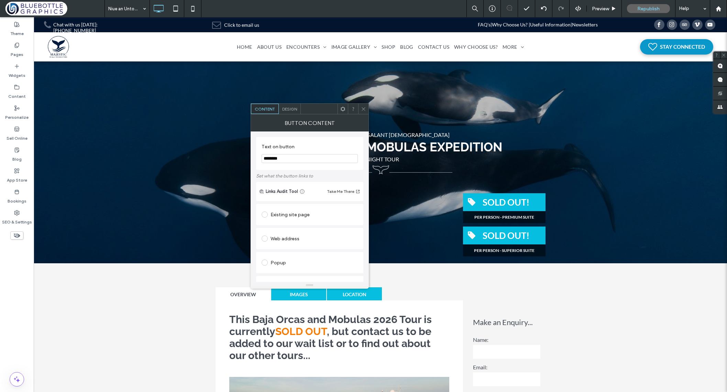
click at [294, 111] on span "Design" at bounding box center [289, 108] width 15 height 5
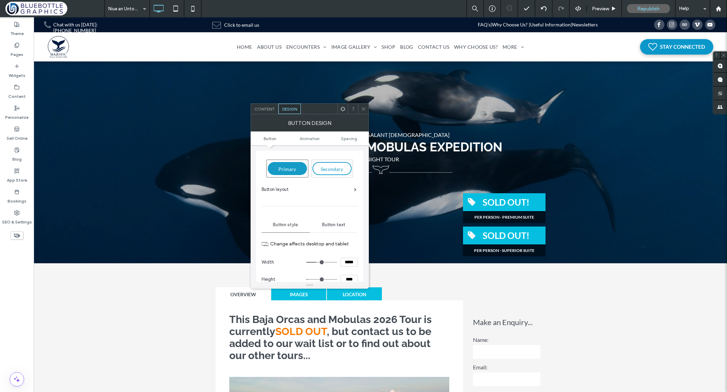
click at [337, 225] on span "Button text" at bounding box center [333, 224] width 23 height 5
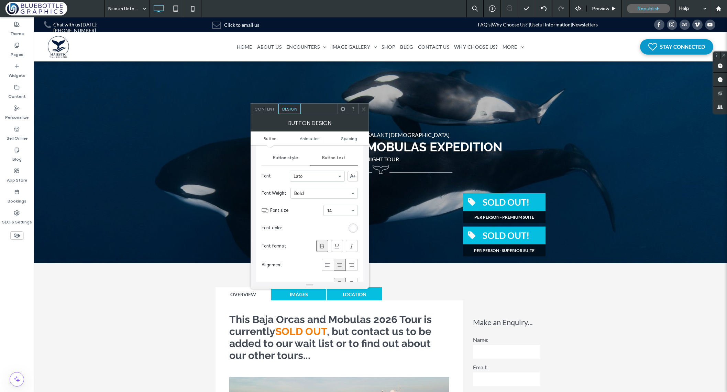
click at [351, 227] on div "rgb(255, 255, 255)" at bounding box center [353, 228] width 6 height 6
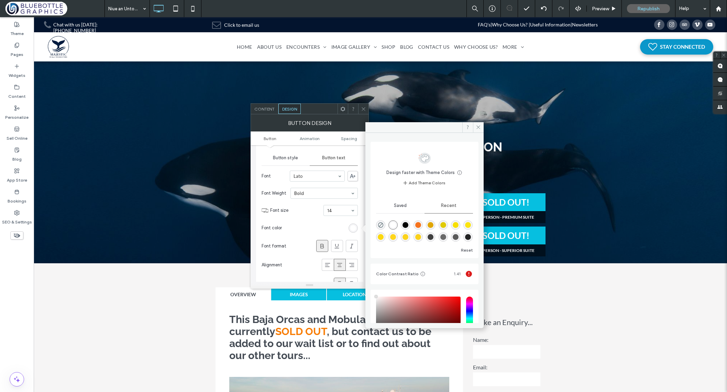
click at [433, 236] on div "rgba(63, 63, 63, 1)" at bounding box center [430, 237] width 6 height 6
type input "*******"
click at [476, 126] on icon at bounding box center [477, 127] width 5 height 5
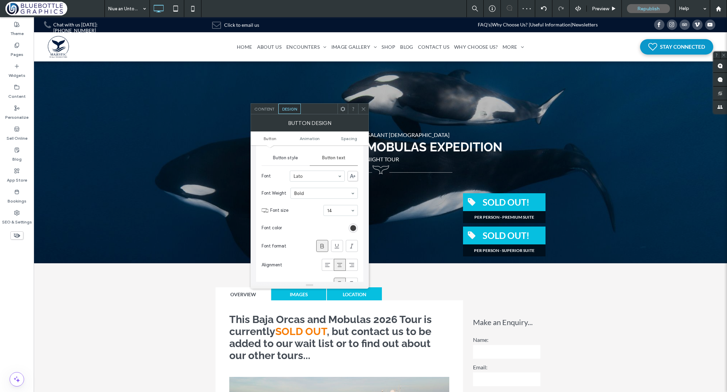
click at [364, 108] on icon at bounding box center [363, 108] width 5 height 5
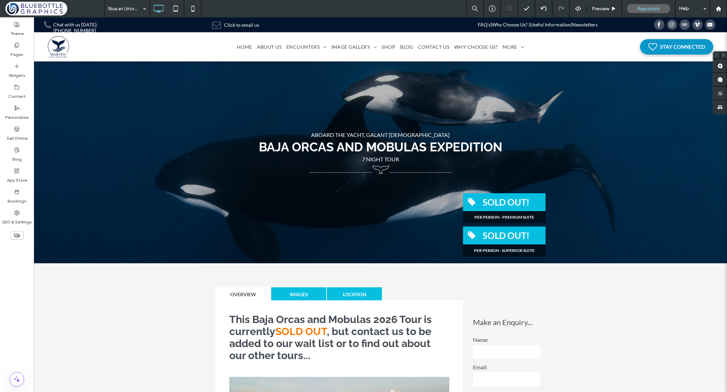
type input "**"
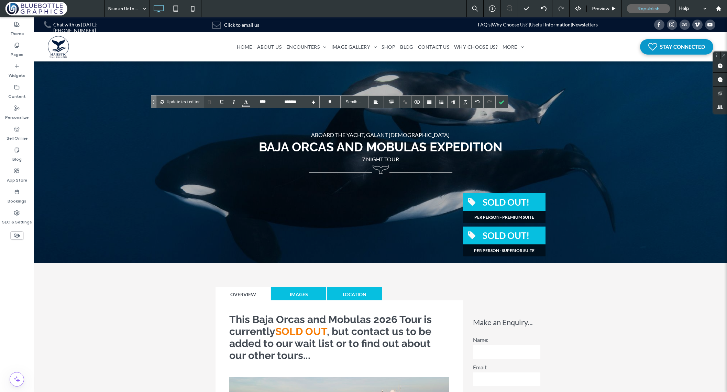
type input "****"
click at [245, 104] on div at bounding box center [246, 102] width 12 height 12
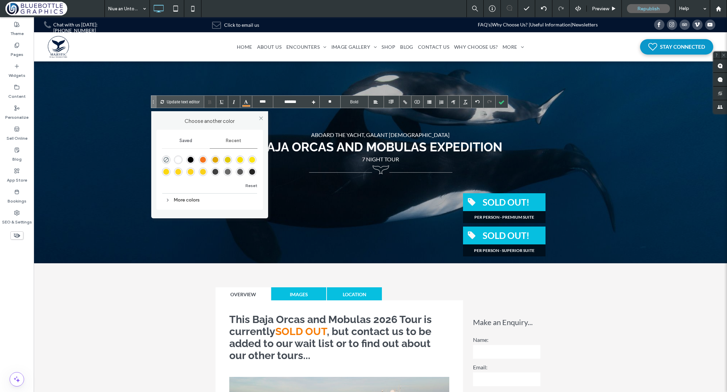
click at [202, 172] on div "rgba(250, 209, 26, 1)" at bounding box center [203, 172] width 6 height 6
click at [501, 102] on div at bounding box center [501, 102] width 12 height 12
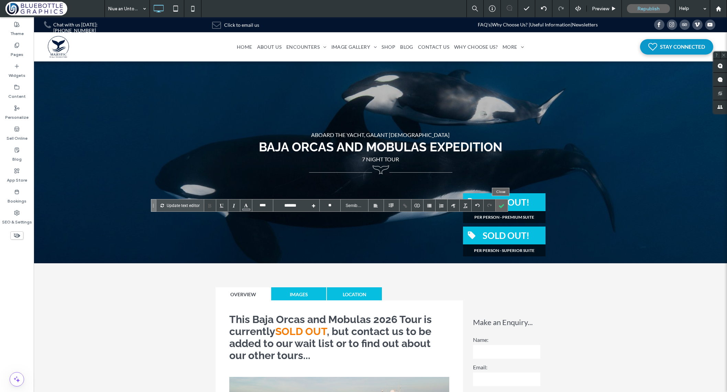
click at [501, 206] on div at bounding box center [501, 206] width 12 height 12
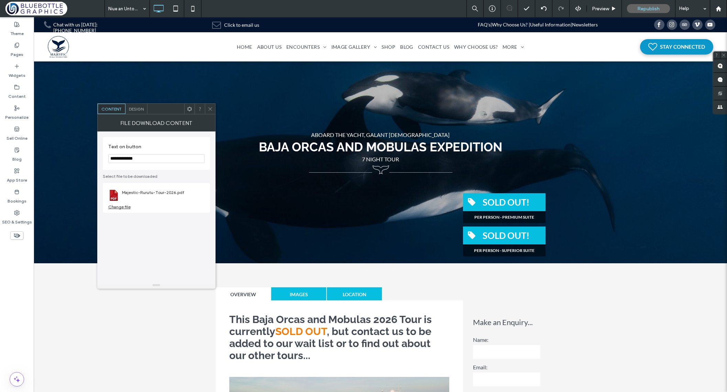
click at [125, 207] on div "Change file" at bounding box center [119, 206] width 22 height 5
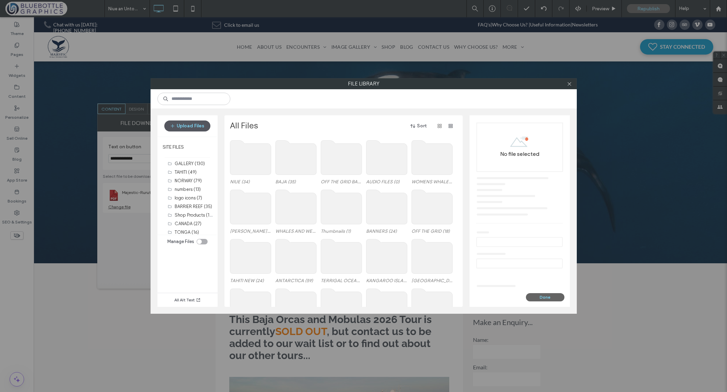
click at [181, 127] on button "Upload Files" at bounding box center [187, 126] width 46 height 11
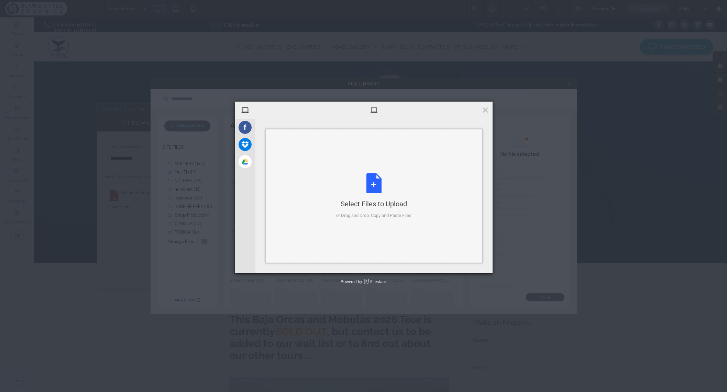
click at [370, 180] on div "Select Files to Upload or Drag and Drop, Copy and Paste Files" at bounding box center [373, 196] width 75 height 46
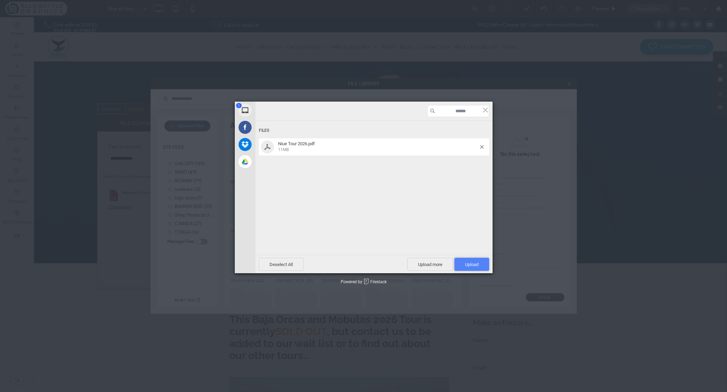
click at [471, 265] on span "Upload 1" at bounding box center [471, 264] width 13 height 5
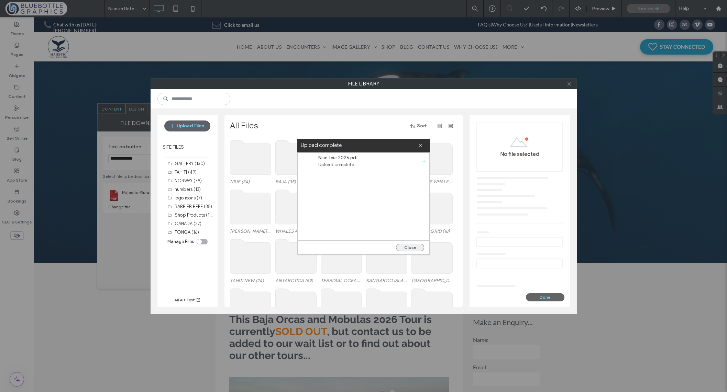
click at [406, 247] on button "Close" at bounding box center [410, 248] width 28 height 8
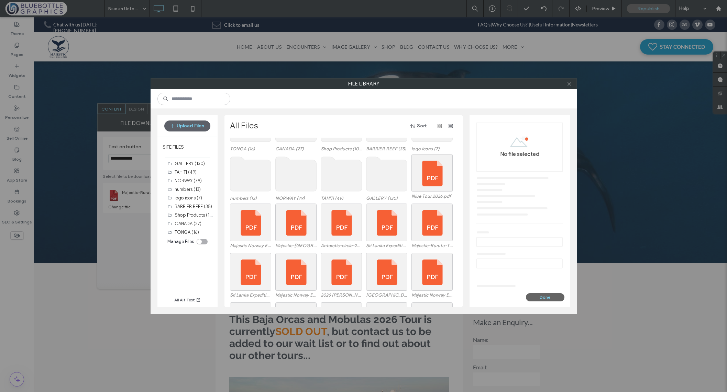
scroll to position [251, 0]
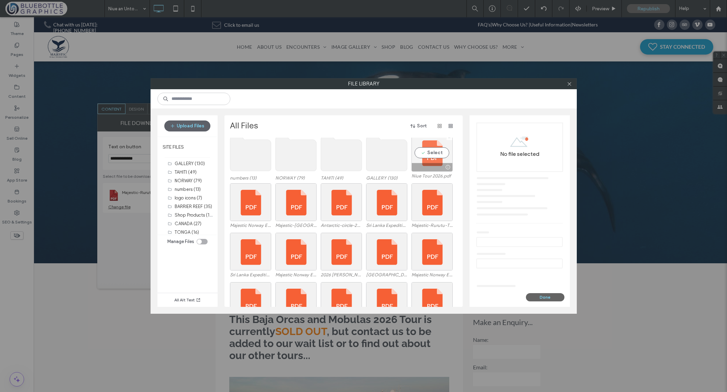
click at [435, 152] on div "Select" at bounding box center [431, 153] width 41 height 38
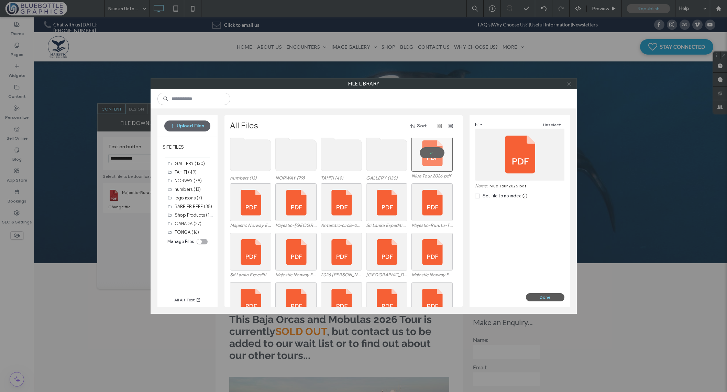
click at [552, 297] on button "Done" at bounding box center [545, 297] width 38 height 8
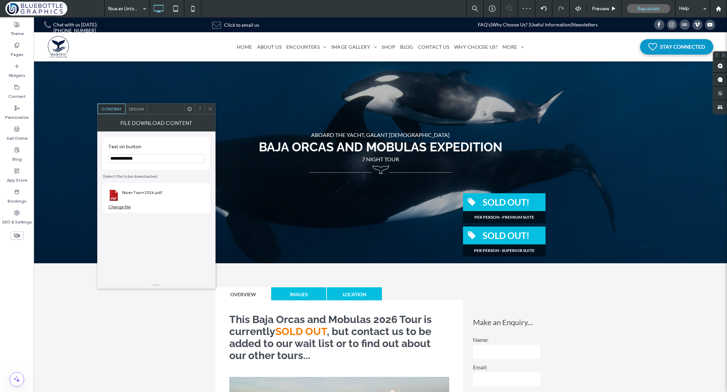
drag, startPoint x: 209, startPoint y: 105, endPoint x: 210, endPoint y: 127, distance: 21.3
click at [209, 106] on span at bounding box center [209, 109] width 5 height 10
click at [123, 209] on div "Change file" at bounding box center [119, 206] width 22 height 5
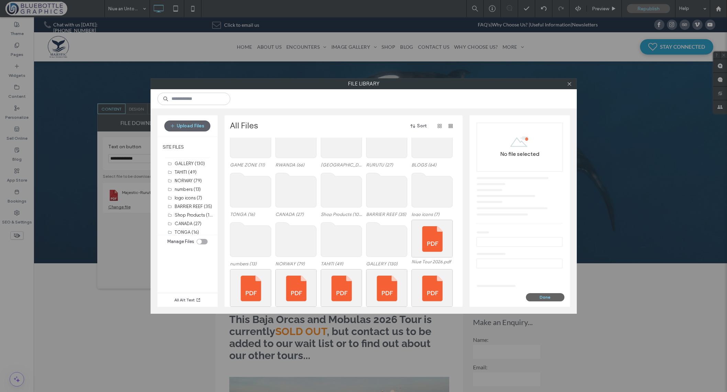
scroll to position [201, 0]
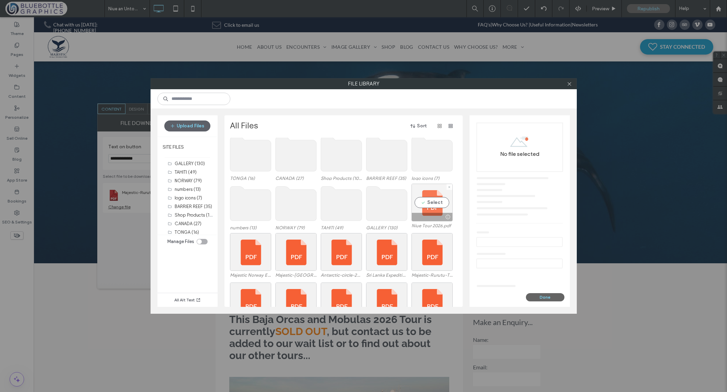
click at [429, 201] on div "Select" at bounding box center [431, 203] width 41 height 38
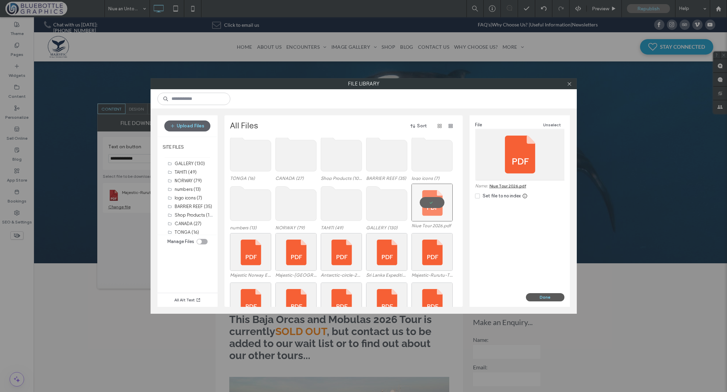
click at [545, 295] on button "Done" at bounding box center [545, 297] width 38 height 8
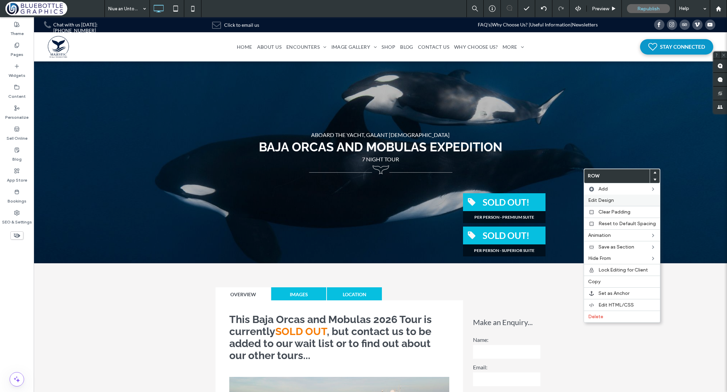
click at [598, 201] on span "Edit Design" at bounding box center [601, 201] width 26 height 6
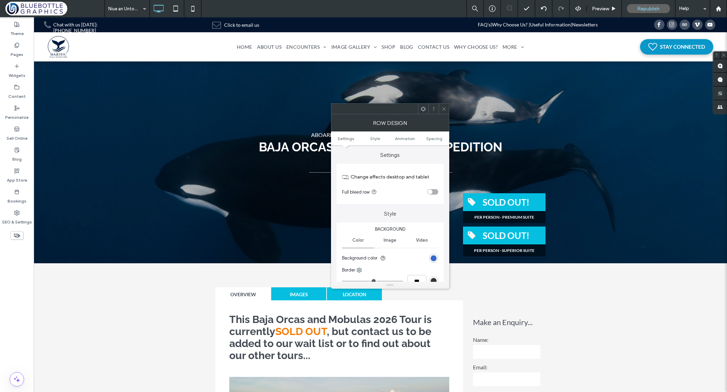
click at [435, 258] on div "rgb(21, 82, 198)" at bounding box center [433, 259] width 6 height 6
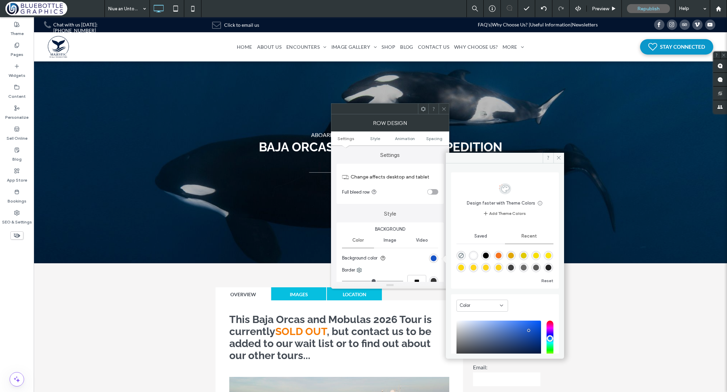
click at [501, 267] on div "rgba(250, 209, 26, 1)" at bounding box center [498, 268] width 6 height 6
type input "*******"
click at [557, 157] on icon at bounding box center [558, 157] width 5 height 5
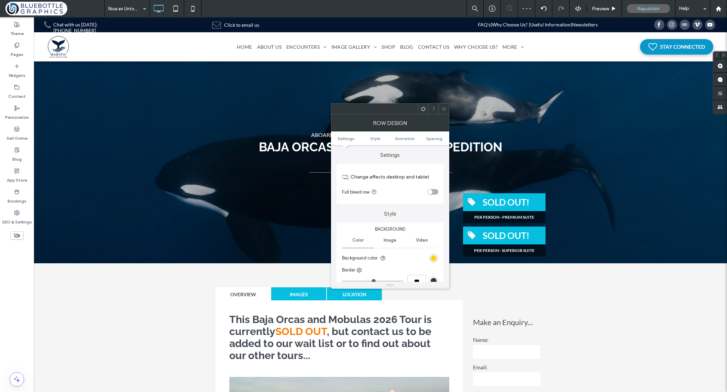
click at [442, 106] on icon at bounding box center [443, 108] width 5 height 5
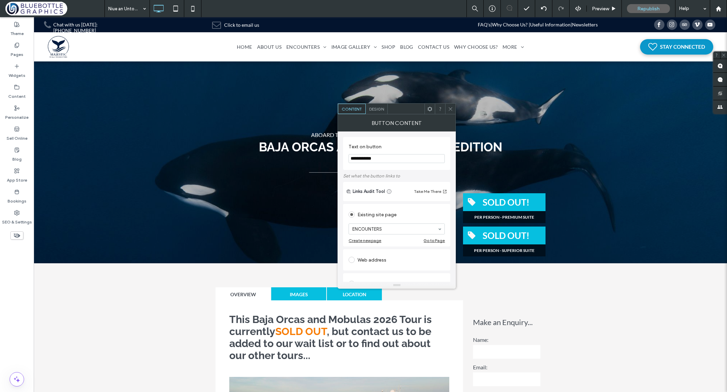
click at [380, 109] on span "Design" at bounding box center [376, 108] width 15 height 5
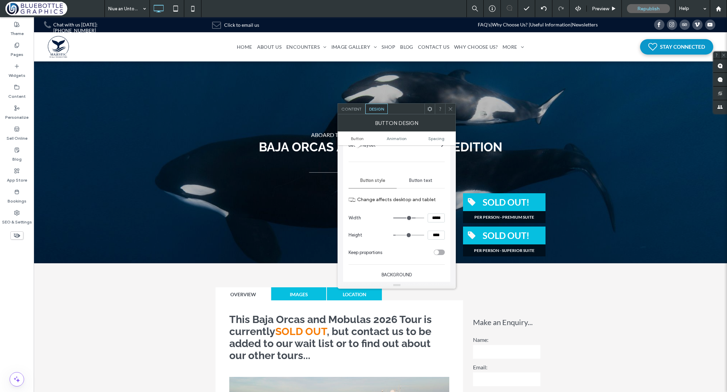
scroll to position [33, 0]
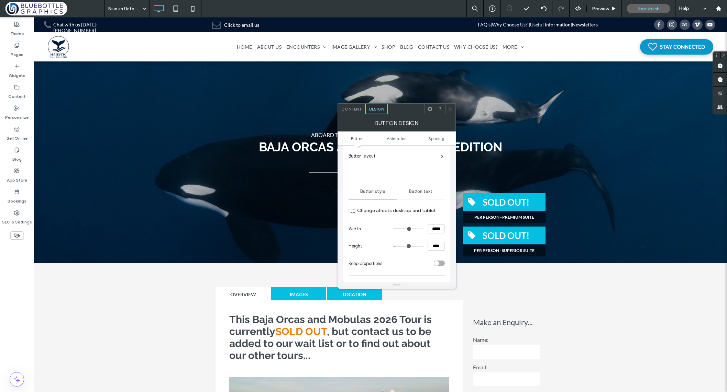
click at [416, 191] on span "Button text" at bounding box center [420, 191] width 23 height 5
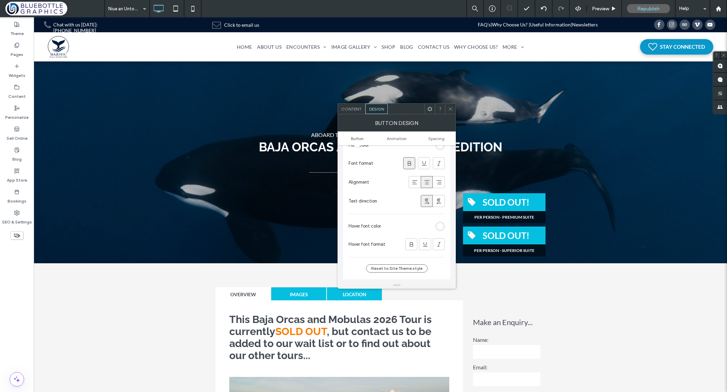
scroll to position [161, 0]
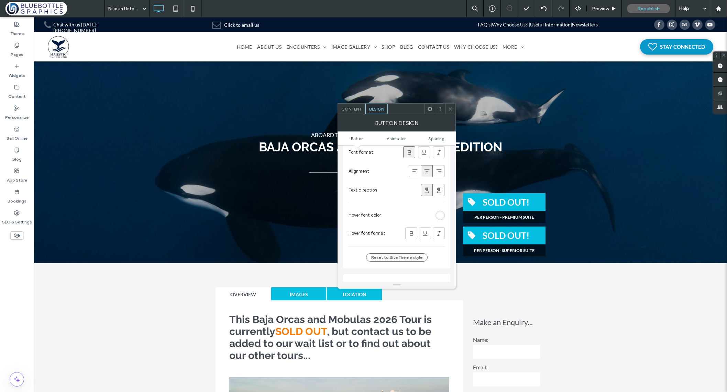
click at [443, 215] on div "rgb(255, 255, 255)" at bounding box center [440, 216] width 6 height 6
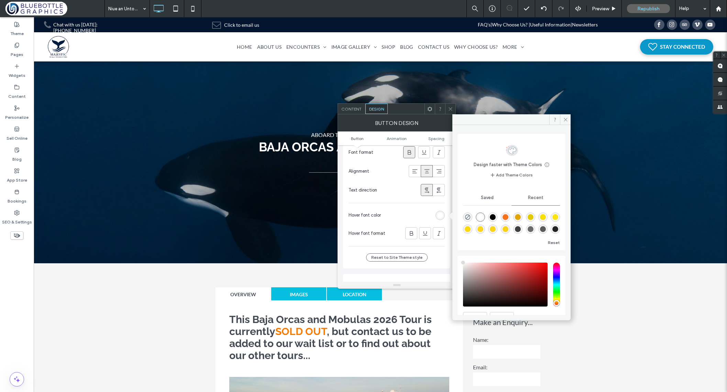
click at [520, 229] on div "rgba(63, 63, 63, 1)" at bounding box center [518, 229] width 6 height 6
type input "*******"
click at [565, 117] on icon at bounding box center [565, 119] width 5 height 5
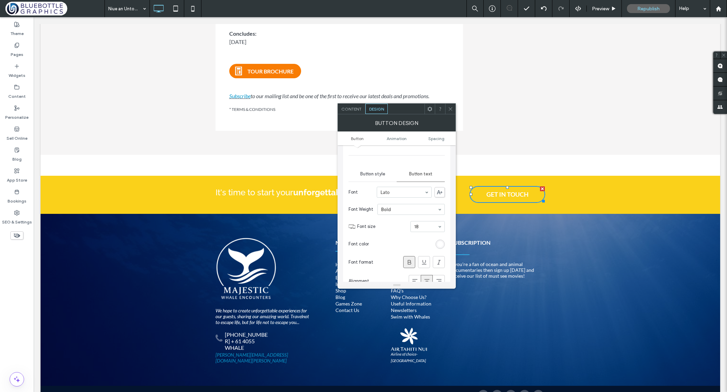
scroll to position [51, 0]
click at [376, 174] on span "Button style" at bounding box center [372, 173] width 25 height 5
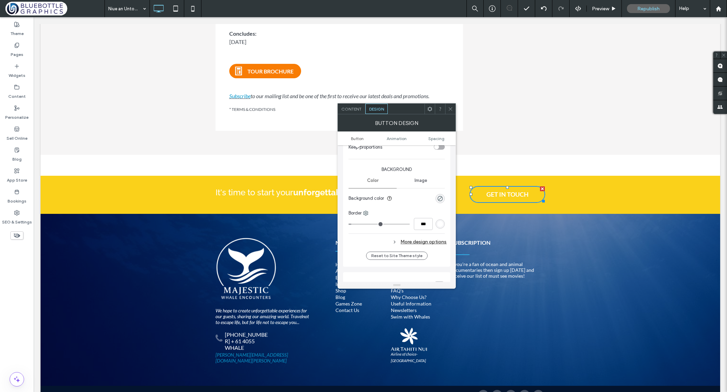
scroll to position [151, 0]
click at [410, 241] on div "More design options" at bounding box center [397, 240] width 98 height 9
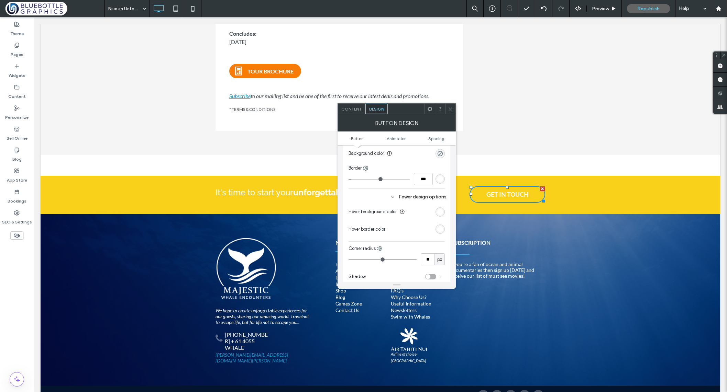
scroll to position [207, 0]
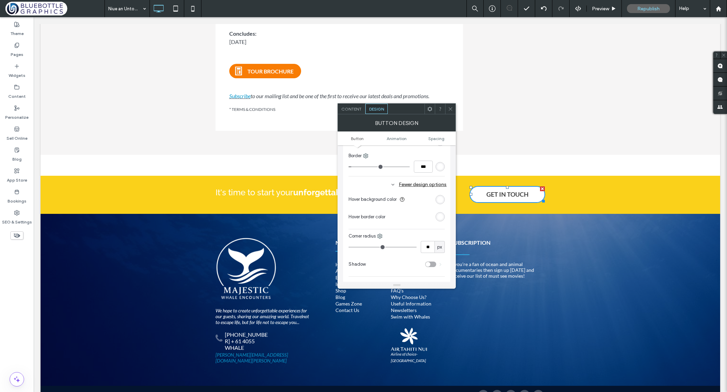
click at [440, 217] on div "rgb(255, 255, 255)" at bounding box center [440, 217] width 6 height 6
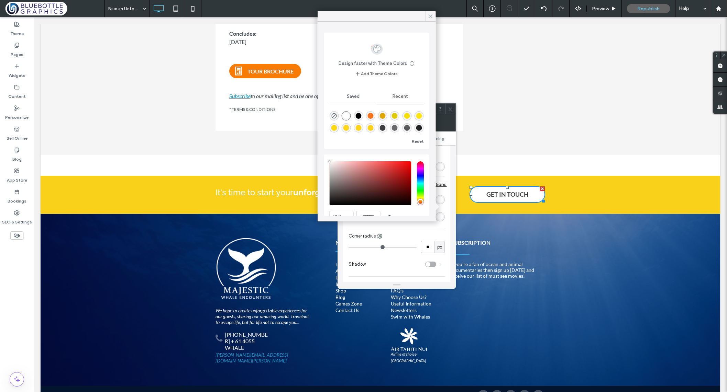
click at [407, 127] on div "rgba(90, 90, 90, 1)" at bounding box center [407, 128] width 6 height 6
click at [417, 127] on div "rgba(35, 35, 35, 1)" at bounding box center [419, 128] width 6 height 6
type input "*******"
click at [427, 15] on icon at bounding box center [430, 16] width 6 height 6
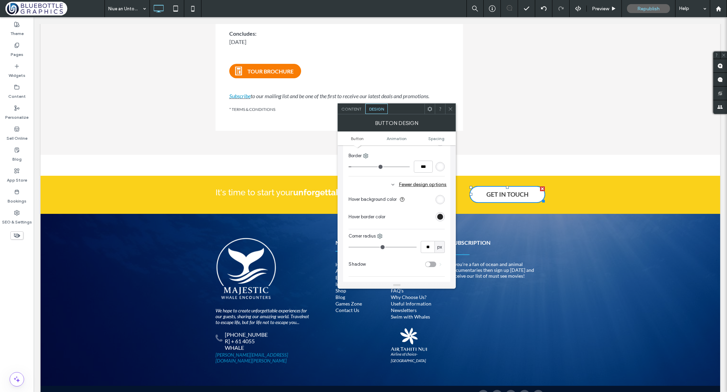
click at [451, 107] on icon at bounding box center [450, 108] width 5 height 5
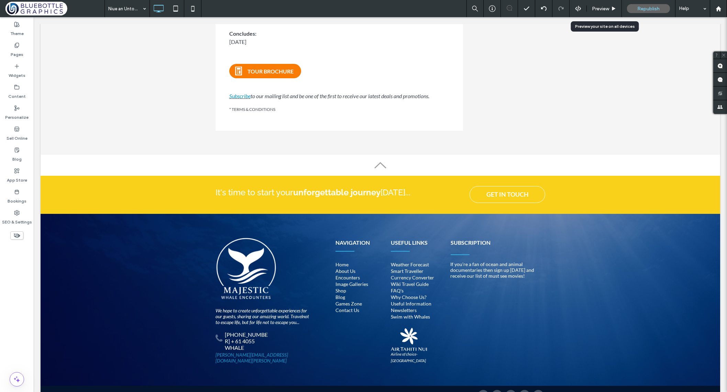
click at [597, 9] on span "Preview" at bounding box center [600, 9] width 17 height 6
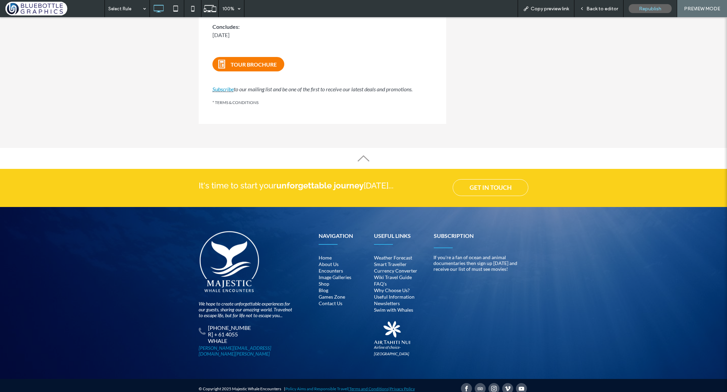
scroll to position [1033, 0]
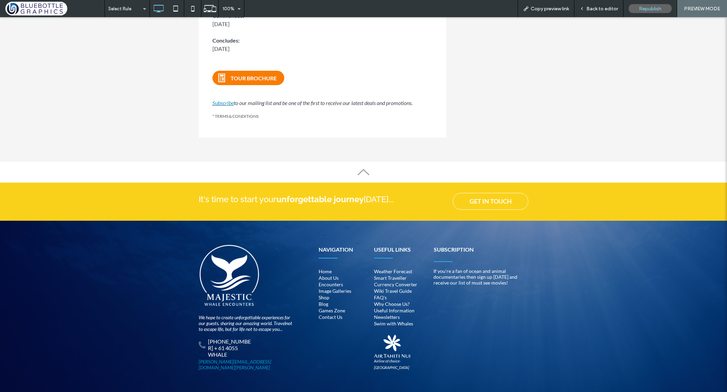
click at [603, 8] on span "Back to editor" at bounding box center [602, 9] width 32 height 6
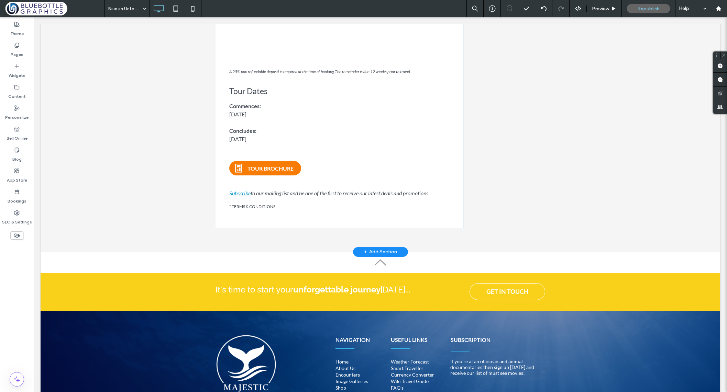
scroll to position [949, 0]
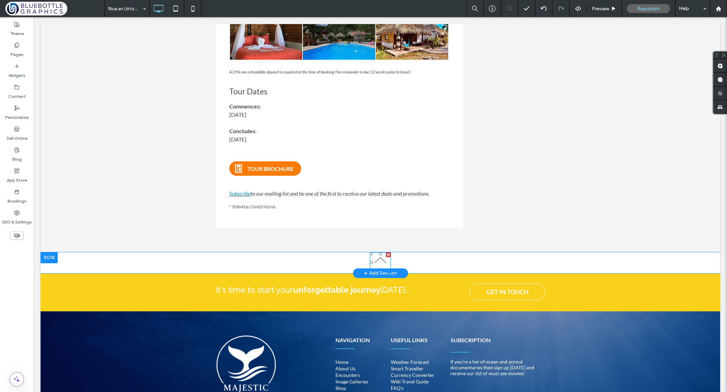
click at [381, 250] on icon at bounding box center [380, 260] width 21 height 21
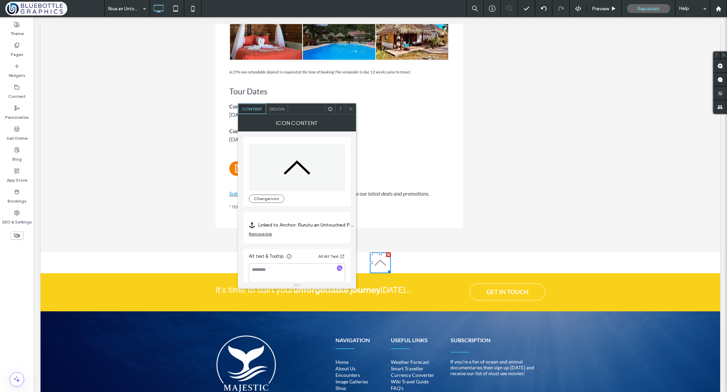
click at [269, 235] on div "Remove link" at bounding box center [260, 234] width 23 height 5
click at [285, 227] on label "Link Icon" at bounding box center [294, 225] width 91 height 13
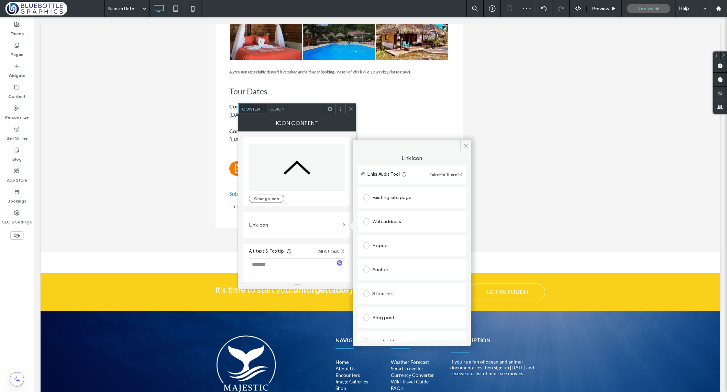
click at [365, 270] on span at bounding box center [366, 270] width 6 height 6
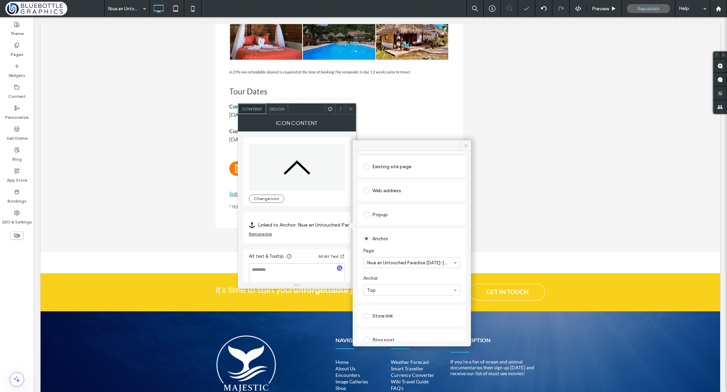
click at [465, 144] on icon at bounding box center [465, 145] width 5 height 5
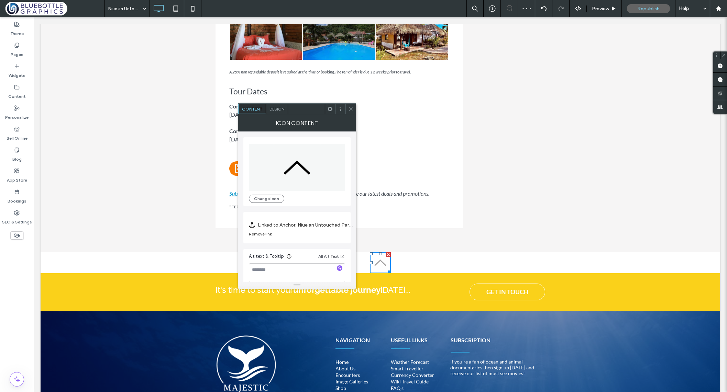
click at [351, 107] on icon at bounding box center [350, 108] width 5 height 5
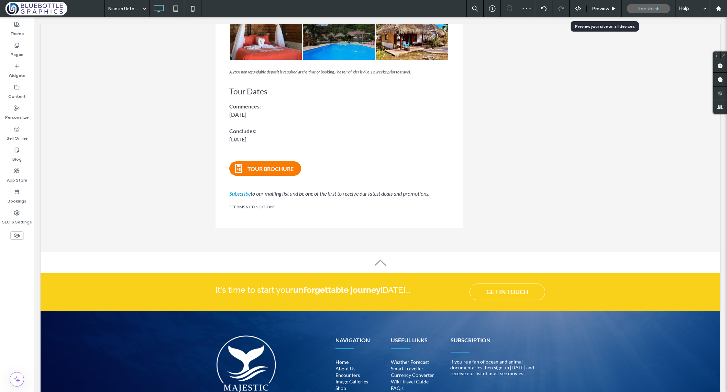
drag, startPoint x: 597, startPoint y: 10, endPoint x: 352, endPoint y: 56, distance: 249.2
click at [597, 10] on span "Preview" at bounding box center [600, 9] width 17 height 6
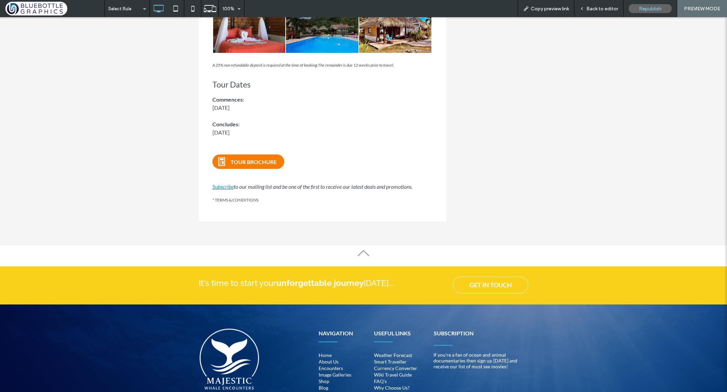
click at [363, 243] on icon at bounding box center [363, 253] width 21 height 21
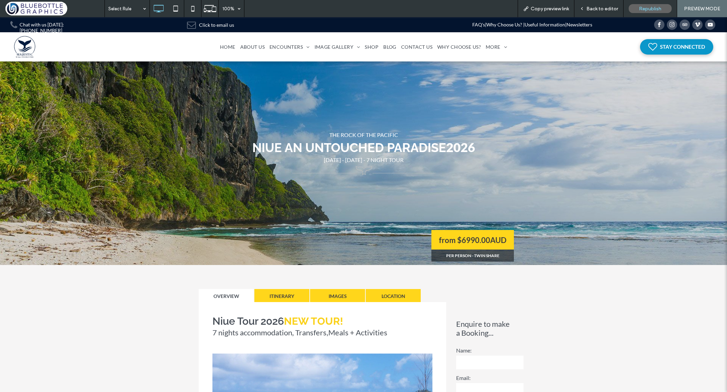
click at [583, 6] on icon at bounding box center [581, 8] width 5 height 5
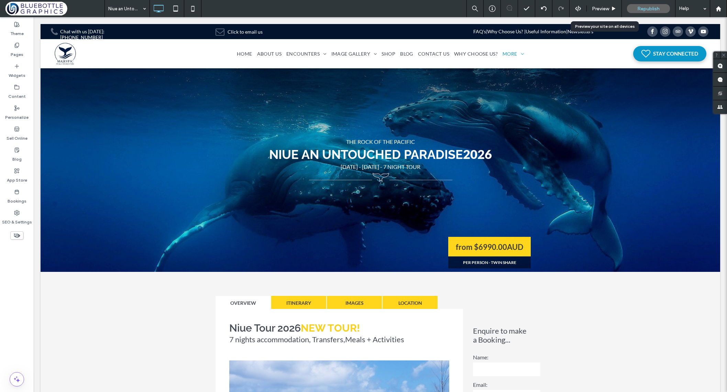
click at [608, 8] on span "Preview" at bounding box center [600, 9] width 17 height 6
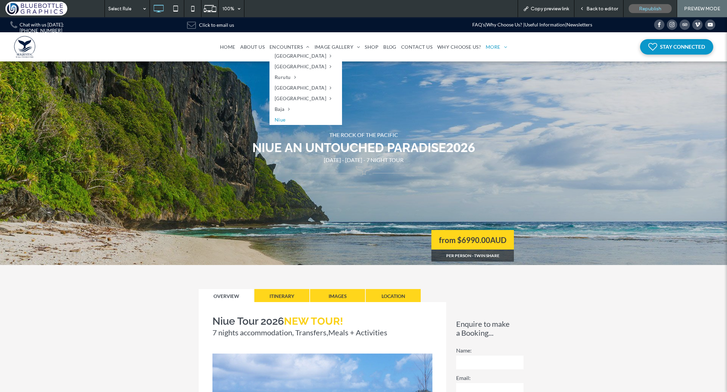
click at [283, 119] on span "Niue" at bounding box center [279, 119] width 11 height 7
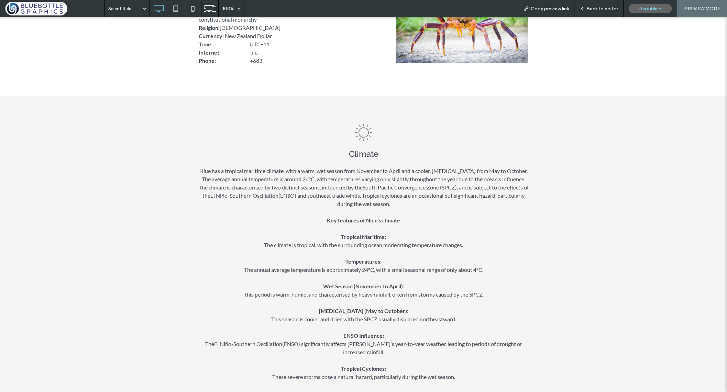
scroll to position [14, 0]
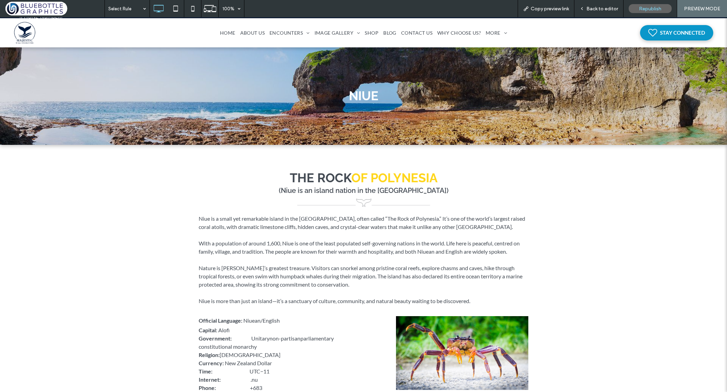
drag, startPoint x: 591, startPoint y: 10, endPoint x: 551, endPoint y: 2, distance: 40.4
click at [591, 10] on span "Back to editor" at bounding box center [602, 9] width 32 height 6
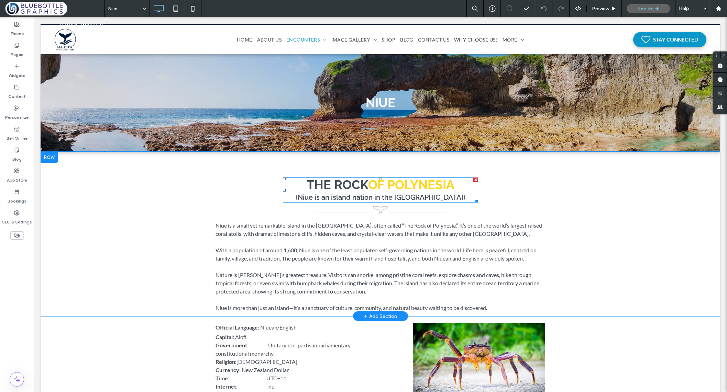
click at [318, 187] on span "THE ROCK OF POLYNESIA" at bounding box center [380, 185] width 148 height 14
type input "****"
type input "**"
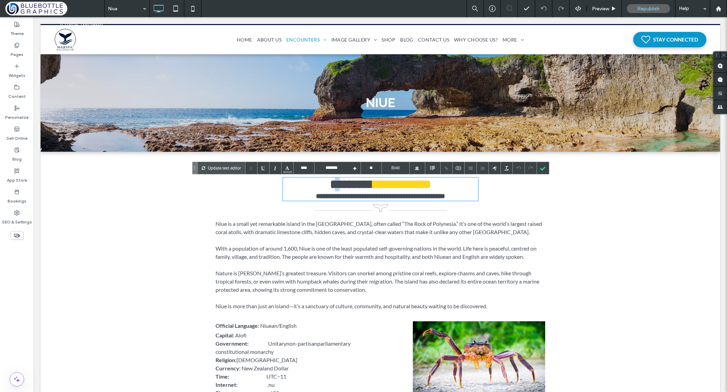
drag, startPoint x: 324, startPoint y: 186, endPoint x: 310, endPoint y: 185, distance: 14.1
click at [330, 185] on span "**********" at bounding box center [380, 184] width 101 height 12
click at [286, 168] on div at bounding box center [287, 168] width 12 height 12
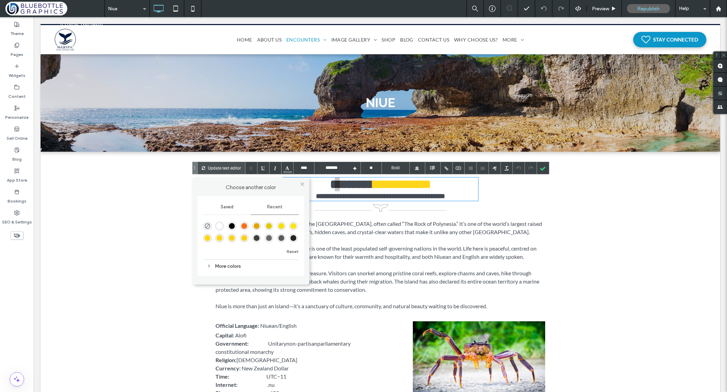
click at [210, 265] on icon at bounding box center [208, 266] width 5 height 5
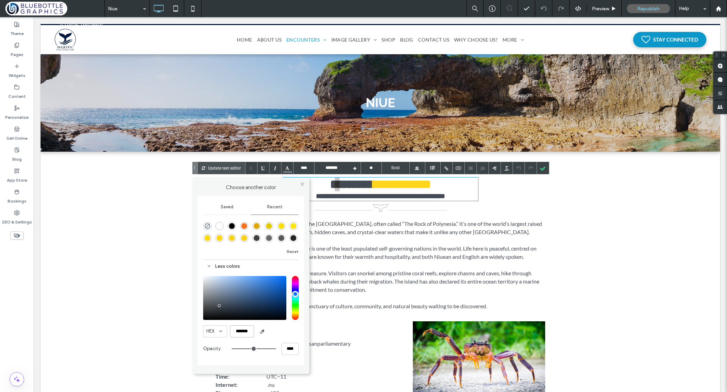
click at [245, 333] on input "*******" at bounding box center [242, 332] width 24 height 12
drag, startPoint x: 301, startPoint y: 184, endPoint x: 282, endPoint y: 167, distance: 25.8
click at [301, 184] on use at bounding box center [301, 184] width 3 height 3
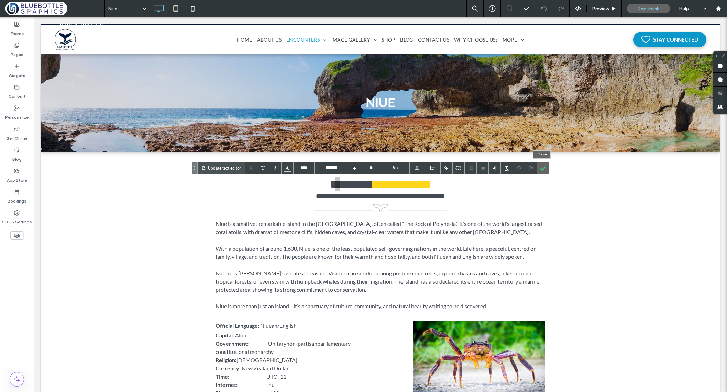
click at [541, 168] on div at bounding box center [543, 168] width 12 height 12
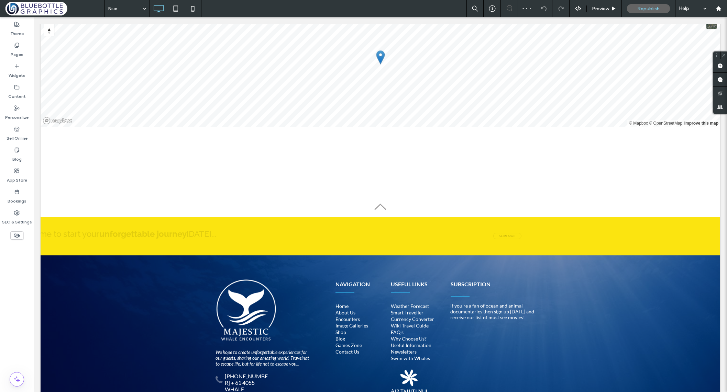
scroll to position [1046, 0]
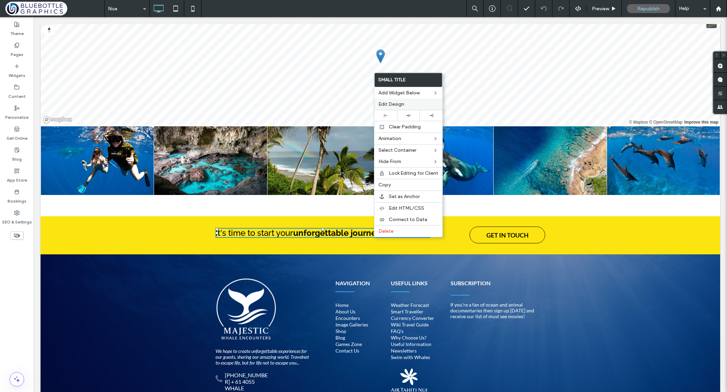
click at [397, 106] on span "Edit Design" at bounding box center [391, 104] width 26 height 6
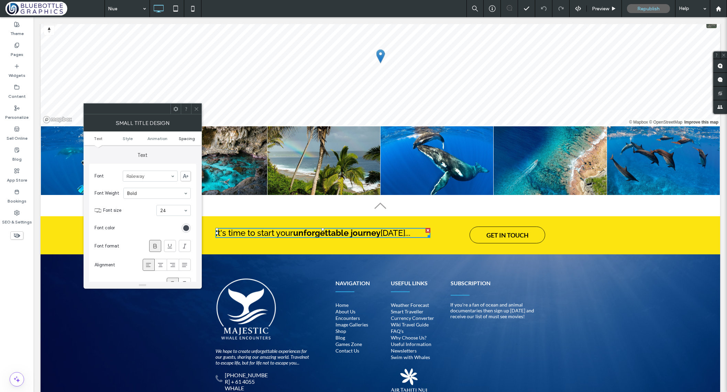
click at [178, 139] on link "Spacing" at bounding box center [187, 138] width 30 height 5
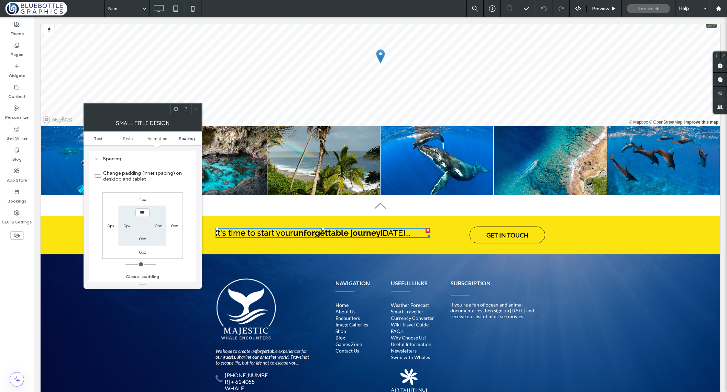
scroll to position [282, 0]
click at [142, 199] on label "4px" at bounding box center [142, 198] width 7 height 5
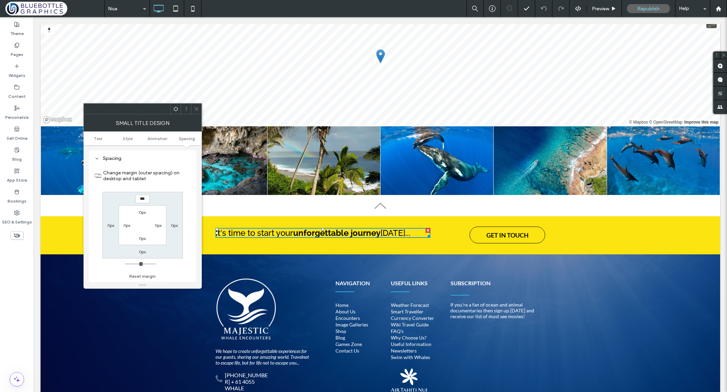
type input "*"
type input "**"
type input "****"
click at [193, 108] on div at bounding box center [196, 109] width 10 height 10
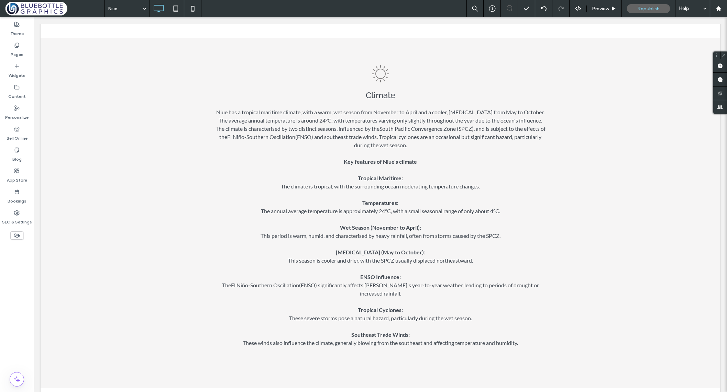
scroll to position [0, 0]
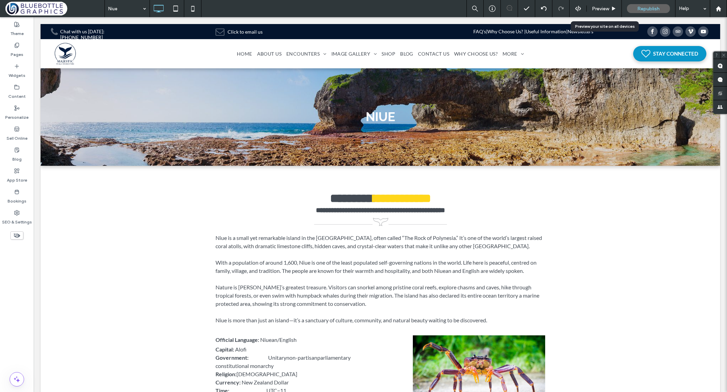
click at [599, 9] on span "Preview" at bounding box center [600, 9] width 17 height 6
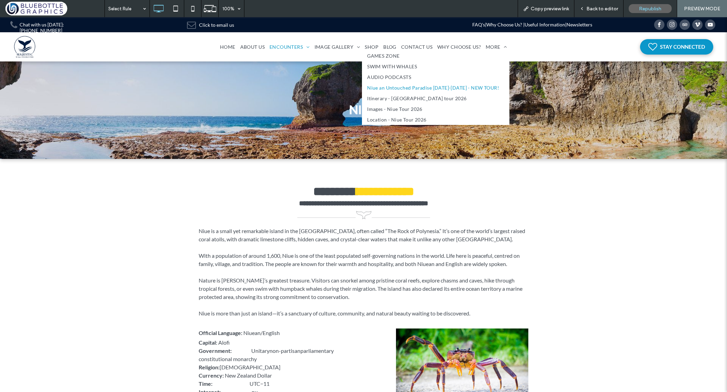
click at [390, 88] on span "Niue an Untouched Paradise [DATE]-[DATE] - NEW TOUR!" at bounding box center [433, 87] width 132 height 7
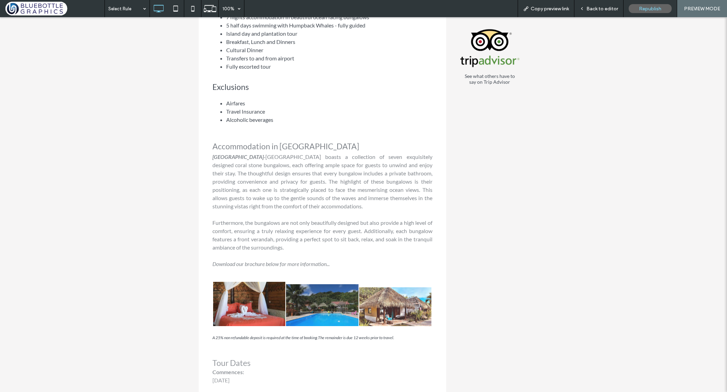
scroll to position [974, 0]
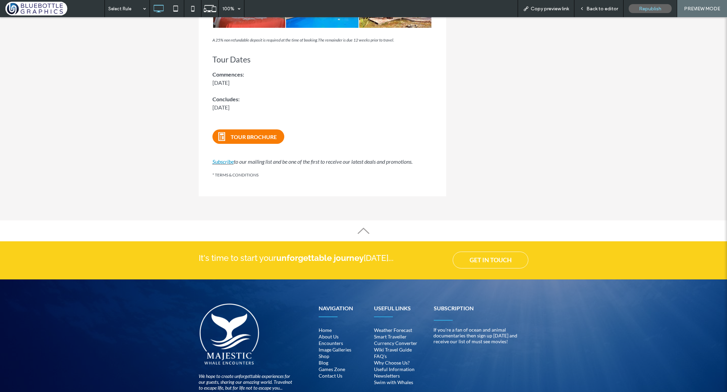
click at [589, 7] on span "Back to editor" at bounding box center [602, 9] width 32 height 6
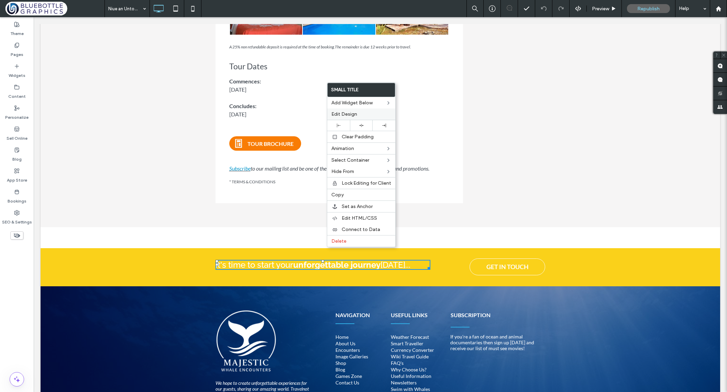
click at [358, 115] on label "Edit Design" at bounding box center [361, 114] width 60 height 6
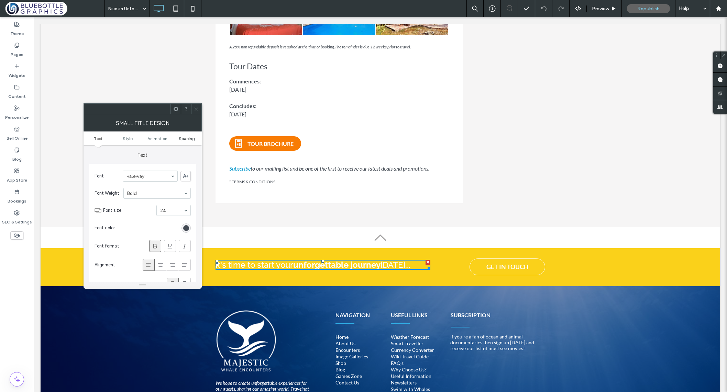
click at [191, 139] on span "Spacing" at bounding box center [187, 138] width 16 height 5
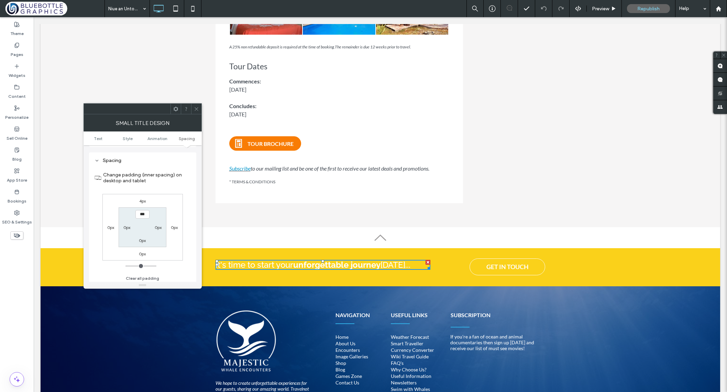
scroll to position [282, 0]
click at [143, 199] on label "4px" at bounding box center [142, 198] width 7 height 5
type input "*"
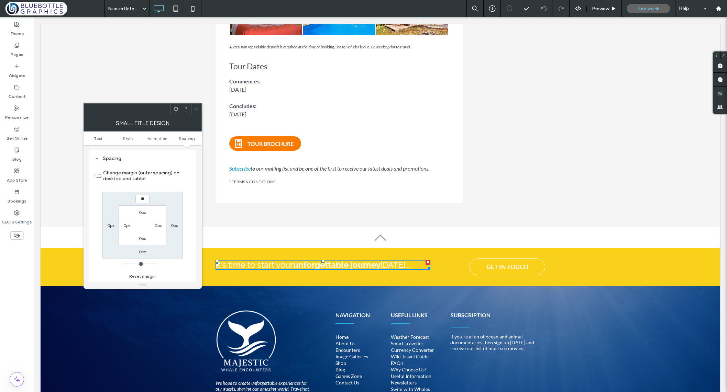
type input "**"
type input "****"
click at [195, 109] on icon at bounding box center [196, 108] width 5 height 5
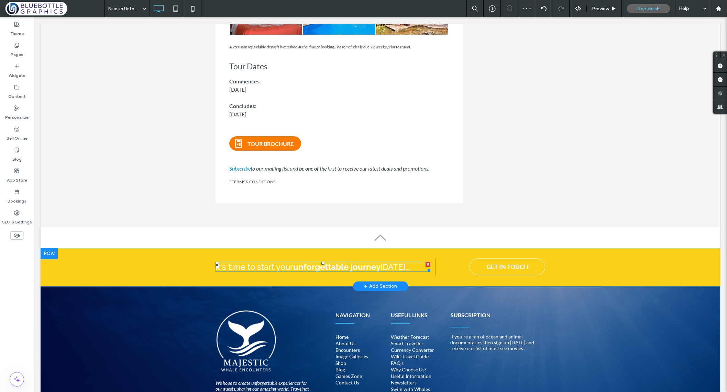
click at [254, 262] on span "It's time to start your unforgettable journey today..." at bounding box center [312, 267] width 195 height 10
type input "****"
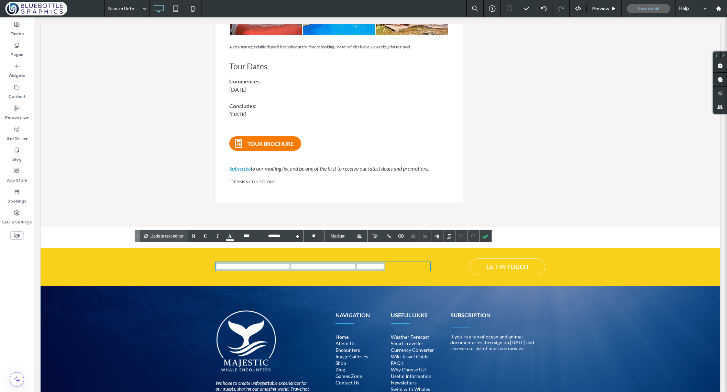
click at [254, 262] on span "**********" at bounding box center [299, 266] width 169 height 8
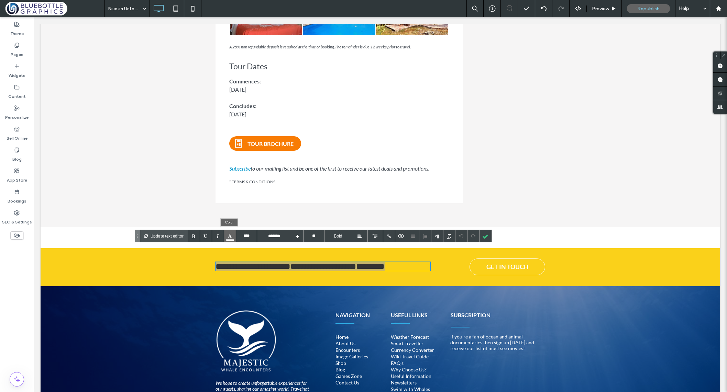
click at [227, 238] on div at bounding box center [230, 236] width 12 height 12
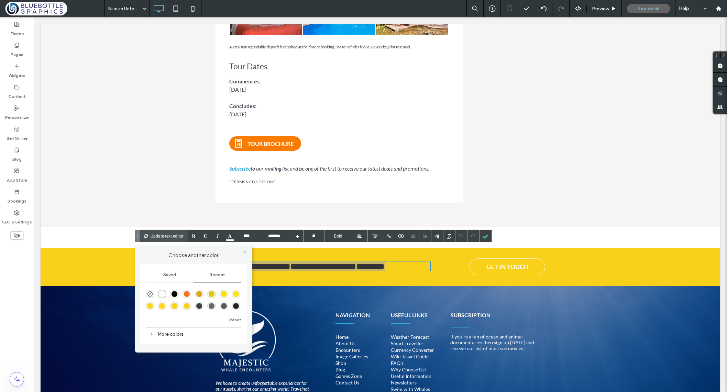
click at [235, 308] on div "rgba(35, 35, 35, 1)" at bounding box center [236, 306] width 6 height 6
click at [484, 235] on div at bounding box center [485, 236] width 12 height 12
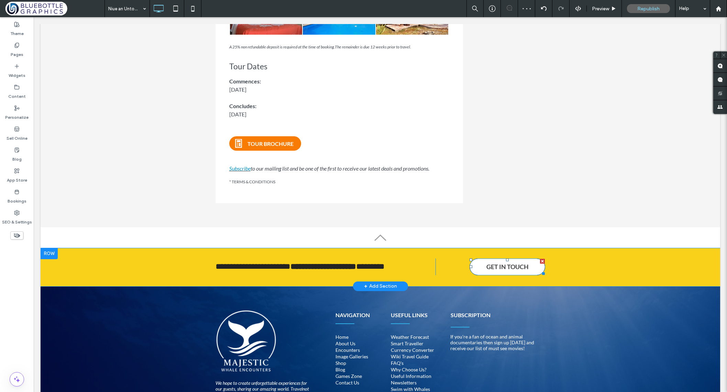
click at [487, 260] on span "GET IN TOUCH" at bounding box center [507, 267] width 42 height 14
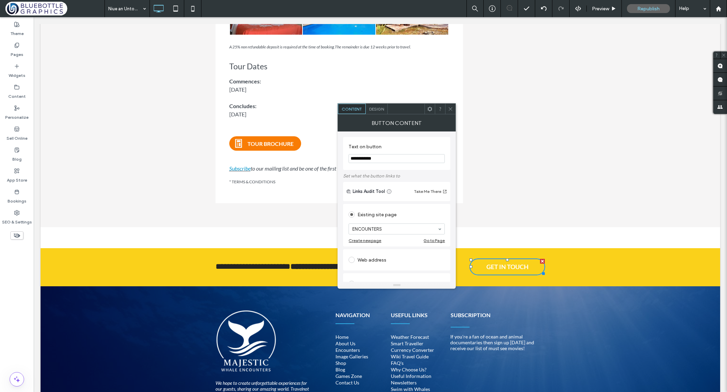
click at [380, 109] on span "Design" at bounding box center [376, 108] width 15 height 5
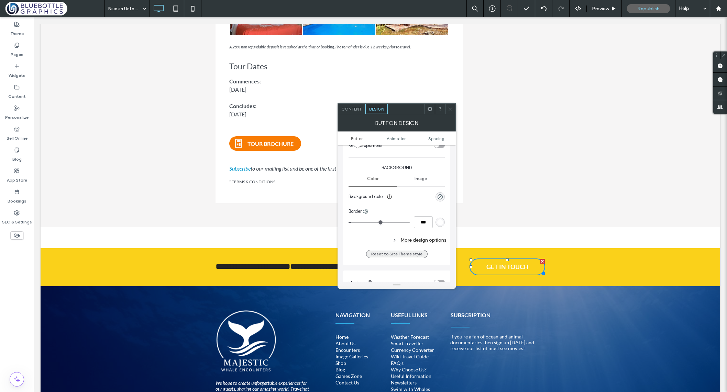
scroll to position [151, 0]
click at [396, 239] on icon at bounding box center [394, 240] width 5 height 5
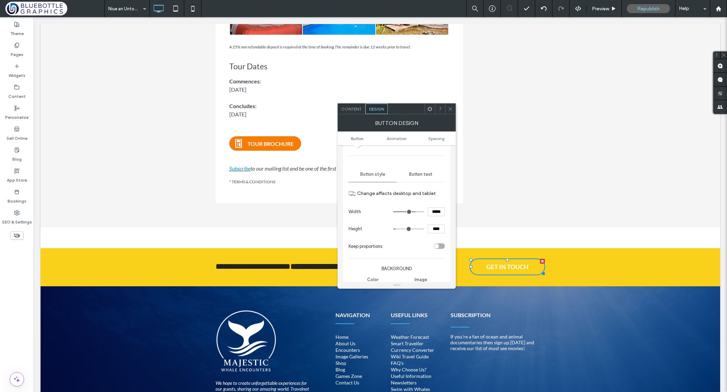
scroll to position [47, 0]
click at [423, 176] on span "Button text" at bounding box center [420, 177] width 23 height 5
click at [440, 248] on div "rgb(255, 255, 255)" at bounding box center [440, 248] width 6 height 6
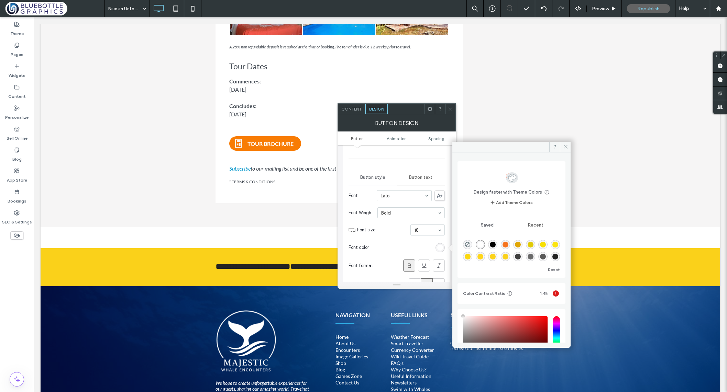
click at [520, 256] on div "rgba(63, 63, 63, 1)" at bounding box center [518, 257] width 6 height 6
type input "*******"
click at [564, 146] on icon at bounding box center [565, 146] width 5 height 5
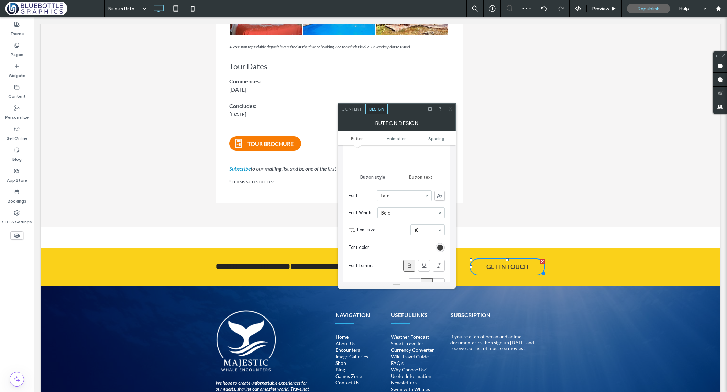
scroll to position [49, 0]
click at [381, 178] on span "Button style" at bounding box center [372, 175] width 25 height 5
click at [438, 237] on div "rgb(255, 255, 255)" at bounding box center [440, 237] width 6 height 6
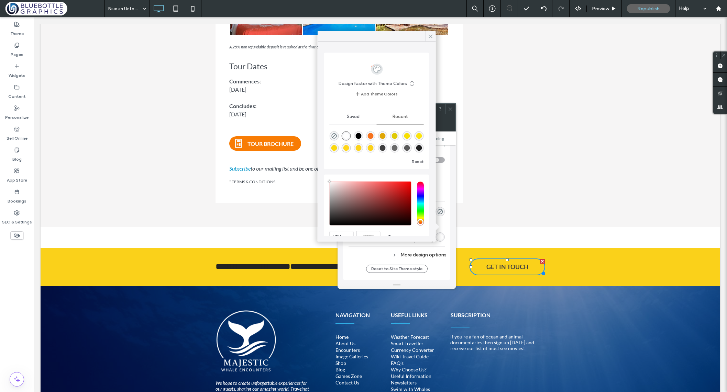
click at [419, 147] on div "rgba(35, 35, 35, 1)" at bounding box center [419, 148] width 6 height 6
type input "*******"
click at [430, 35] on icon at bounding box center [430, 36] width 6 height 6
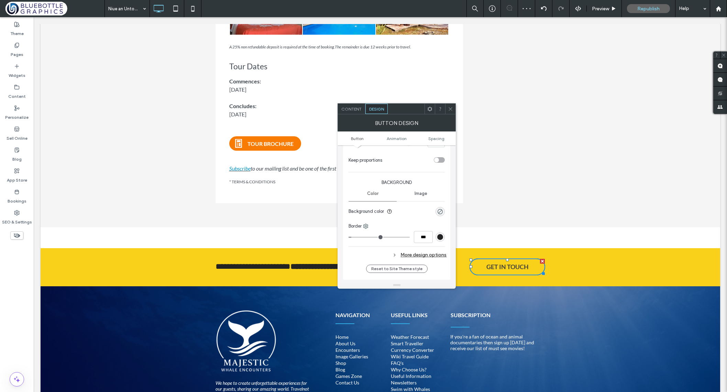
click at [450, 109] on icon at bounding box center [450, 108] width 5 height 5
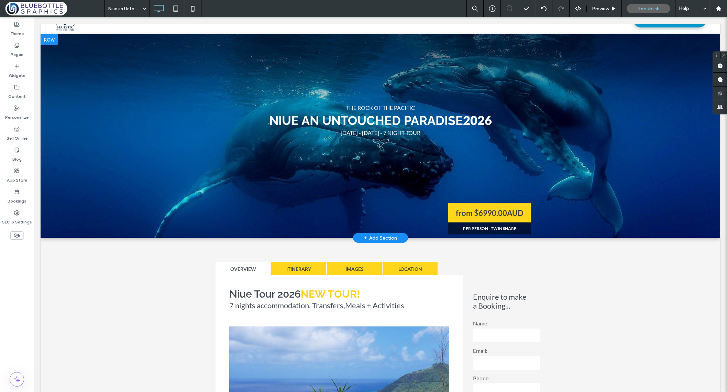
scroll to position [0, 0]
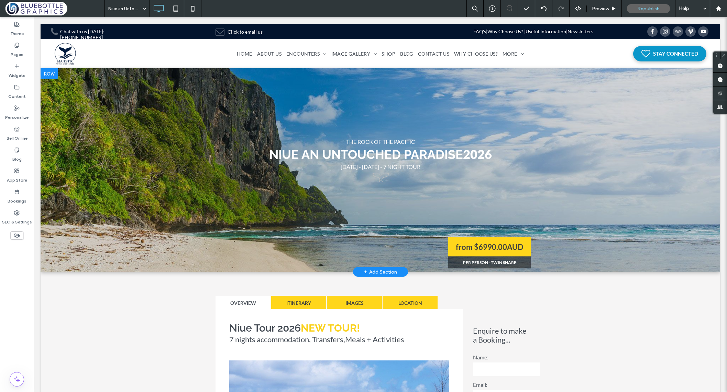
click at [119, 103] on div at bounding box center [380, 170] width 679 height 204
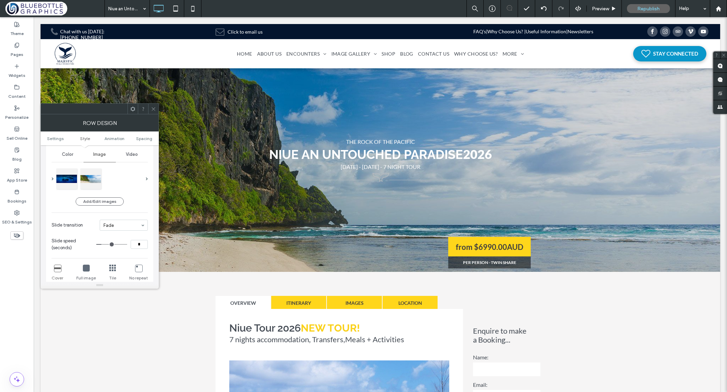
scroll to position [94, 0]
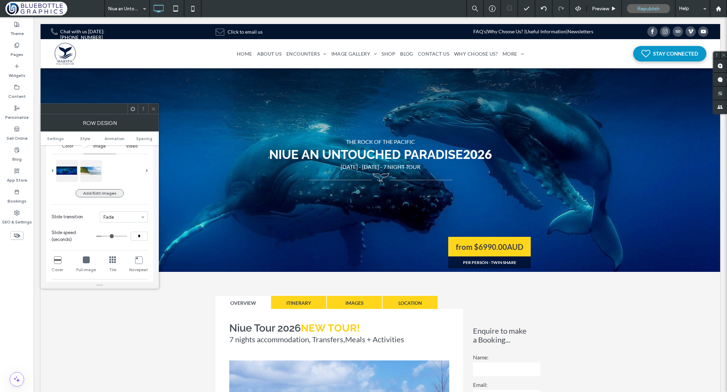
click at [85, 193] on button "Add/Edit images" at bounding box center [100, 193] width 48 height 8
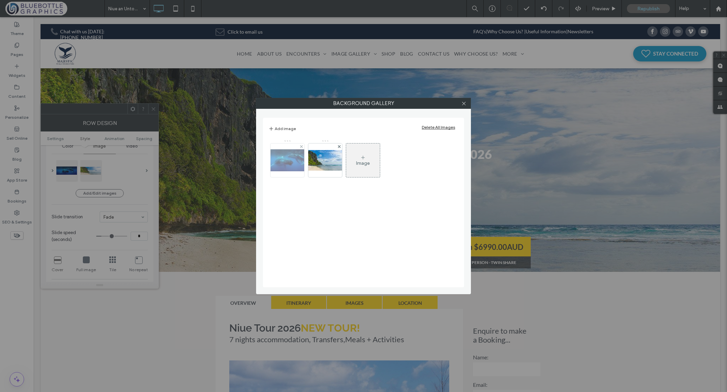
click at [292, 163] on img at bounding box center [287, 160] width 55 height 22
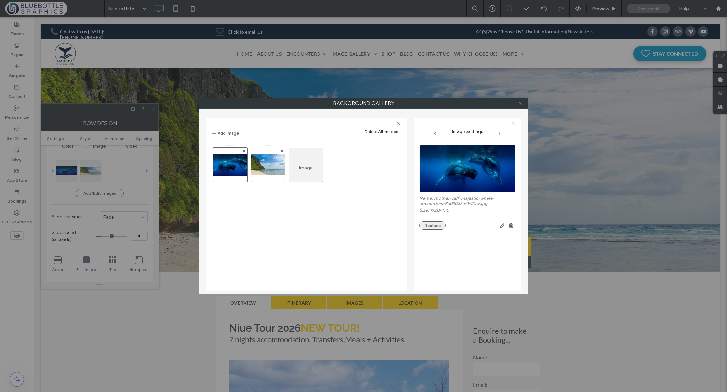
click at [439, 226] on button "Replace" at bounding box center [432, 226] width 26 height 8
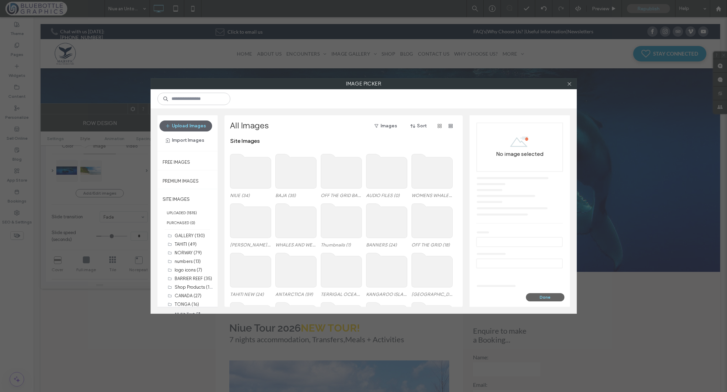
click at [252, 180] on use at bounding box center [250, 171] width 41 height 34
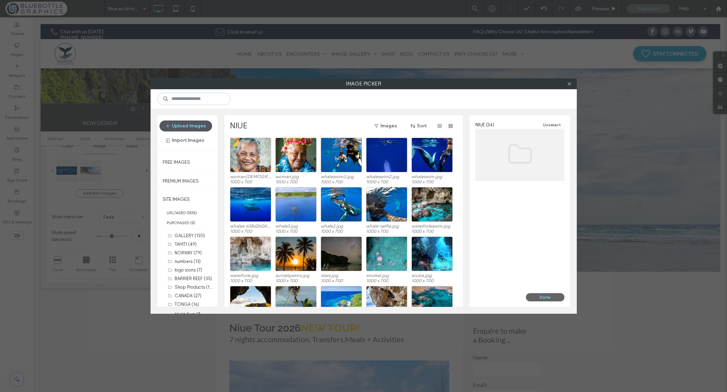
click at [183, 127] on button "Upload Images" at bounding box center [185, 126] width 53 height 11
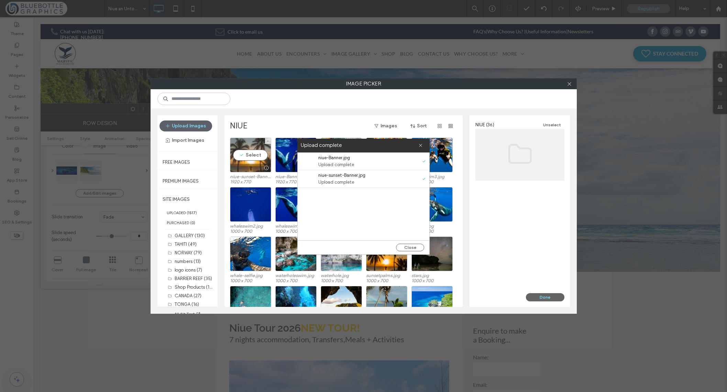
click at [254, 156] on div "Select" at bounding box center [250, 155] width 41 height 35
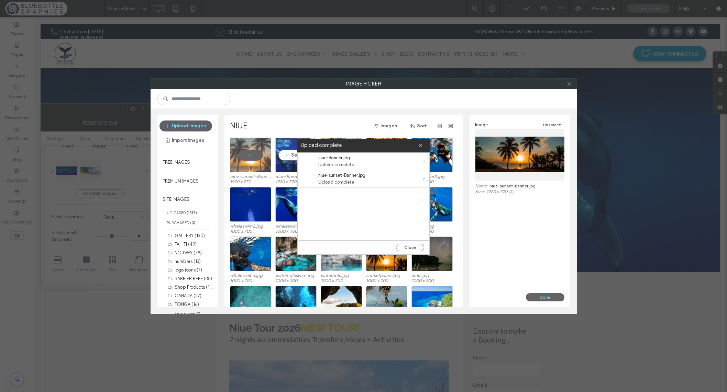
click at [286, 155] on div "Select" at bounding box center [295, 155] width 41 height 35
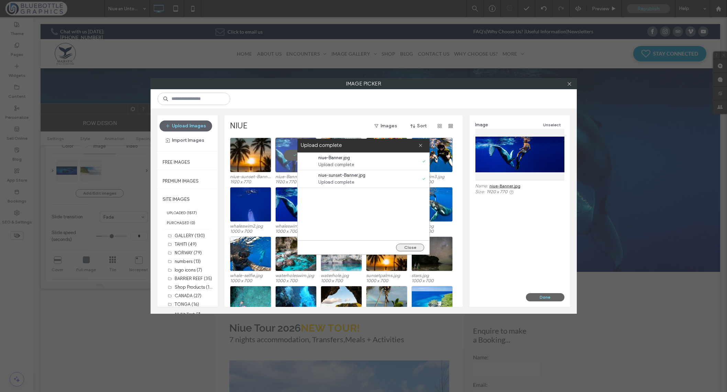
click at [411, 247] on button "Close" at bounding box center [410, 248] width 28 height 8
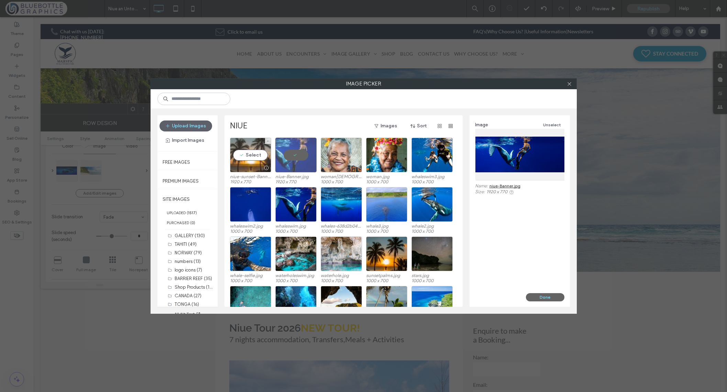
click at [254, 155] on div "Select" at bounding box center [250, 155] width 41 height 35
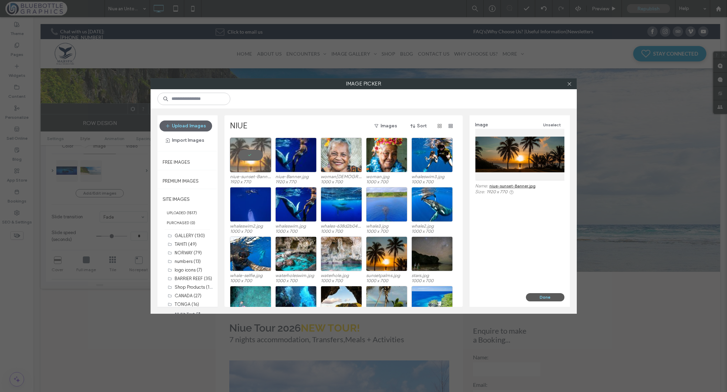
click at [539, 296] on button "Done" at bounding box center [545, 297] width 38 height 8
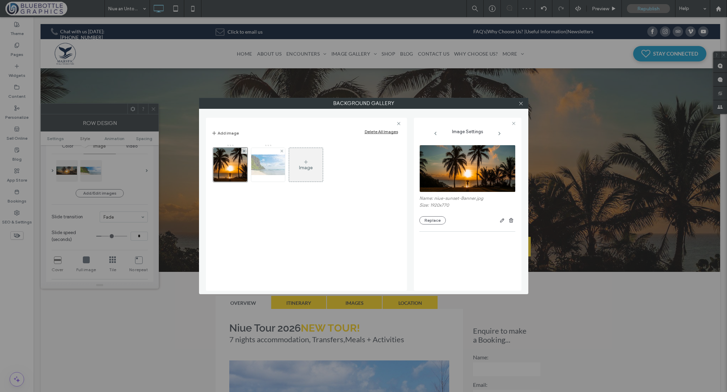
click at [264, 168] on img at bounding box center [267, 165] width 55 height 21
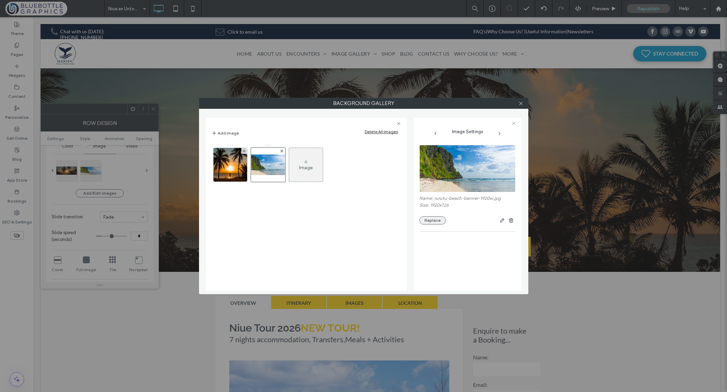
click at [433, 221] on button "Replace" at bounding box center [432, 220] width 26 height 8
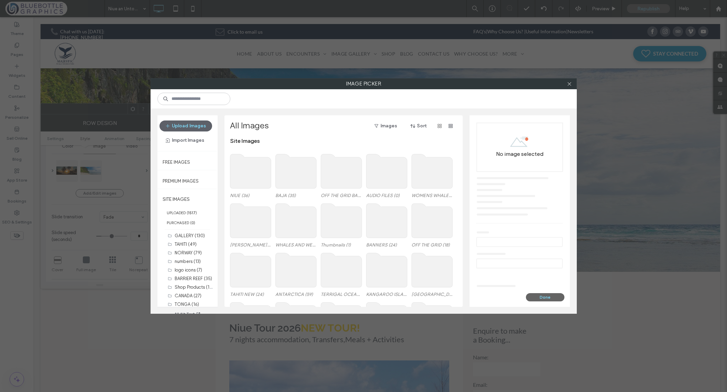
click at [255, 180] on use at bounding box center [250, 171] width 41 height 34
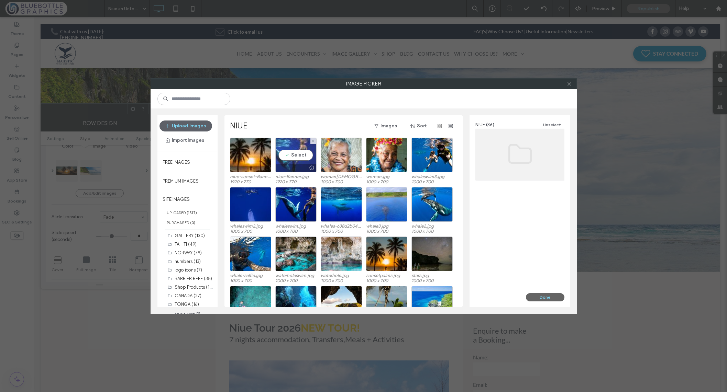
click at [290, 152] on div "Select" at bounding box center [295, 155] width 41 height 35
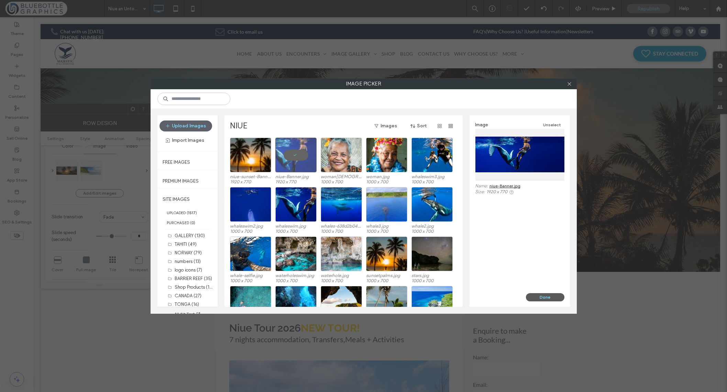
click at [551, 297] on button "Done" at bounding box center [545, 297] width 38 height 8
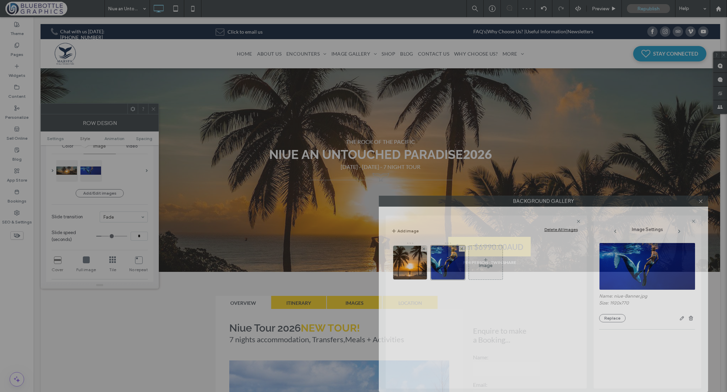
drag, startPoint x: 419, startPoint y: 103, endPoint x: 599, endPoint y: 238, distance: 224.9
click at [599, 238] on div "Background Gallery Add image Delete All Images Image Image Settings Name: niue-…" at bounding box center [543, 294] width 329 height 196
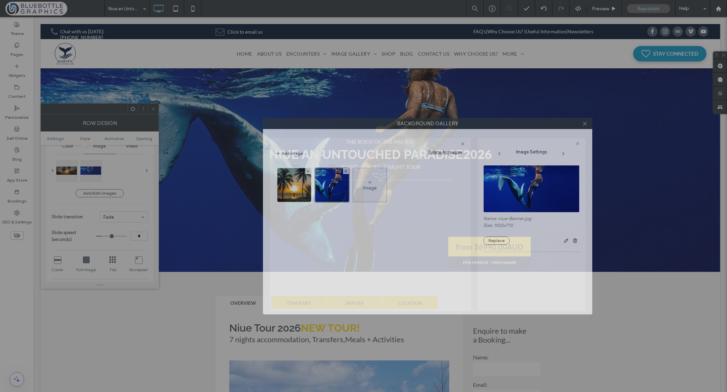
drag, startPoint x: 460, startPoint y: 201, endPoint x: 339, endPoint y: 122, distance: 144.6
click at [339, 122] on label "Background Gallery" at bounding box center [427, 124] width 328 height 10
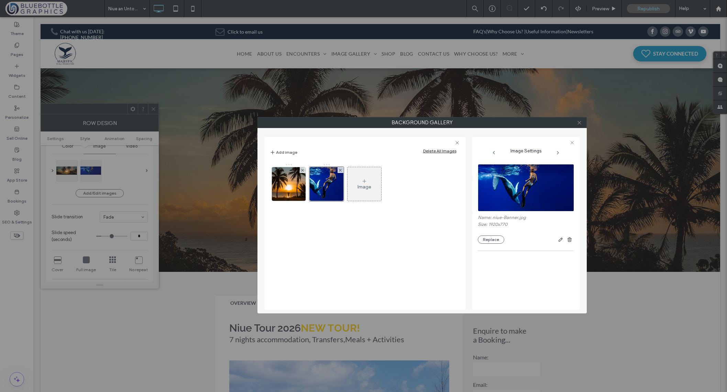
click at [579, 122] on use at bounding box center [578, 122] width 3 height 3
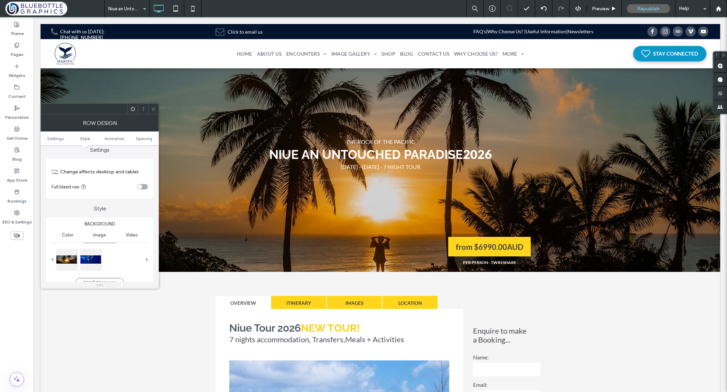
scroll to position [0, 0]
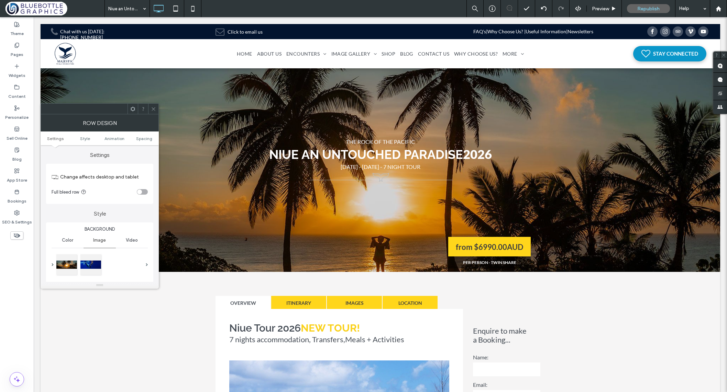
click at [100, 240] on span "Image" at bounding box center [99, 240] width 13 height 5
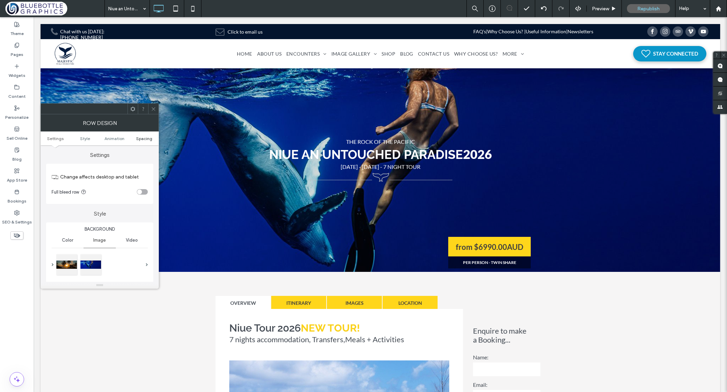
click at [142, 140] on span "Spacing" at bounding box center [144, 138] width 16 height 5
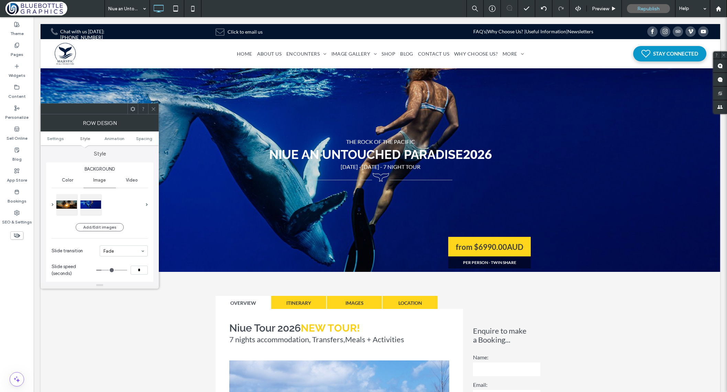
scroll to position [48, 0]
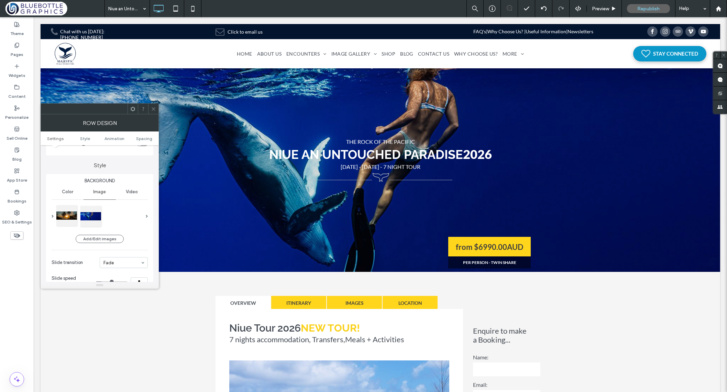
click at [69, 218] on div at bounding box center [66, 215] width 21 height 21
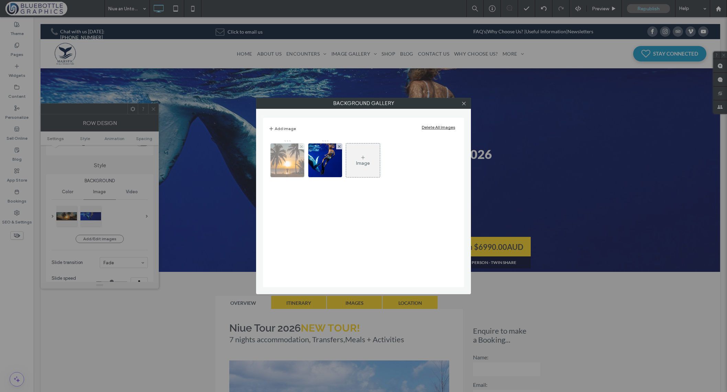
click at [292, 162] on img at bounding box center [287, 161] width 84 height 34
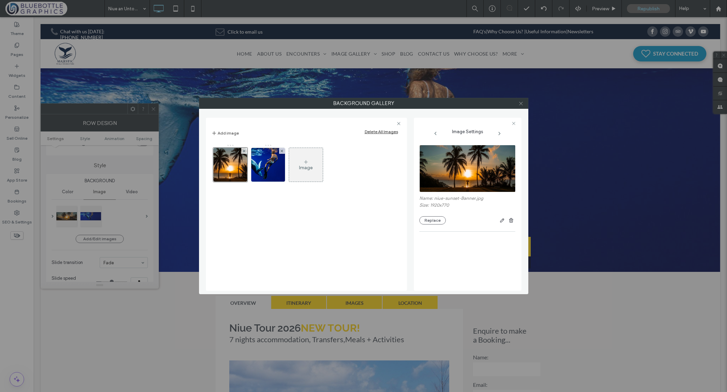
click at [519, 103] on icon at bounding box center [520, 103] width 5 height 5
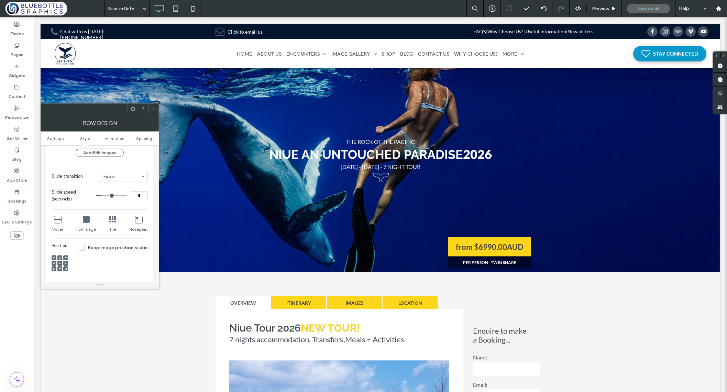
scroll to position [143, 0]
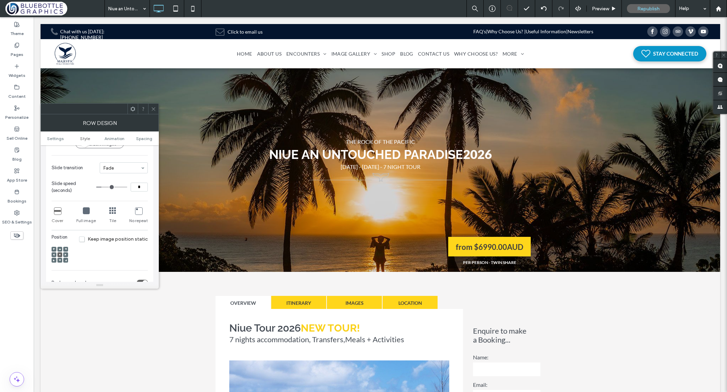
click at [60, 250] on use at bounding box center [60, 249] width 2 height 2
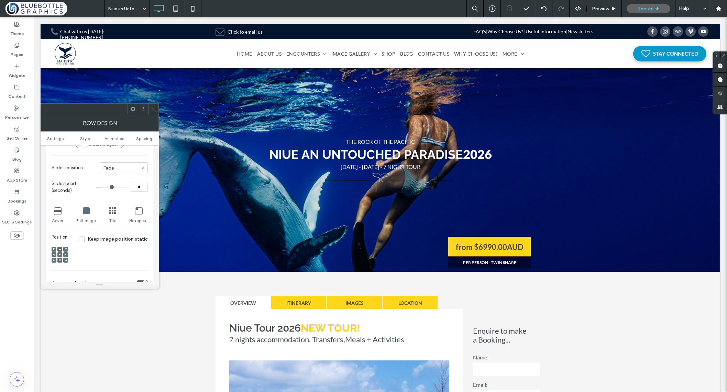
click at [59, 261] on icon at bounding box center [60, 260] width 2 height 2
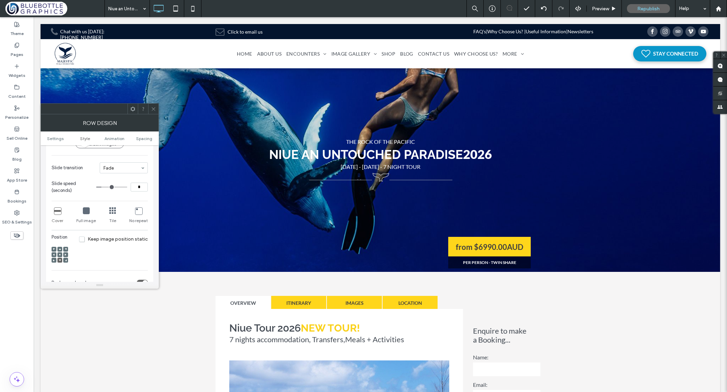
click at [60, 255] on use at bounding box center [59, 254] width 1 height 1
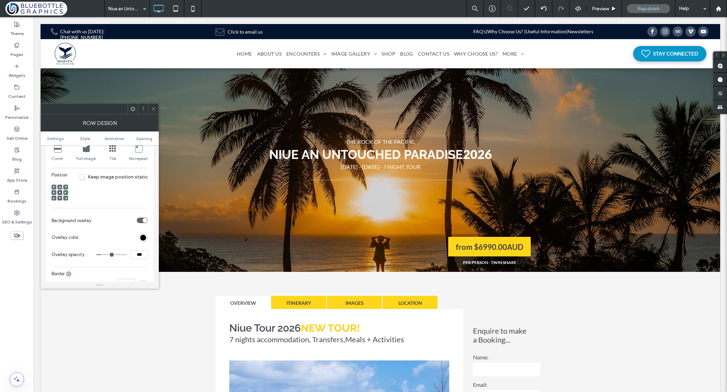
scroll to position [206, 0]
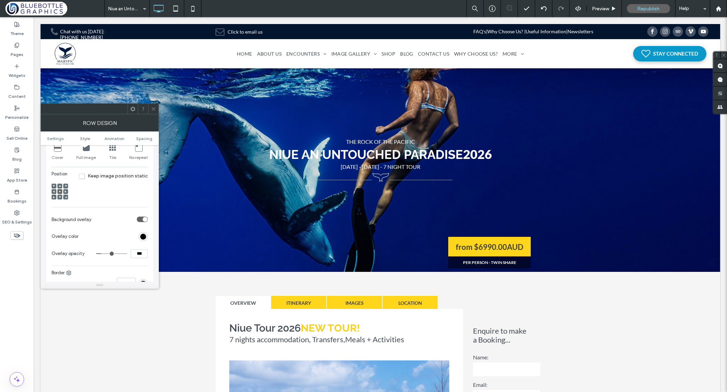
type input "**"
type input "***"
type input "**"
type input "***"
type input "**"
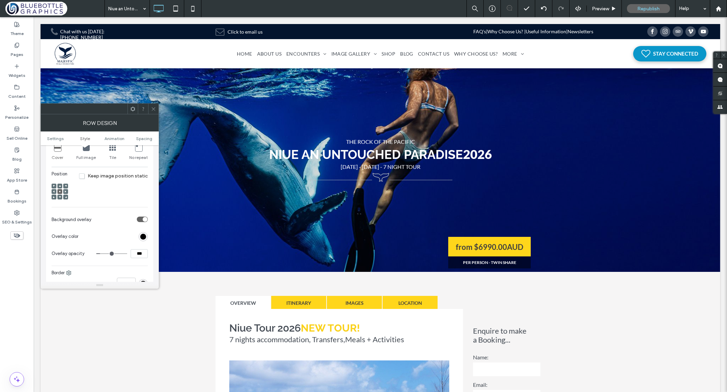
type input "***"
type input "**"
type input "***"
type input "**"
type input "***"
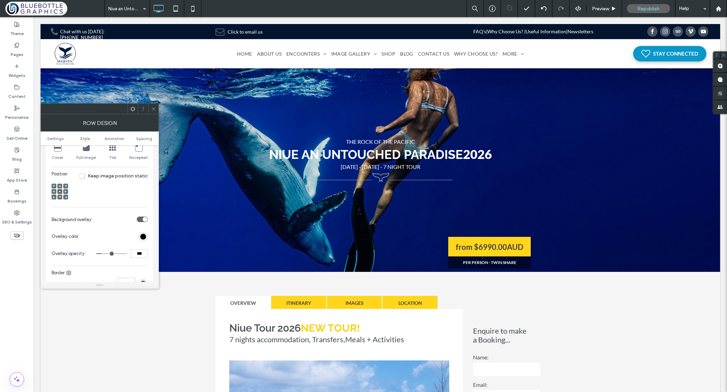
type input "**"
type input "***"
type input "**"
type input "***"
type input "**"
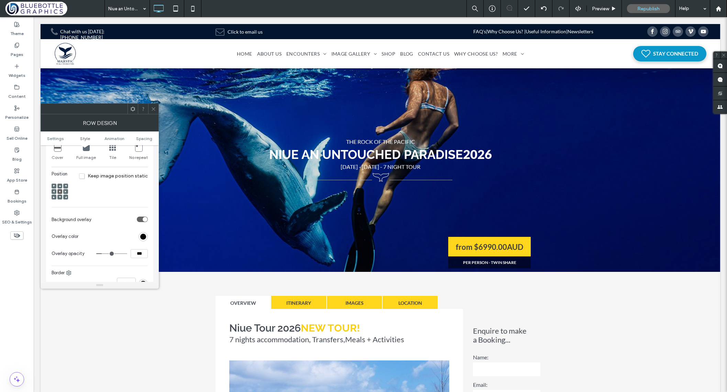
type input "***"
type input "**"
click at [104, 254] on input "range" at bounding box center [111, 254] width 31 height 1
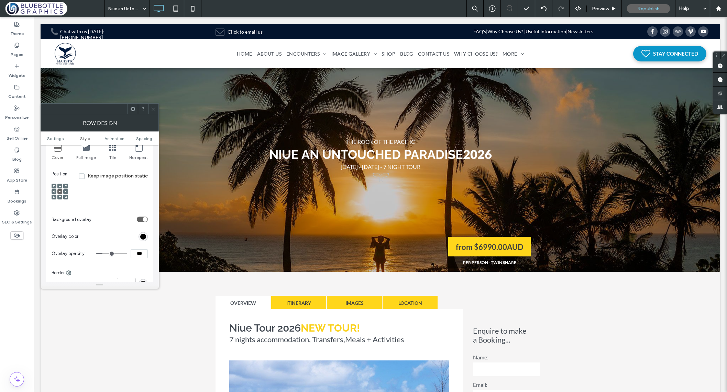
click at [153, 109] on use at bounding box center [152, 108] width 3 height 3
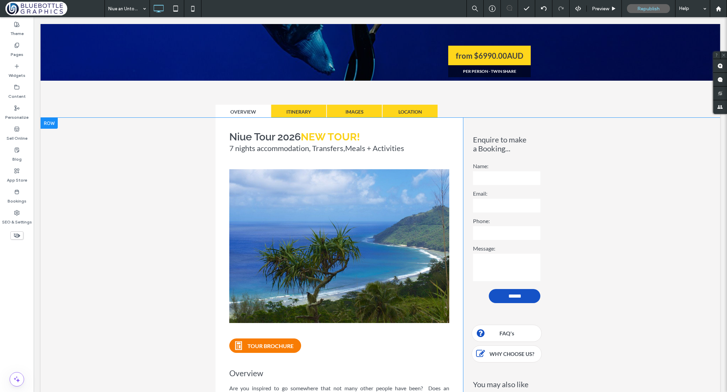
scroll to position [202, 0]
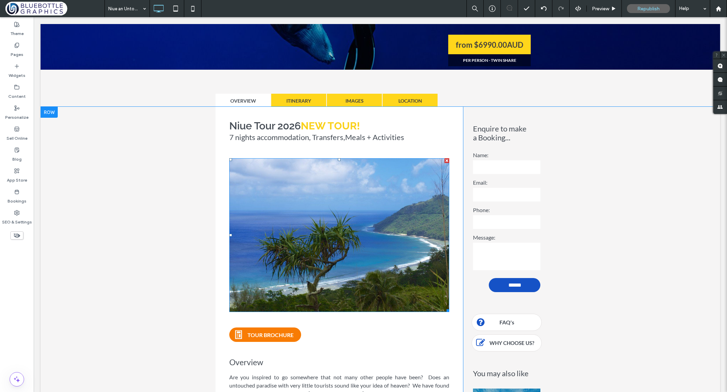
click at [288, 262] on img at bounding box center [339, 235] width 220 height 154
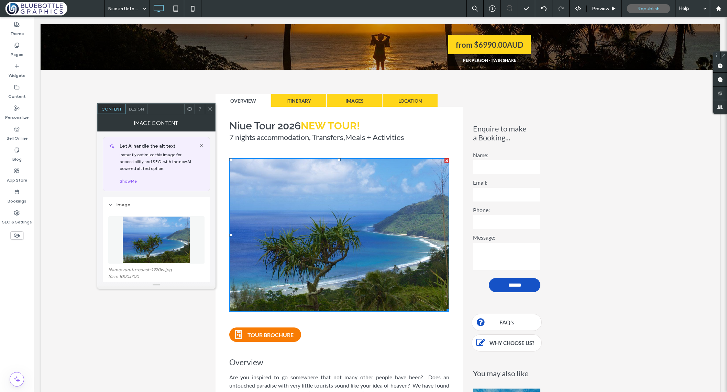
click at [153, 241] on img at bounding box center [155, 239] width 67 height 47
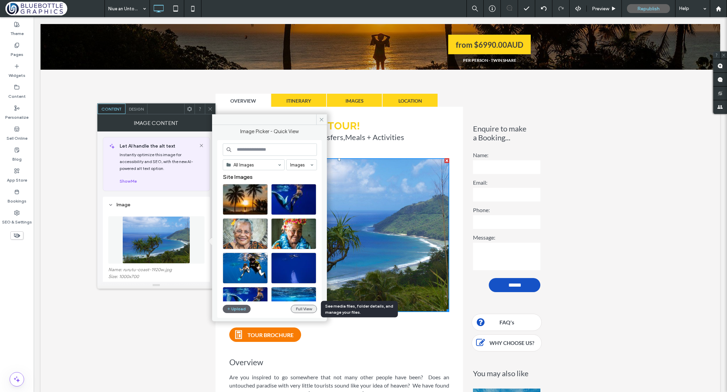
click at [299, 310] on button "Full View" at bounding box center [304, 309] width 26 height 8
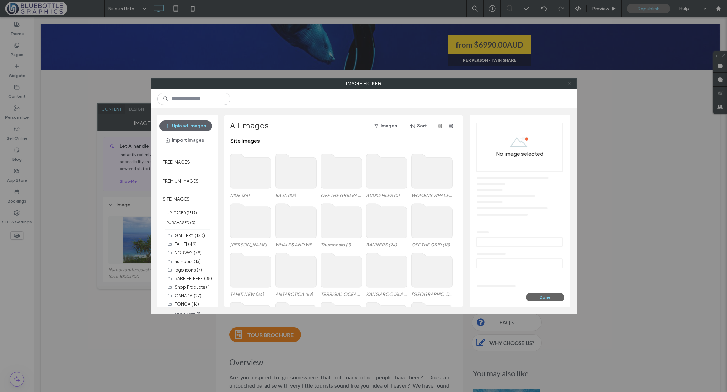
click at [254, 175] on use at bounding box center [250, 171] width 41 height 34
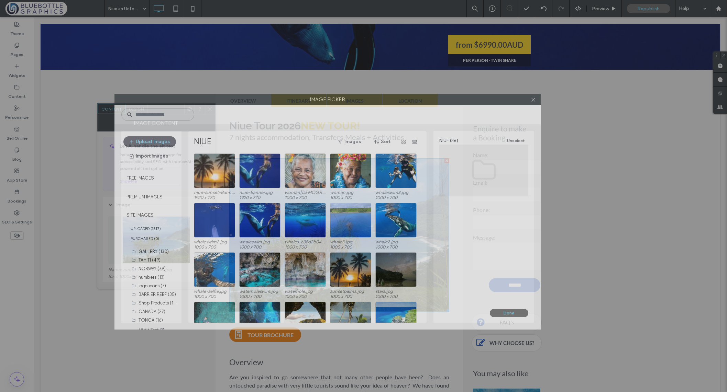
drag, startPoint x: 316, startPoint y: 81, endPoint x: 280, endPoint y: 97, distance: 39.4
click at [280, 97] on label "Image Picker" at bounding box center [327, 99] width 425 height 10
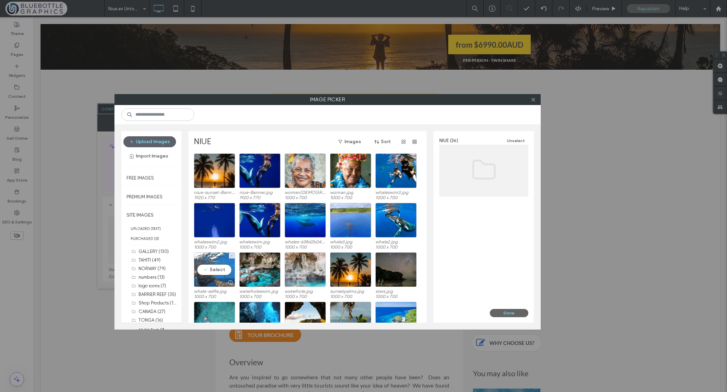
click at [211, 269] on div "Select" at bounding box center [214, 269] width 41 height 35
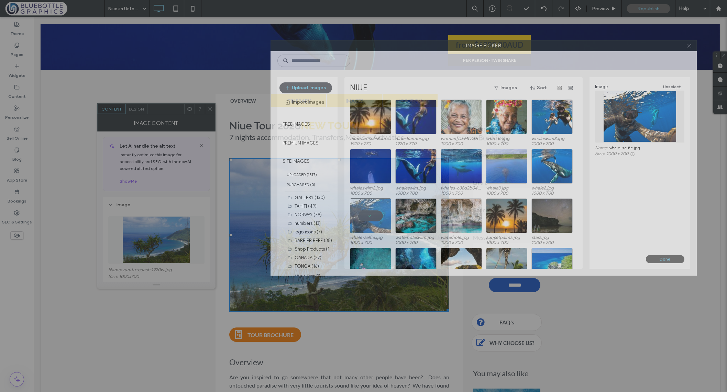
drag, startPoint x: 268, startPoint y: 99, endPoint x: 418, endPoint y: 46, distance: 159.4
click at [418, 46] on label "Image Picker" at bounding box center [483, 46] width 425 height 10
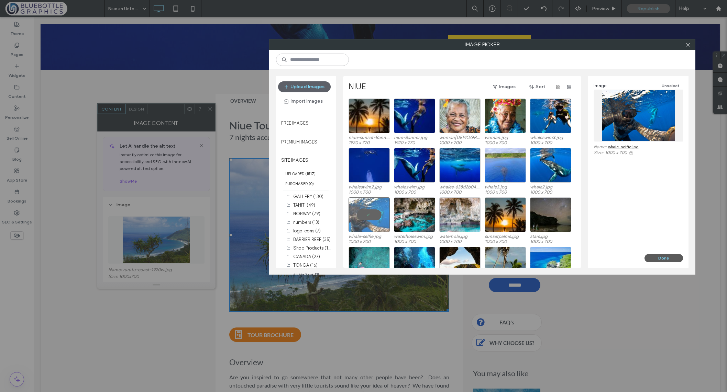
click at [653, 258] on button "Done" at bounding box center [663, 258] width 38 height 8
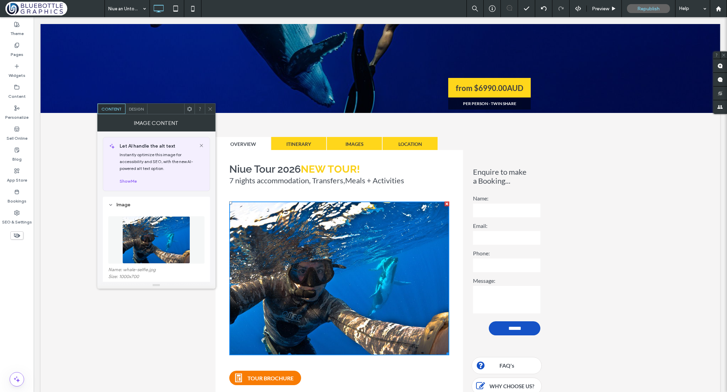
scroll to position [159, 0]
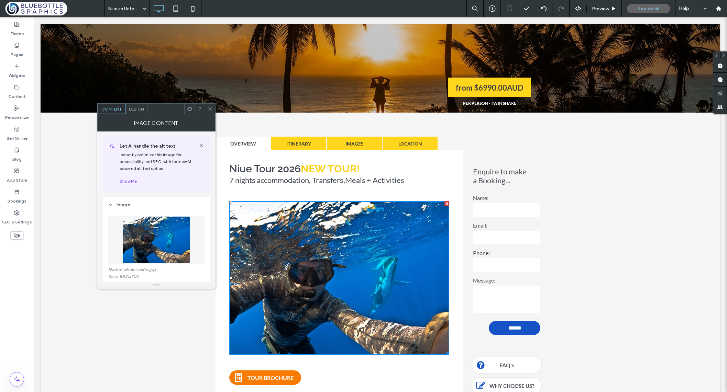
click at [162, 247] on img at bounding box center [155, 239] width 67 height 47
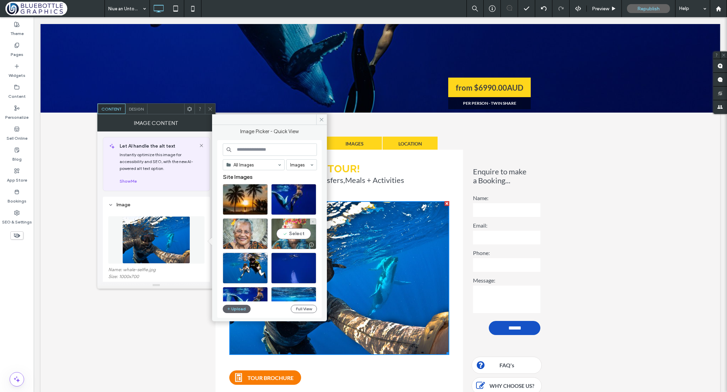
click at [283, 235] on div "Select" at bounding box center [293, 233] width 45 height 31
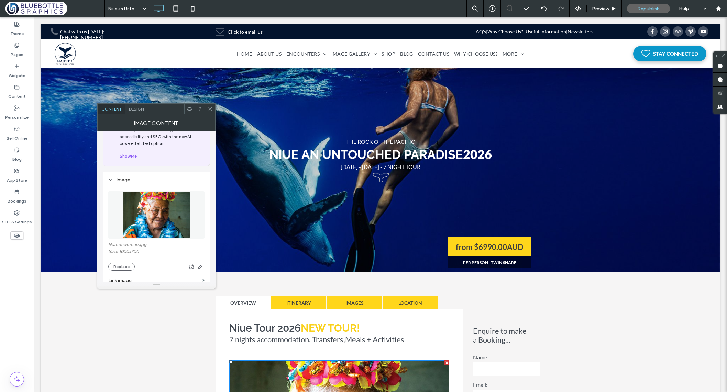
scroll to position [23, 0]
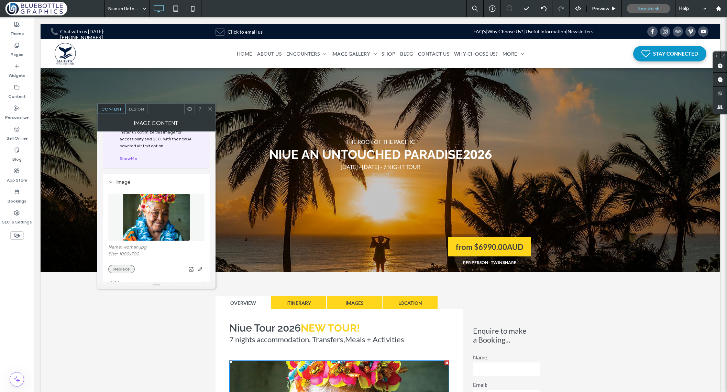
click at [127, 270] on button "Replace" at bounding box center [121, 269] width 26 height 8
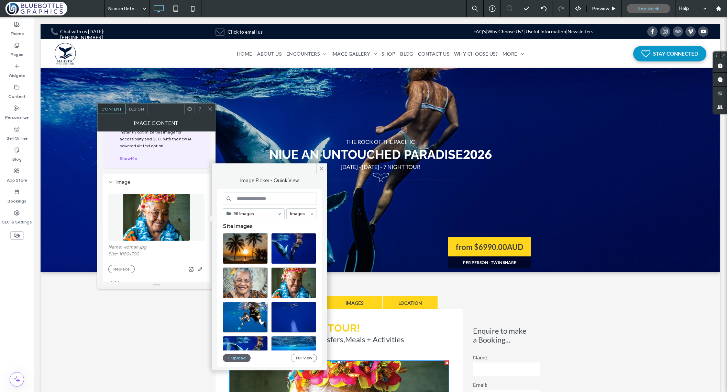
drag, startPoint x: 280, startPoint y: 184, endPoint x: 216, endPoint y: 151, distance: 71.9
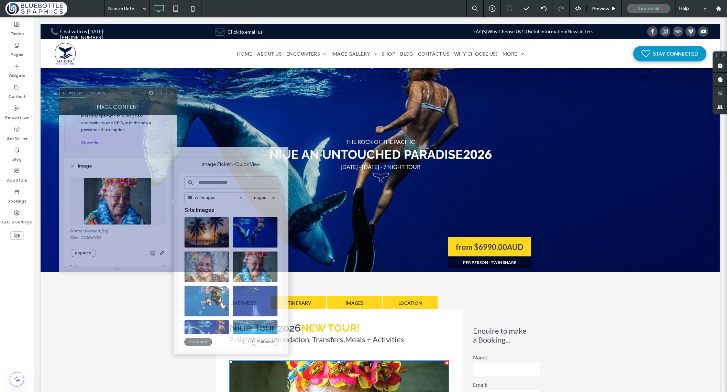
drag, startPoint x: 176, startPoint y: 111, endPoint x: 137, endPoint y: 95, distance: 41.7
click at [137, 95] on div at bounding box center [127, 93] width 37 height 10
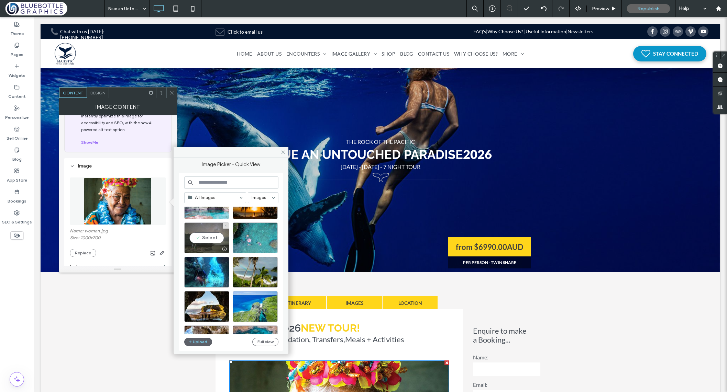
scroll to position [238, 0]
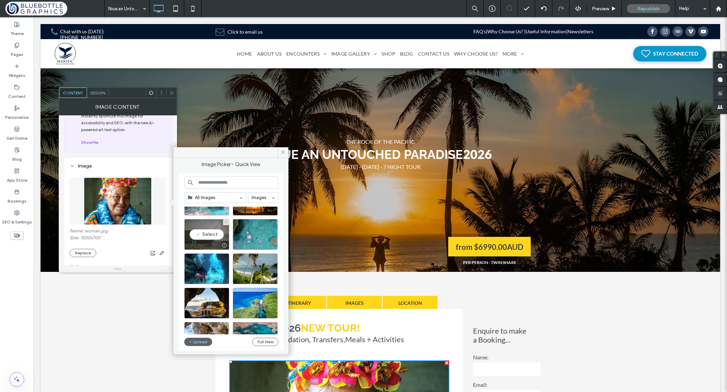
click at [208, 237] on div "Select" at bounding box center [206, 234] width 45 height 31
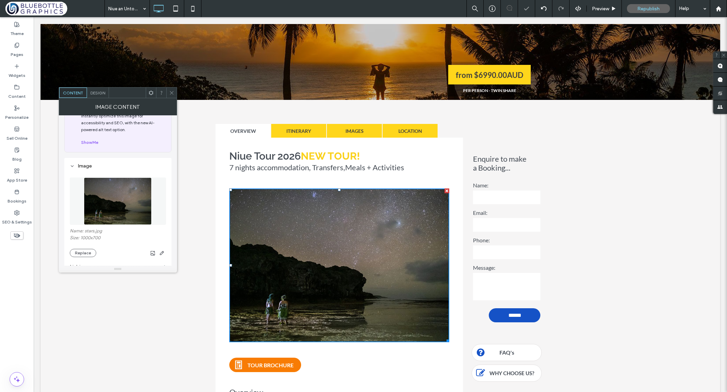
scroll to position [172, 0]
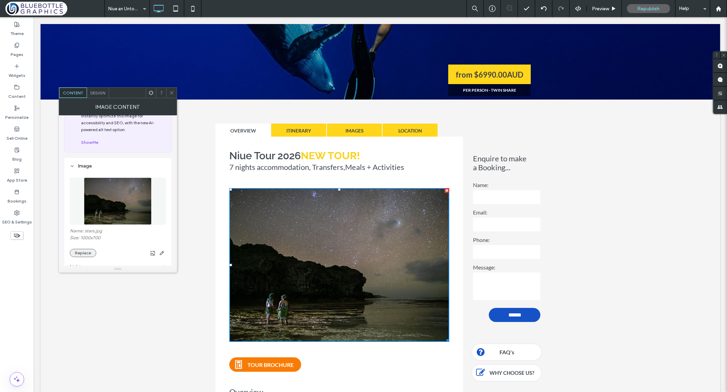
click at [88, 254] on button "Replace" at bounding box center [83, 253] width 26 height 8
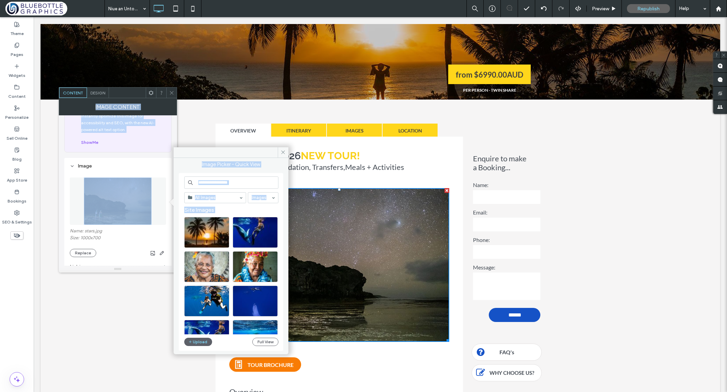
drag, startPoint x: 201, startPoint y: 153, endPoint x: 166, endPoint y: 148, distance: 35.8
click at [166, 148] on div "**********" at bounding box center [118, 185] width 118 height 175
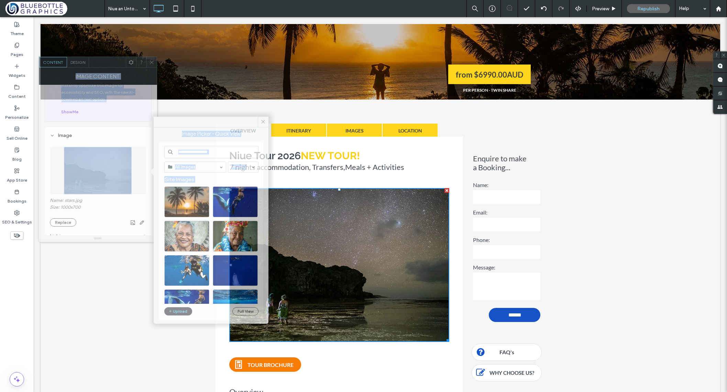
drag, startPoint x: 138, startPoint y: 94, endPoint x: 119, endPoint y: 64, distance: 36.5
click at [119, 64] on div at bounding box center [107, 62] width 37 height 10
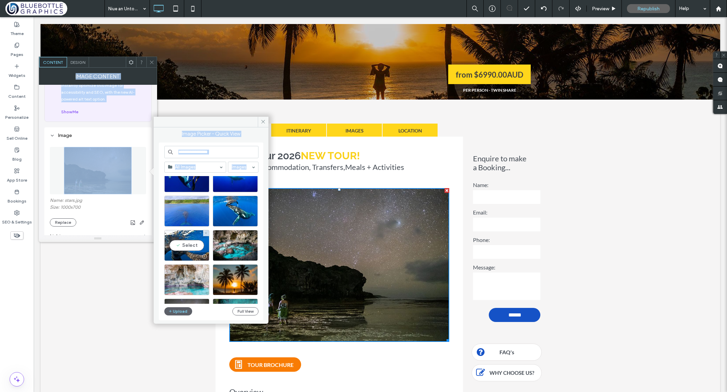
scroll to position [129, 0]
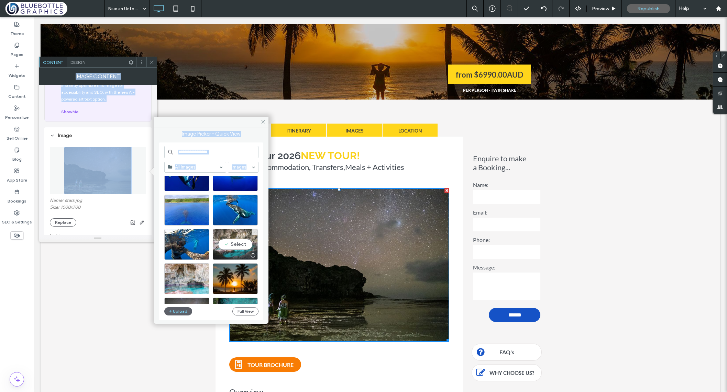
click at [231, 247] on div "Select" at bounding box center [235, 244] width 45 height 31
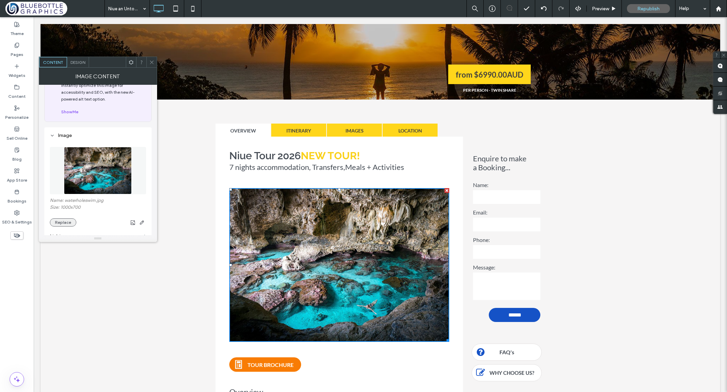
click at [63, 224] on button "Replace" at bounding box center [63, 222] width 26 height 8
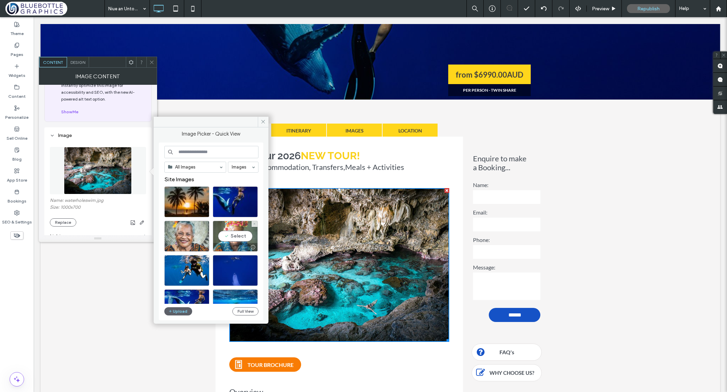
drag, startPoint x: 222, startPoint y: 236, endPoint x: 200, endPoint y: 221, distance: 26.9
click at [222, 236] on div "Select" at bounding box center [235, 236] width 45 height 31
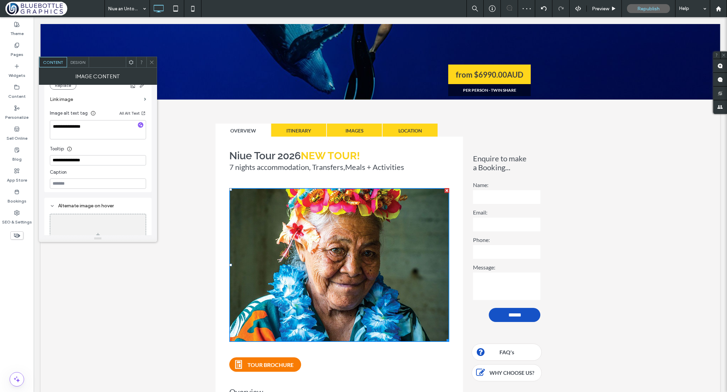
scroll to position [165, 0]
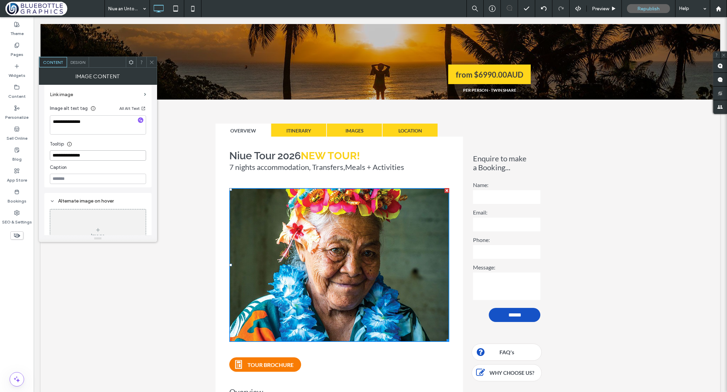
click at [90, 157] on input "**********" at bounding box center [98, 155] width 96 height 10
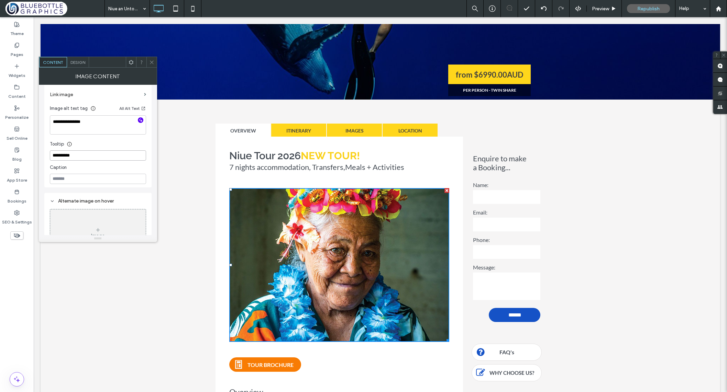
type input "**********"
click at [139, 121] on use "button" at bounding box center [140, 121] width 4 height 4
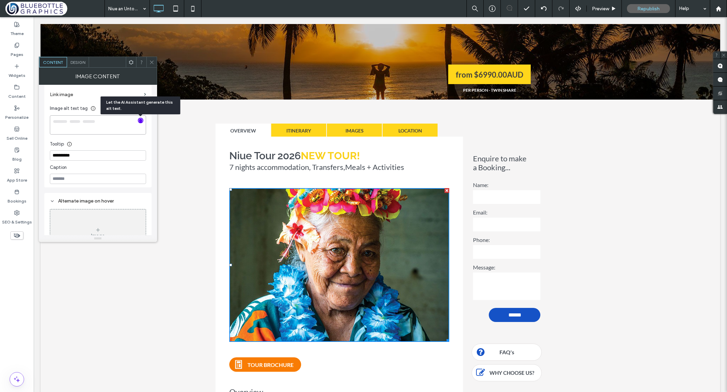
type textarea "**********"
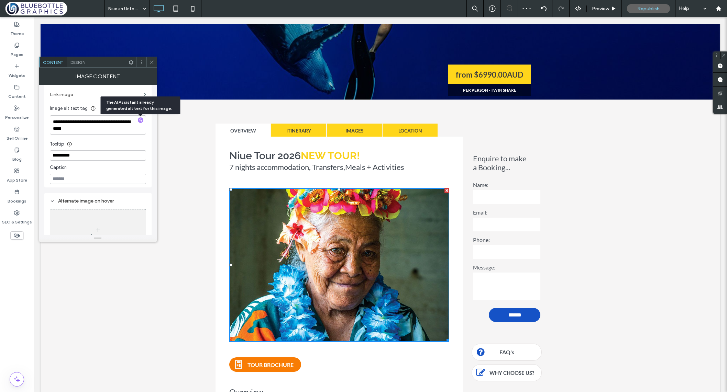
click at [118, 142] on div "Tooltip" at bounding box center [98, 142] width 96 height 10
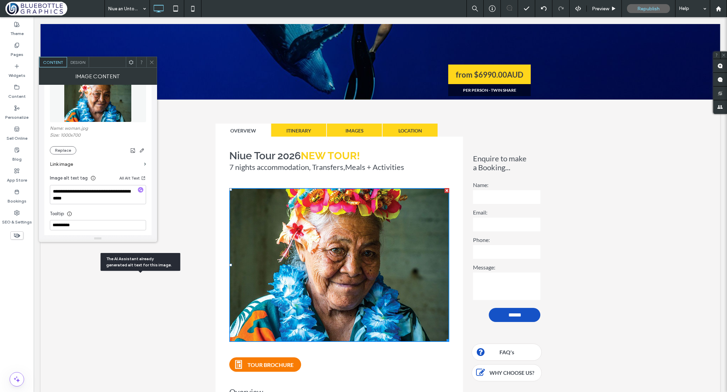
scroll to position [0, 0]
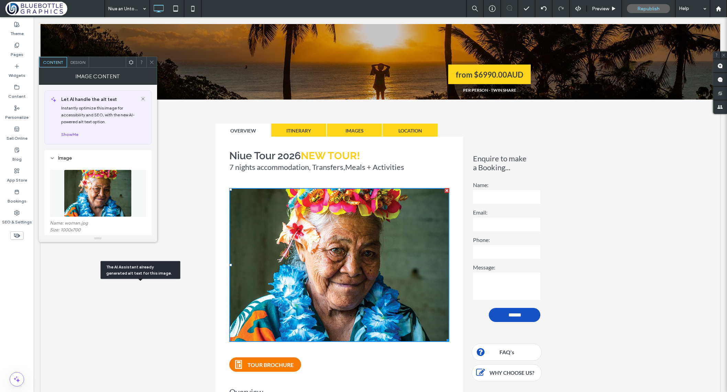
click at [152, 61] on icon at bounding box center [151, 62] width 5 height 5
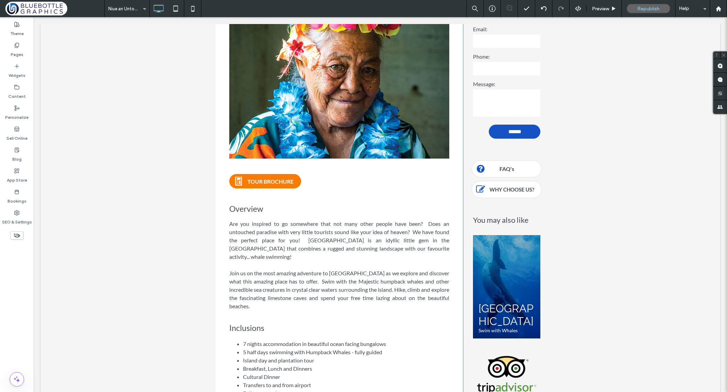
scroll to position [215, 0]
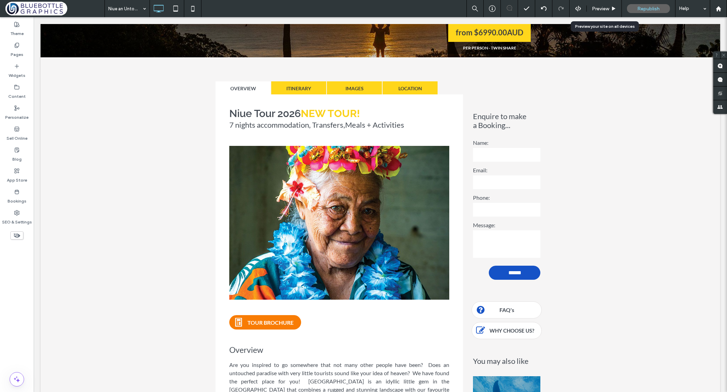
click at [598, 8] on span "Preview" at bounding box center [600, 9] width 17 height 6
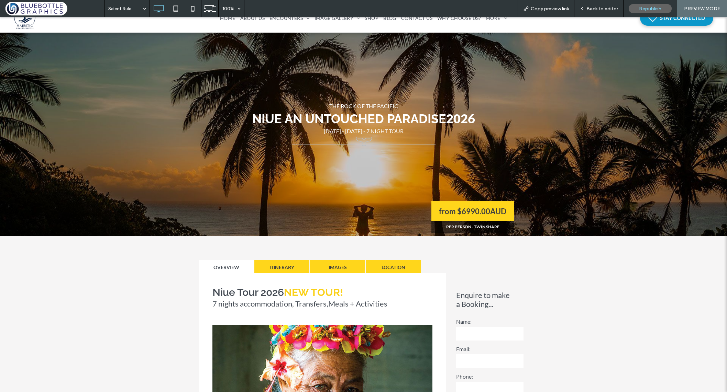
scroll to position [16, 0]
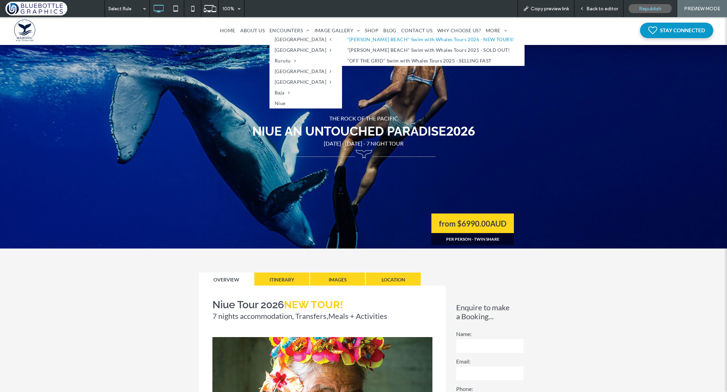
click at [345, 42] on link ""[PERSON_NAME] BEACH" Swim with Whales Tours 2026 - NEW TOURS!" at bounding box center [433, 39] width 182 height 11
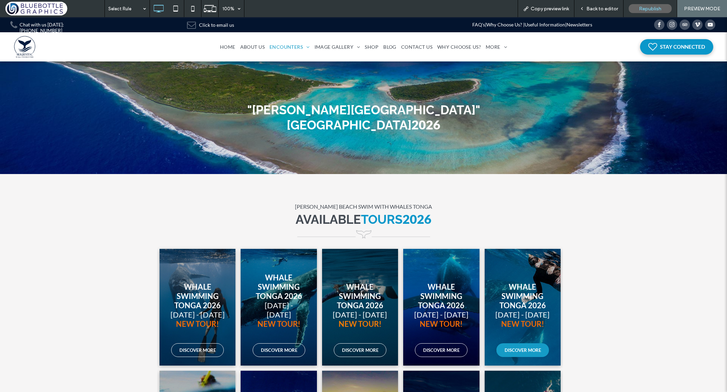
click at [522, 344] on span "DISCOVER MORE" at bounding box center [522, 350] width 50 height 12
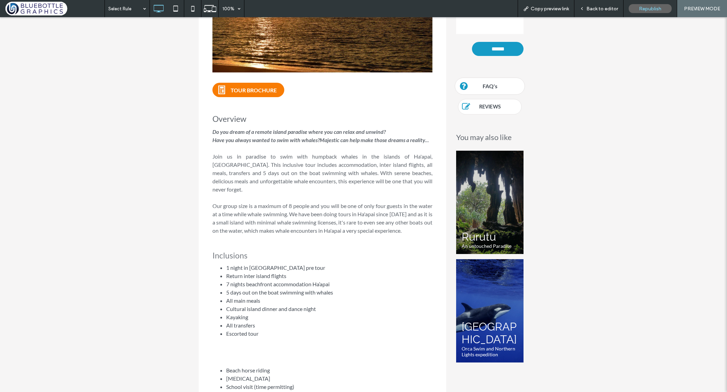
scroll to position [448, 0]
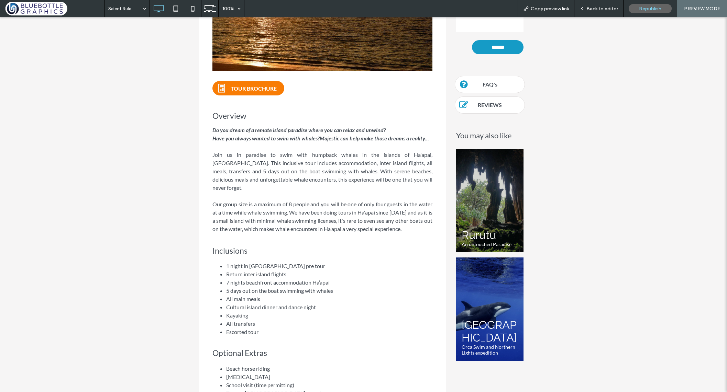
click at [594, 5] on div "Back to editor" at bounding box center [598, 8] width 49 height 17
click at [602, 6] on span "Back to editor" at bounding box center [602, 9] width 32 height 6
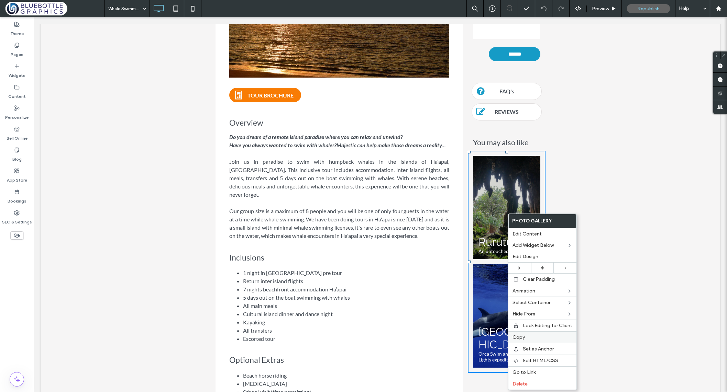
click at [527, 337] on label "Copy" at bounding box center [542, 338] width 60 height 6
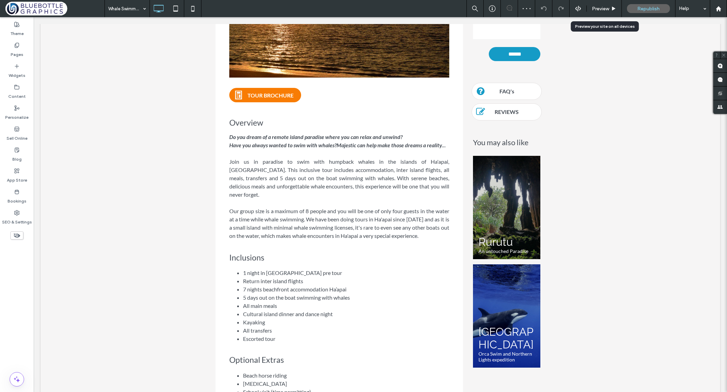
click at [597, 7] on span "Preview" at bounding box center [600, 9] width 17 height 6
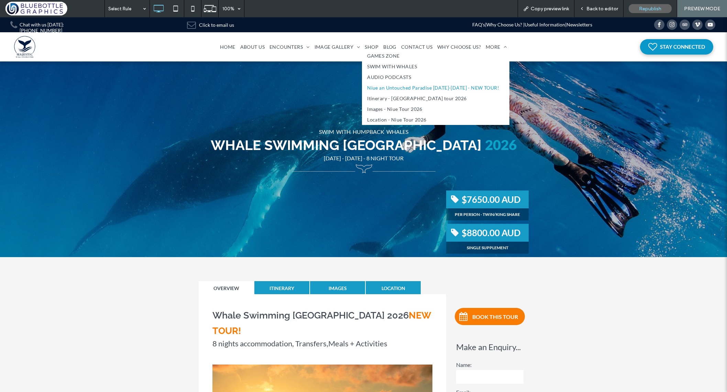
click at [416, 87] on span "Niue an Untouched Paradise [DATE]-[DATE] - NEW TOUR!" at bounding box center [433, 87] width 132 height 7
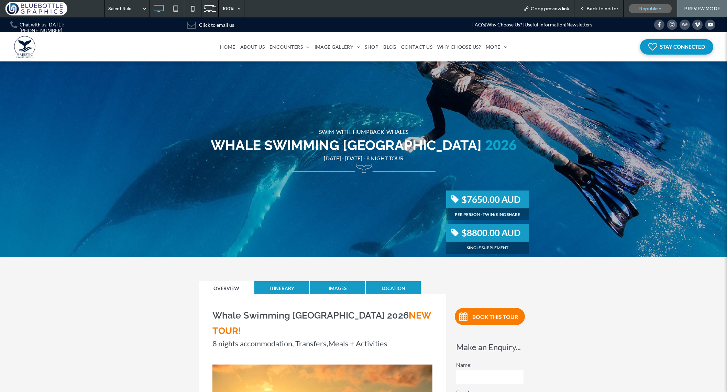
click at [602, 10] on span "Back to editor" at bounding box center [602, 9] width 32 height 6
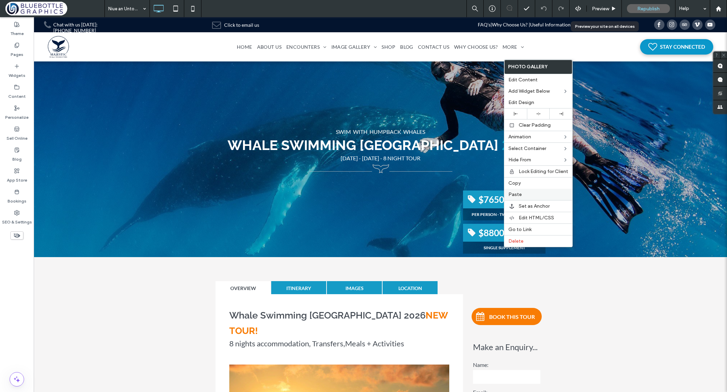
click at [526, 192] on label "Paste" at bounding box center [538, 195] width 60 height 6
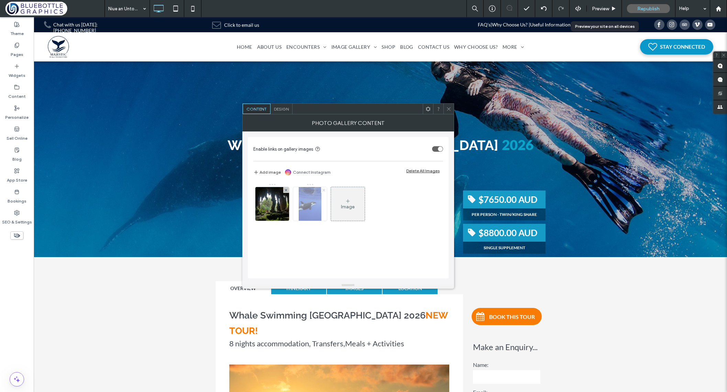
click at [324, 190] on use at bounding box center [323, 190] width 3 height 3
click at [286, 109] on span "Design" at bounding box center [281, 108] width 15 height 5
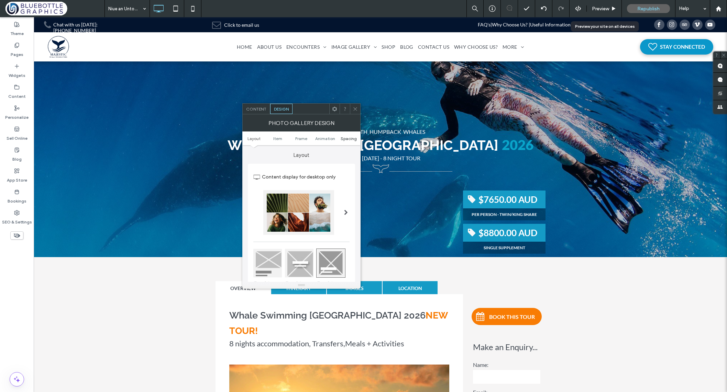
click at [349, 140] on span "Spacing" at bounding box center [348, 138] width 16 height 5
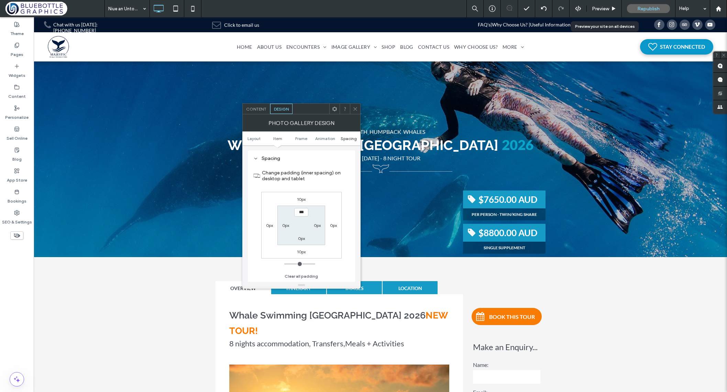
scroll to position [368, 0]
click at [300, 201] on label "10px" at bounding box center [301, 198] width 9 height 5
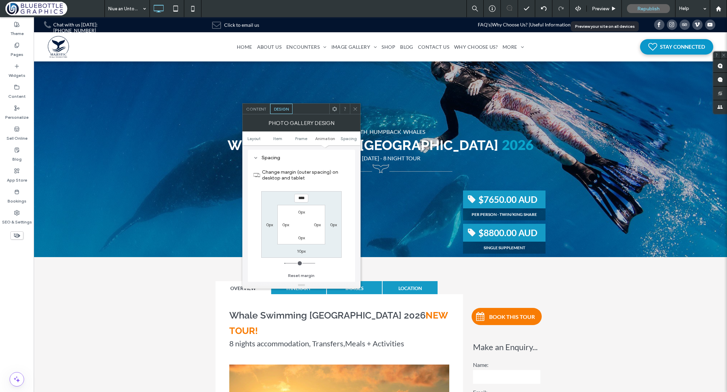
type input "**"
type input "*"
type input "***"
click at [335, 201] on div "*** 0px 10px 0px 0px 0px 0px 0px" at bounding box center [301, 224] width 80 height 67
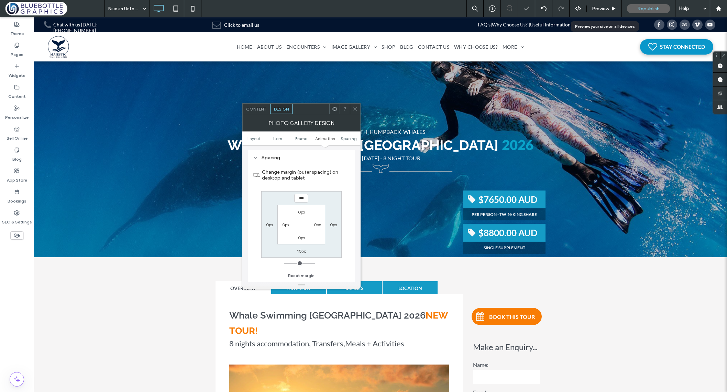
click at [347, 178] on label "Change margin (outer spacing) on desktop and tablet" at bounding box center [306, 175] width 88 height 19
click at [355, 109] on use at bounding box center [354, 108] width 3 height 3
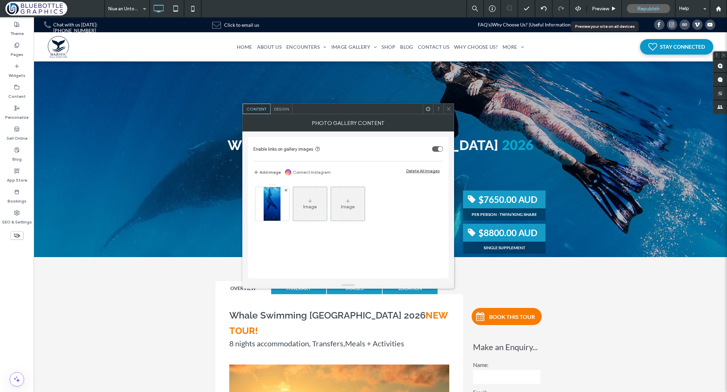
click at [285, 109] on span "Design" at bounding box center [281, 108] width 15 height 5
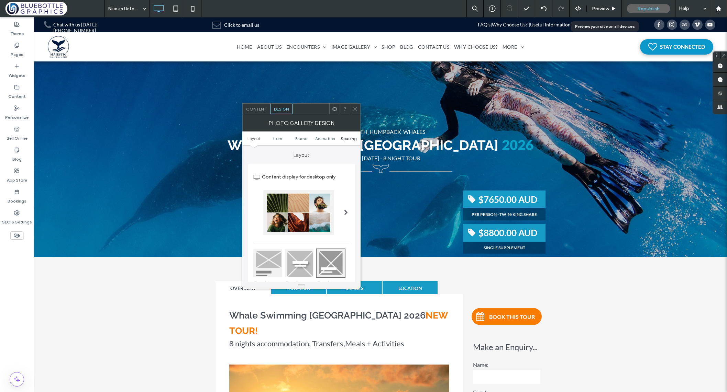
click at [345, 140] on span "Spacing" at bounding box center [348, 138] width 16 height 5
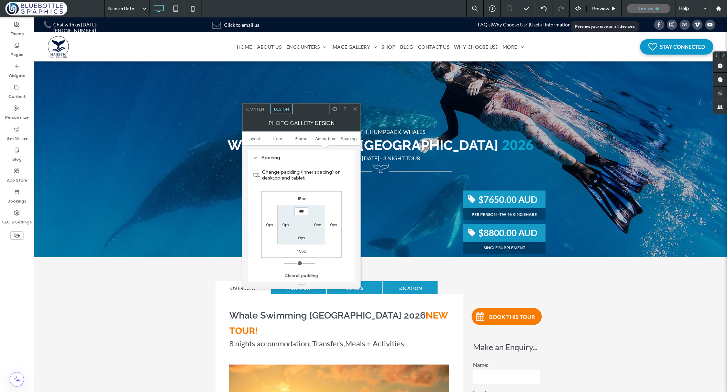
click at [301, 253] on label "10px" at bounding box center [301, 251] width 9 height 5
type input "**"
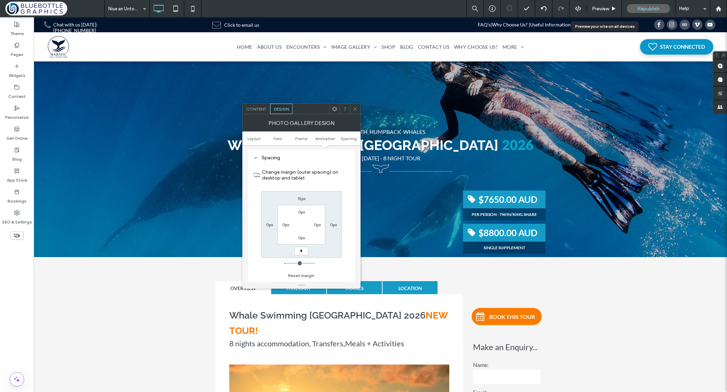
type input "*"
type input "***"
click at [345, 257] on div "Change margin (outer spacing) on desktop and tablet 15px 0px *** 0px 0px 0px 0p…" at bounding box center [301, 221] width 96 height 119
click at [355, 112] on span at bounding box center [354, 109] width 5 height 10
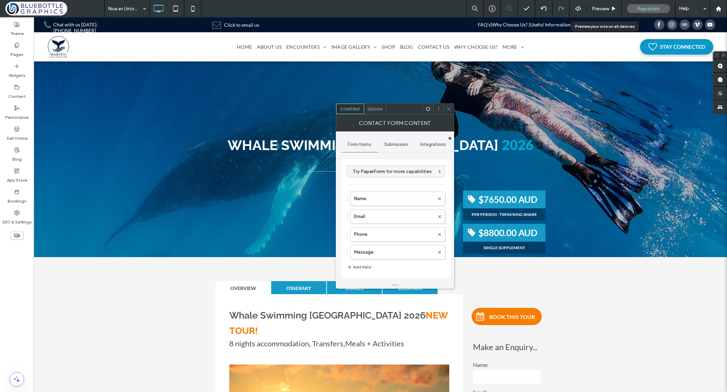
click at [398, 143] on span "Submission" at bounding box center [396, 144] width 24 height 5
click at [391, 179] on label "New submission notification" at bounding box center [396, 177] width 92 height 14
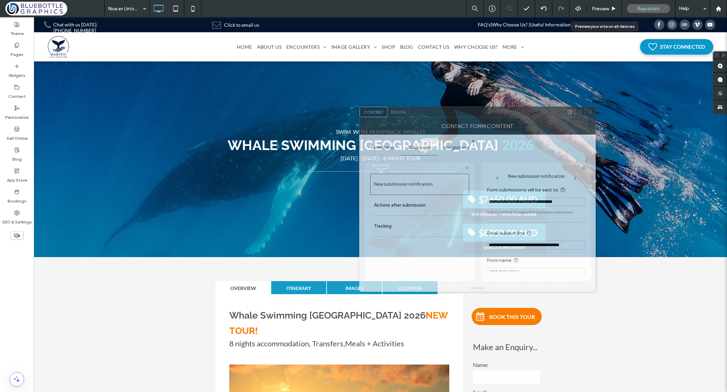
drag, startPoint x: 421, startPoint y: 111, endPoint x: 445, endPoint y: 114, distance: 23.6
click at [445, 114] on div at bounding box center [486, 112] width 155 height 10
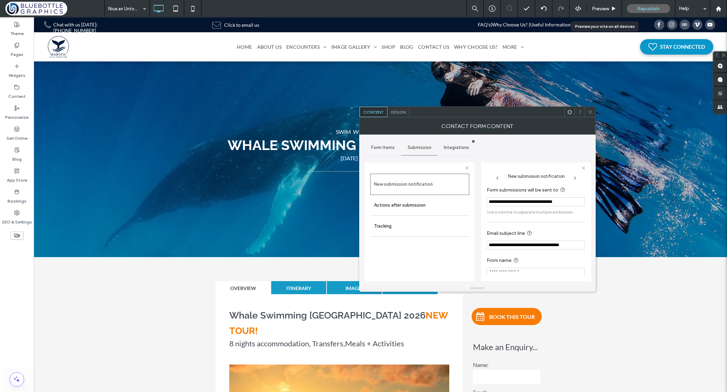
drag, startPoint x: 503, startPoint y: 246, endPoint x: 488, endPoint y: 248, distance: 14.7
click at [488, 248] on input "**********" at bounding box center [535, 245] width 98 height 9
click at [510, 247] on input "**********" at bounding box center [535, 245] width 98 height 9
drag, startPoint x: 531, startPoint y: 246, endPoint x: 509, endPoint y: 248, distance: 22.1
click at [509, 248] on input "**********" at bounding box center [535, 245] width 98 height 9
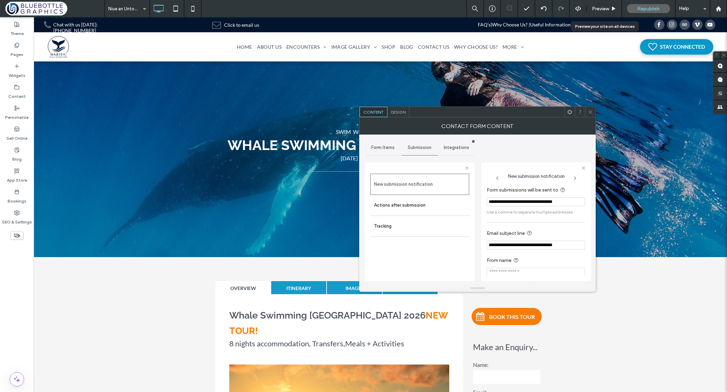
click at [547, 246] on input "**********" at bounding box center [535, 245] width 98 height 9
type input "**********"
click at [589, 112] on icon at bounding box center [589, 112] width 5 height 5
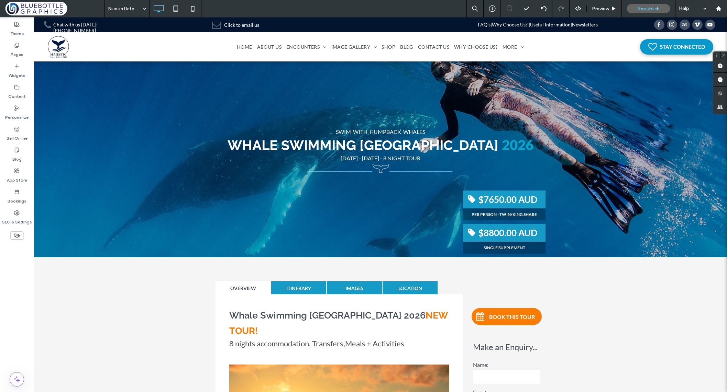
type input "****"
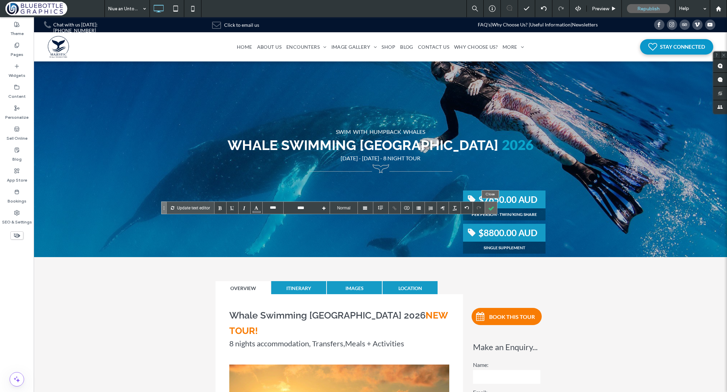
click at [490, 210] on div at bounding box center [491, 208] width 12 height 12
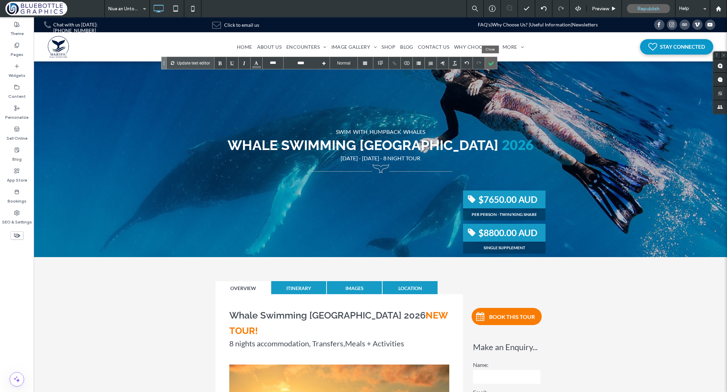
click at [491, 65] on div at bounding box center [491, 63] width 12 height 12
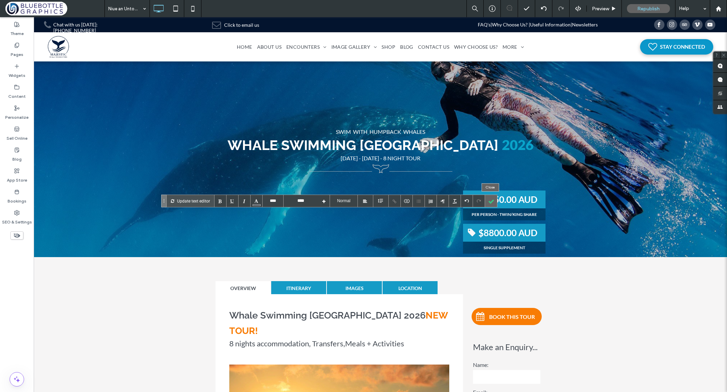
click at [489, 200] on div at bounding box center [491, 201] width 12 height 12
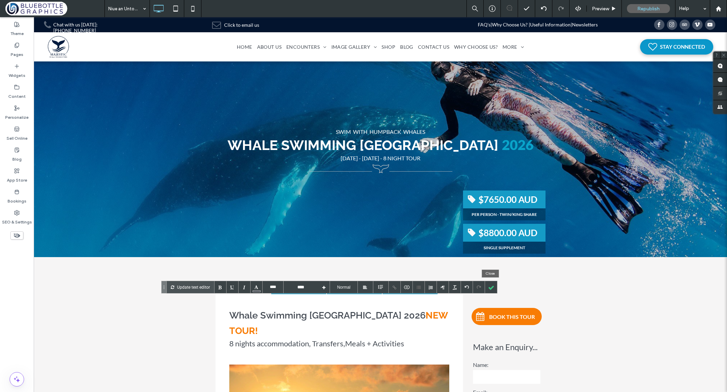
drag, startPoint x: 488, startPoint y: 284, endPoint x: 494, endPoint y: 284, distance: 6.2
click at [488, 284] on div at bounding box center [491, 287] width 12 height 12
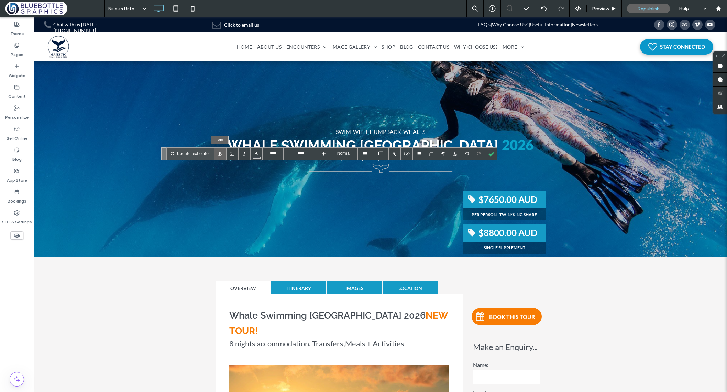
click at [219, 156] on div at bounding box center [220, 154] width 12 height 12
click at [490, 155] on div at bounding box center [491, 154] width 12 height 12
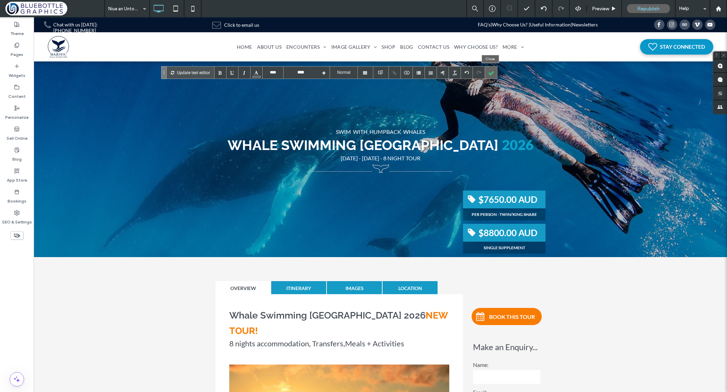
click at [490, 74] on div at bounding box center [491, 73] width 12 height 12
